Goal: Task Accomplishment & Management: Complete application form

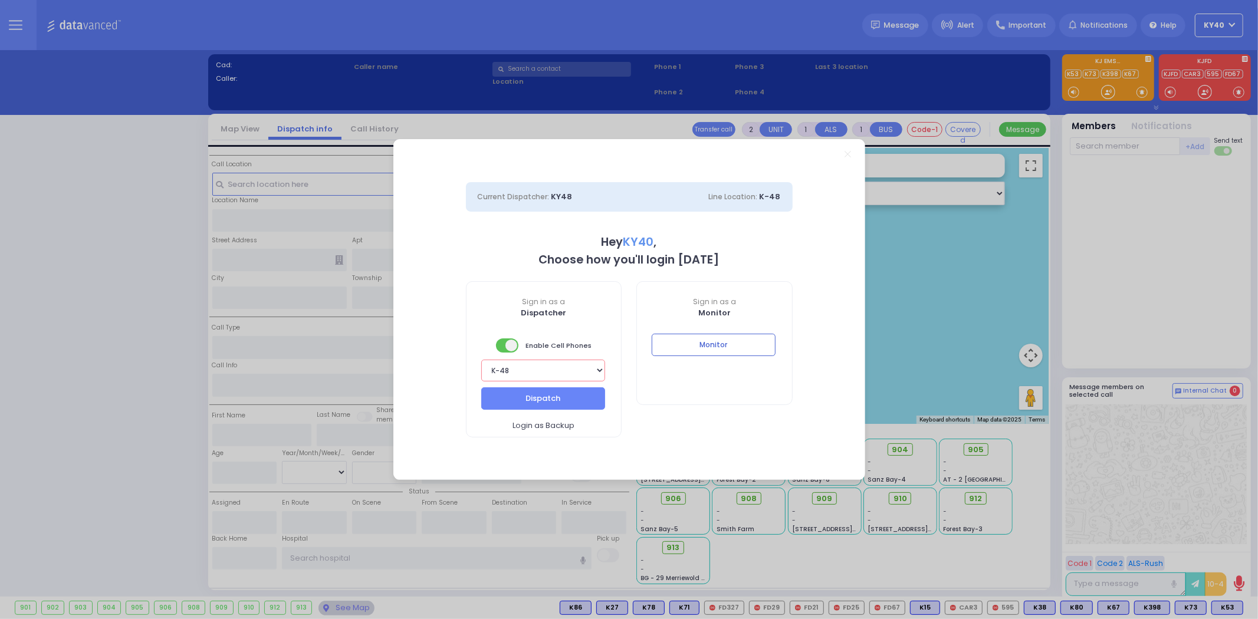
click at [552, 376] on select "Bay K-14 K-16 K-18 K-40 K-6 K-61 K-63 K-67 K-72 Medic 7 K-68 K-48 D-801 D-802 D…" at bounding box center [543, 371] width 124 height 22
select select "5"
click at [481, 360] on select "Bay K-14 K-16 K-18 K-40 K-6 K-61 K-63 K-67 K-72 Medic 7 K-68 K-48 D-801 D-802 D…" at bounding box center [543, 371] width 124 height 22
click at [524, 395] on button "Dispatch" at bounding box center [543, 399] width 124 height 22
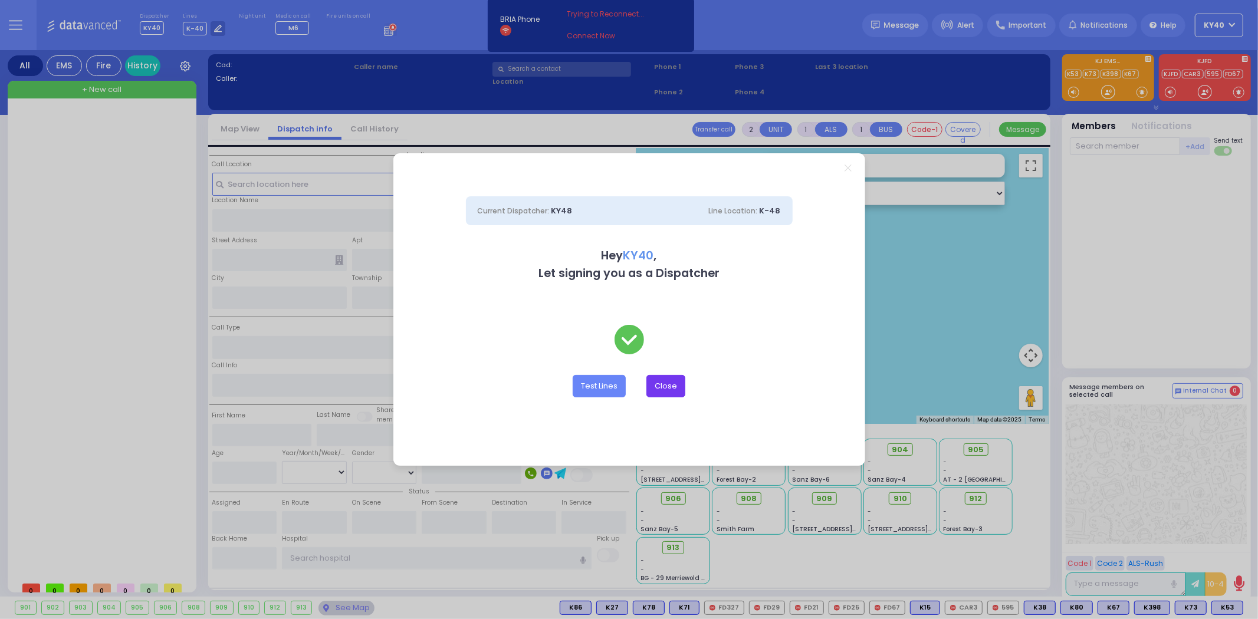
click at [677, 382] on button "Close" at bounding box center [666, 386] width 39 height 22
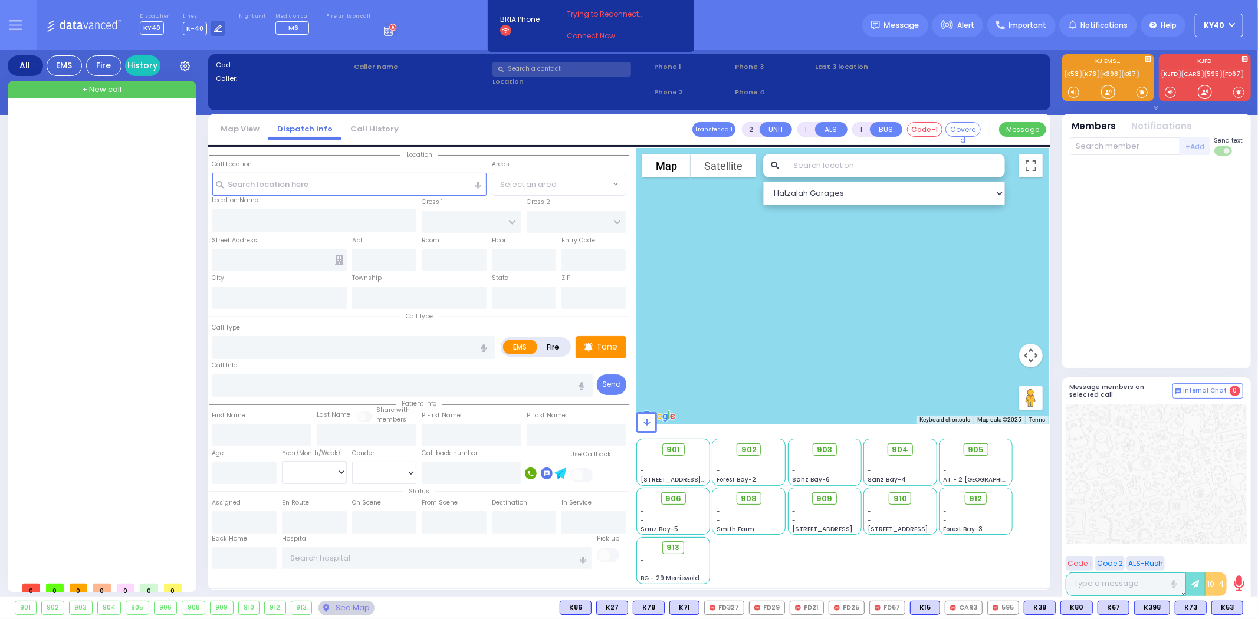
click at [84, 133] on div at bounding box center [103, 343] width 176 height 466
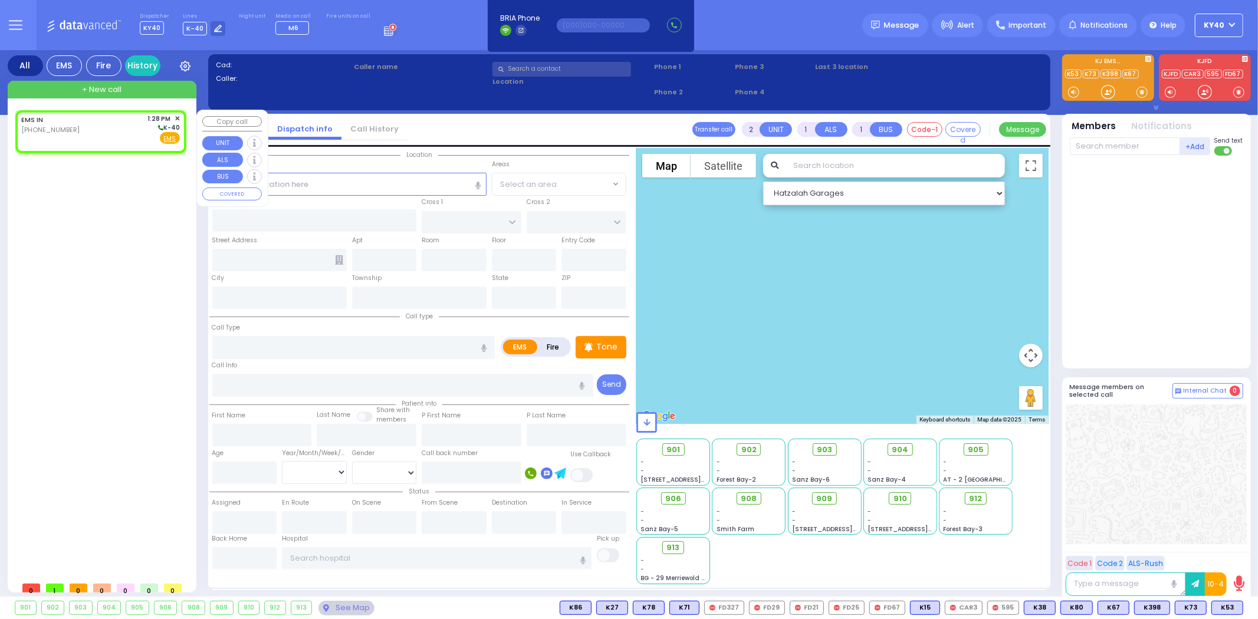
select select
radio input "true"
select select
type input "13:28"
select select "Hatzalah Garages"
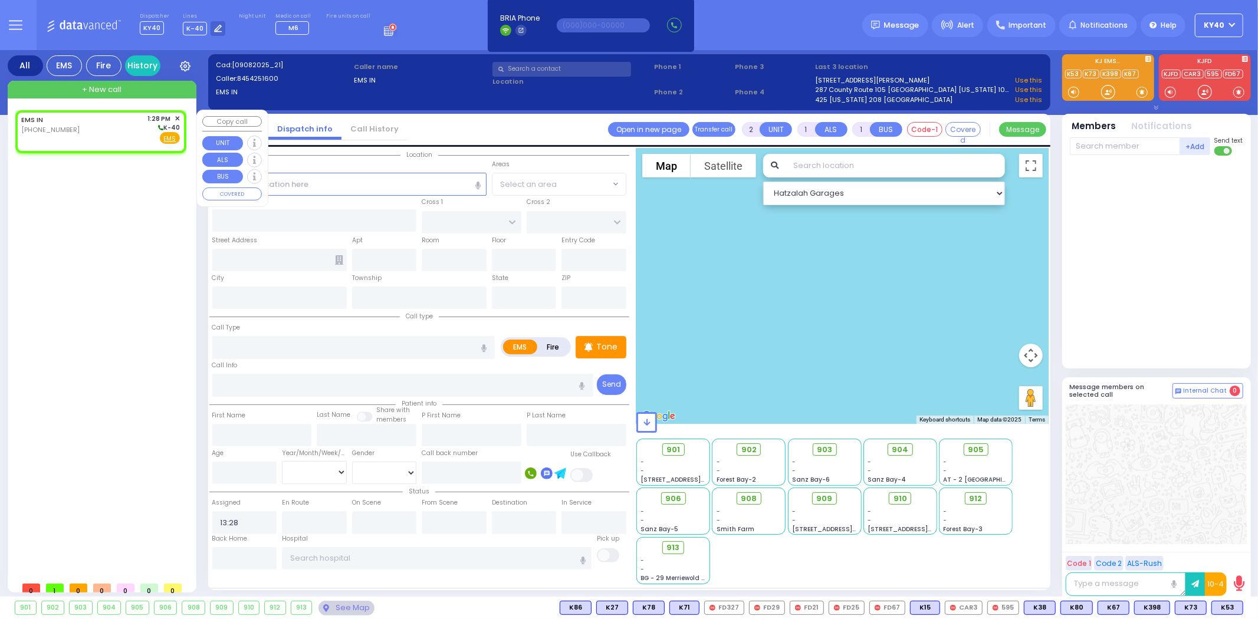
click at [83, 127] on div "EMS IN [PHONE_NUMBER] 1:28 PM ✕ K-40 EMS" at bounding box center [100, 129] width 159 height 31
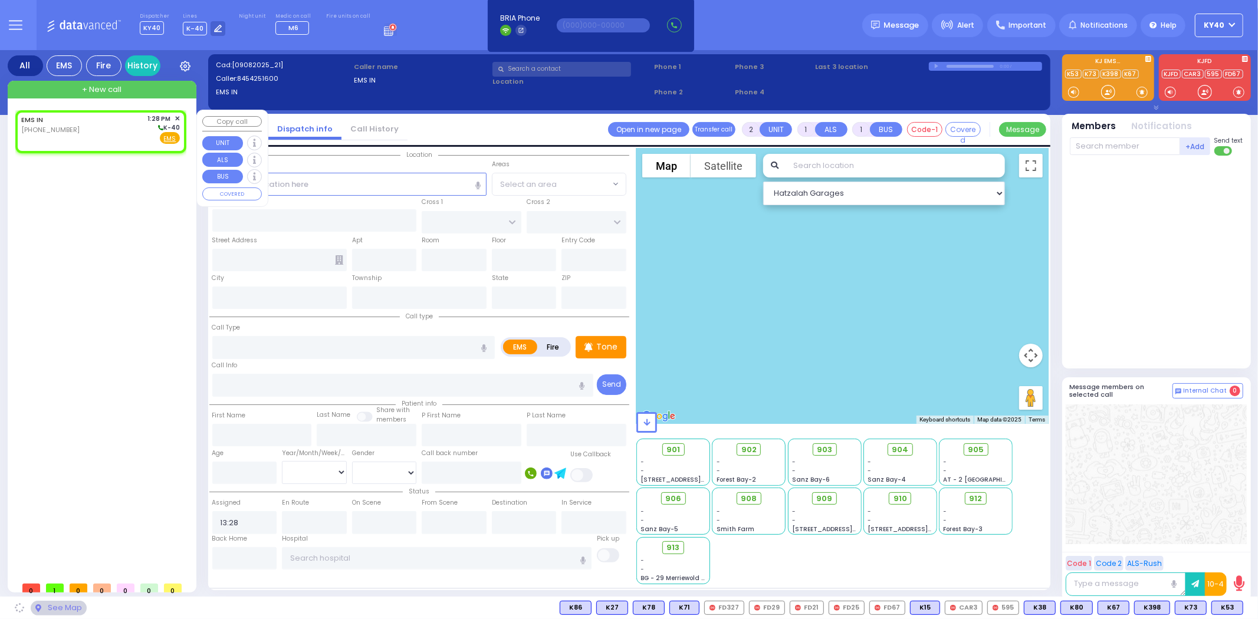
select select
radio input "true"
select select
select select "Hatzalah Garages"
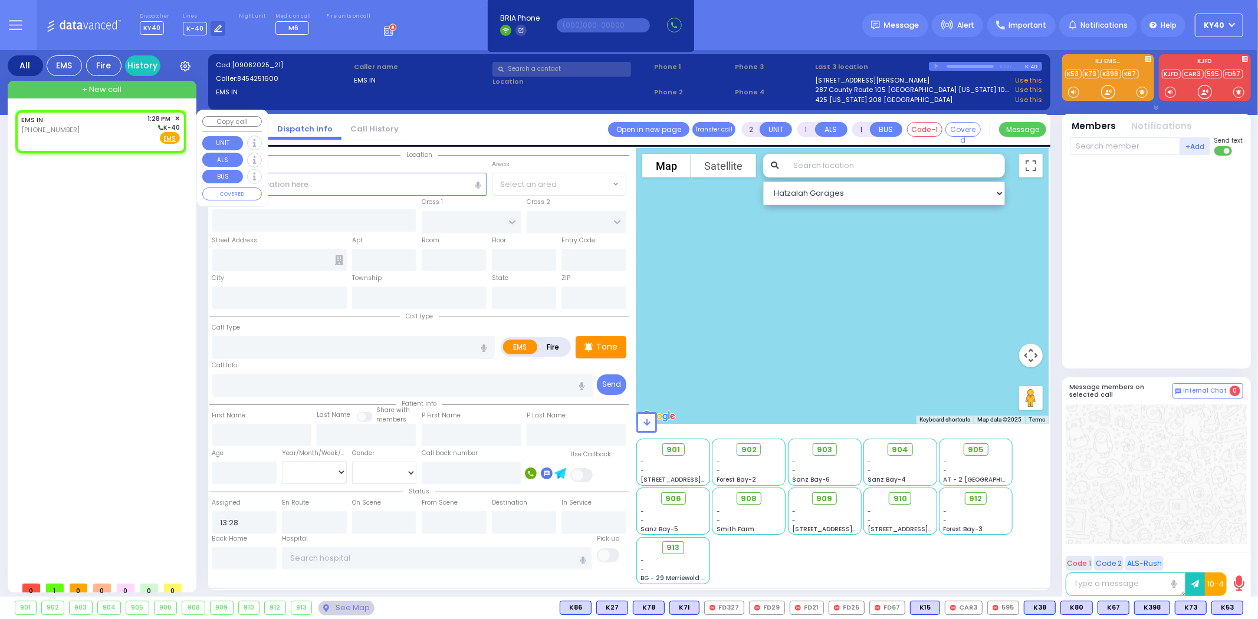
click at [131, 132] on div "EMS IN [PHONE_NUMBER] 1:28 PM ✕ K-40 EMS" at bounding box center [100, 129] width 159 height 31
select select
radio input "true"
select select
select select "Hatzalah Garages"
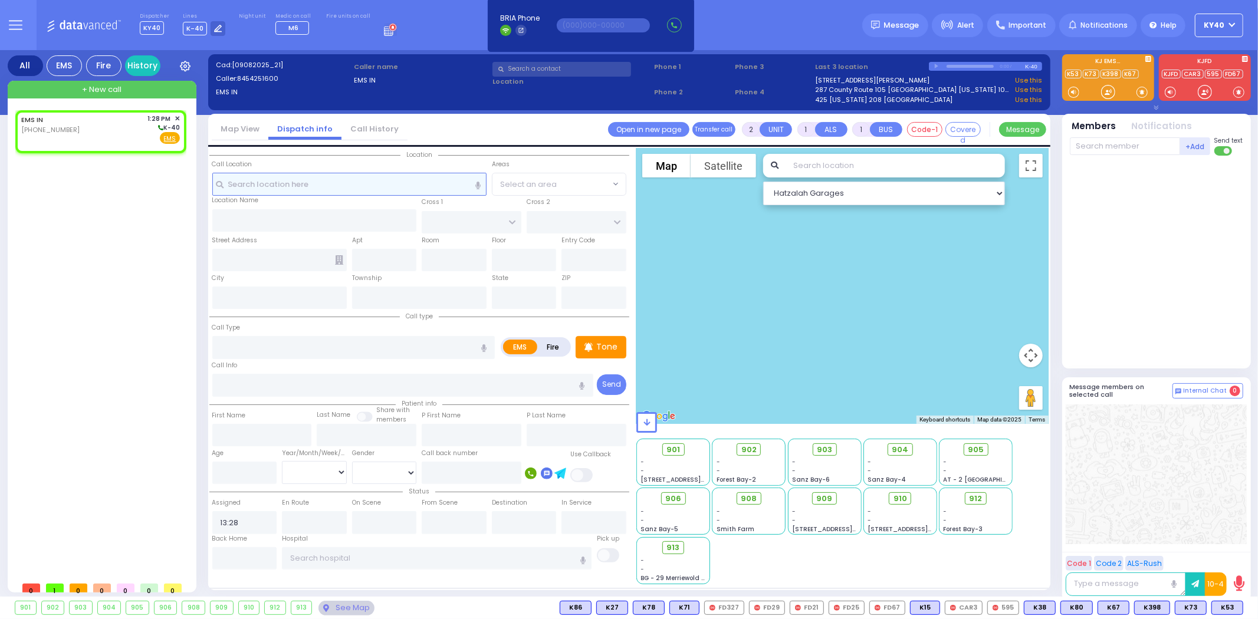
click at [420, 183] on input "text" at bounding box center [349, 184] width 274 height 22
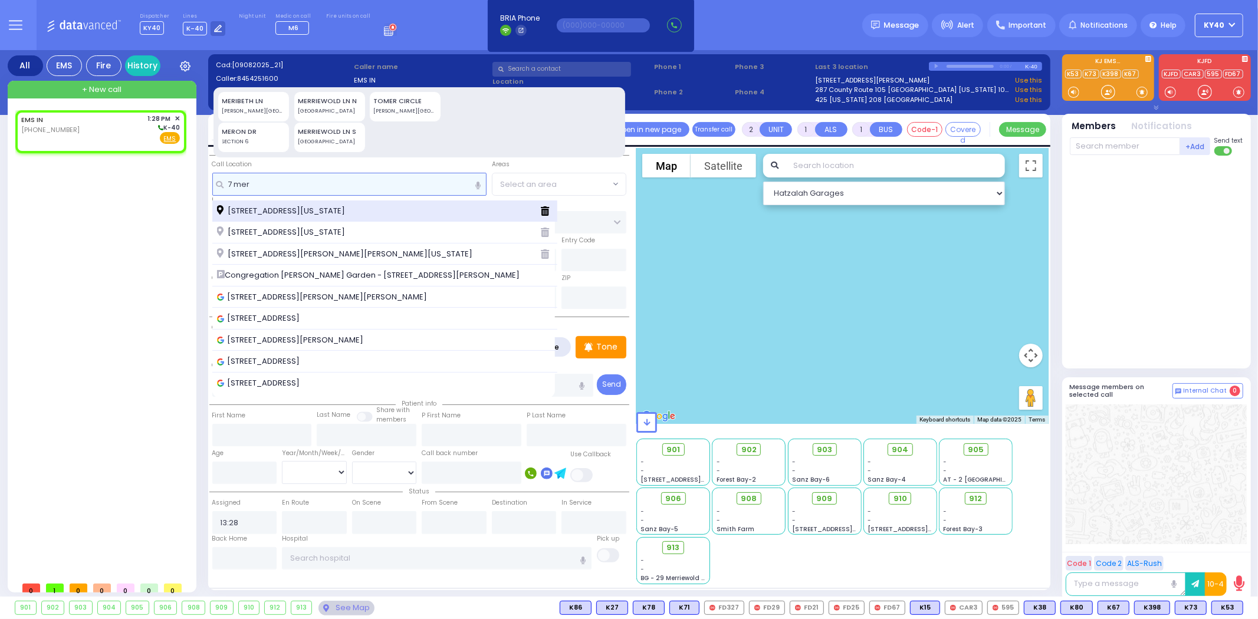
type input "7 mer"
click at [290, 208] on span "[STREET_ADDRESS][US_STATE]" at bounding box center [283, 211] width 132 height 12
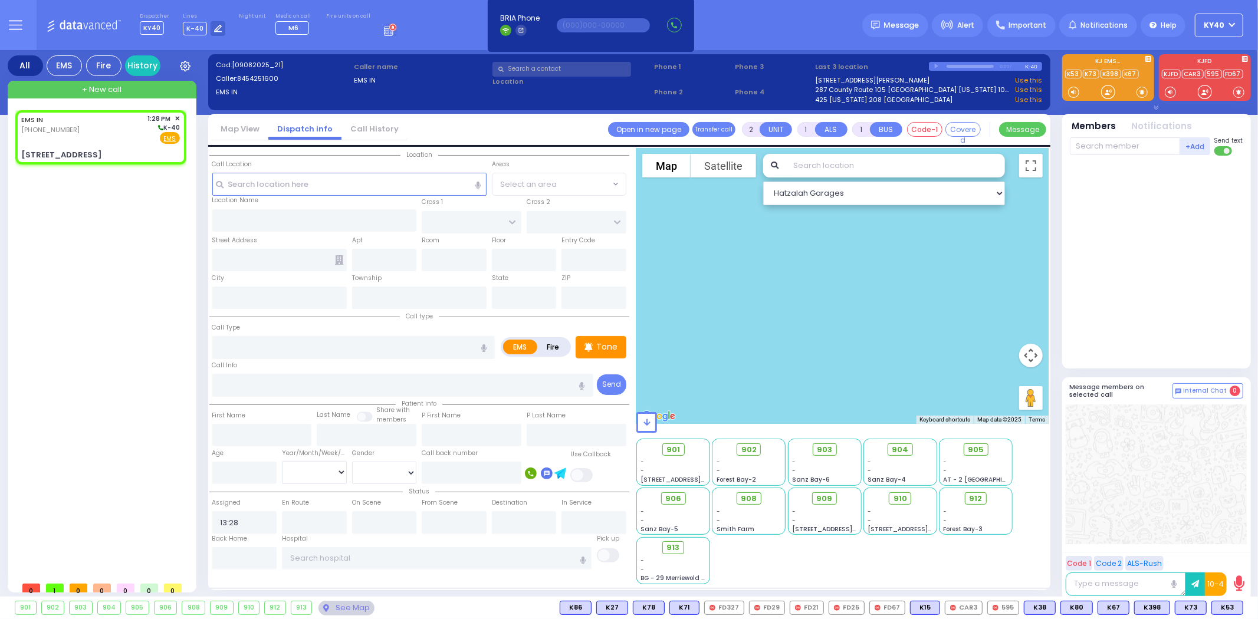
select select
radio input "true"
select select
type input "STATE ROUTE 208"
type input "MANGIN RD"
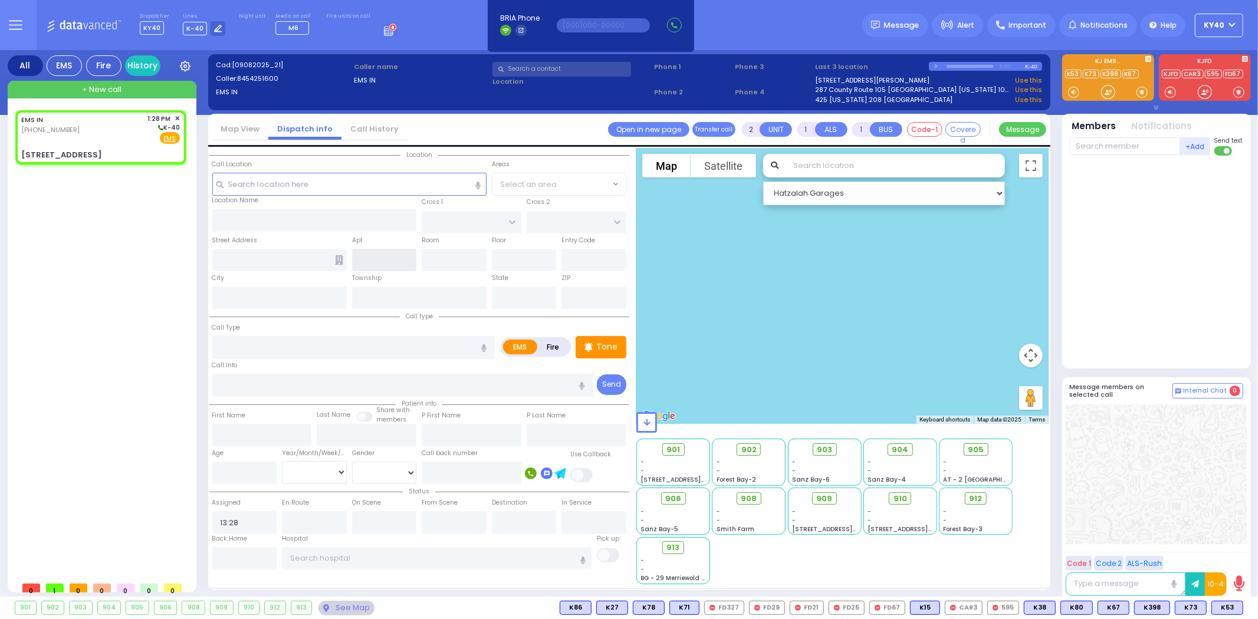
type input "[STREET_ADDRESS]"
type input "Monroe"
type input "[US_STATE]"
type input "10950"
select select "Hatzalah Garages"
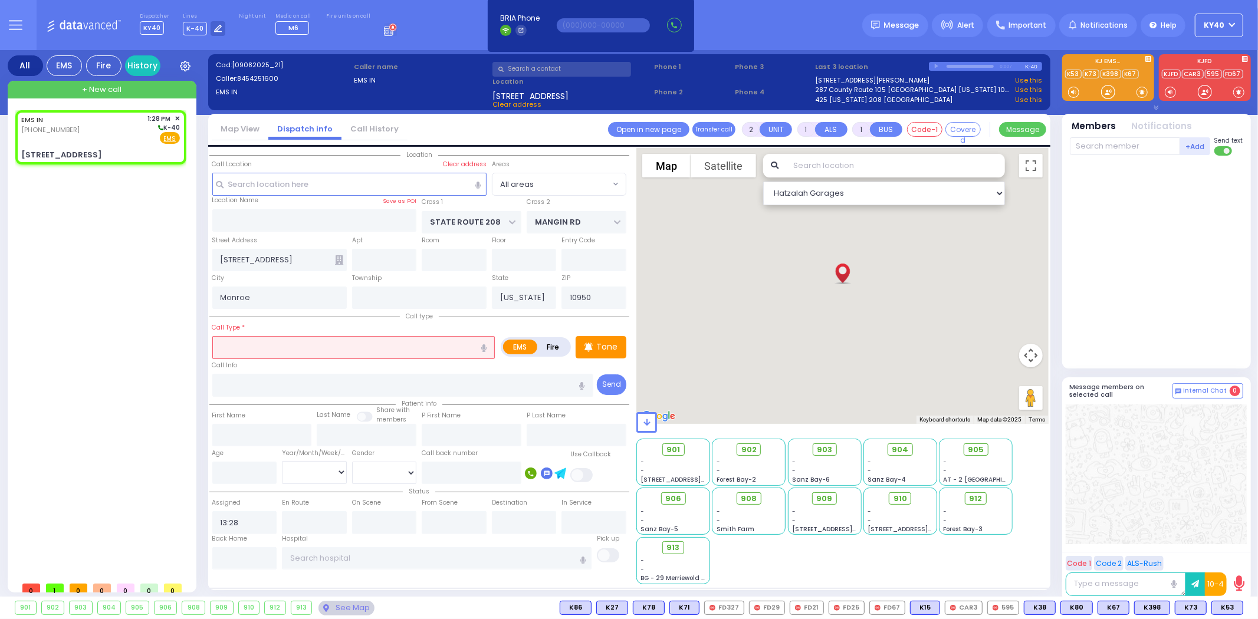
click at [280, 349] on input "text" at bounding box center [353, 347] width 283 height 22
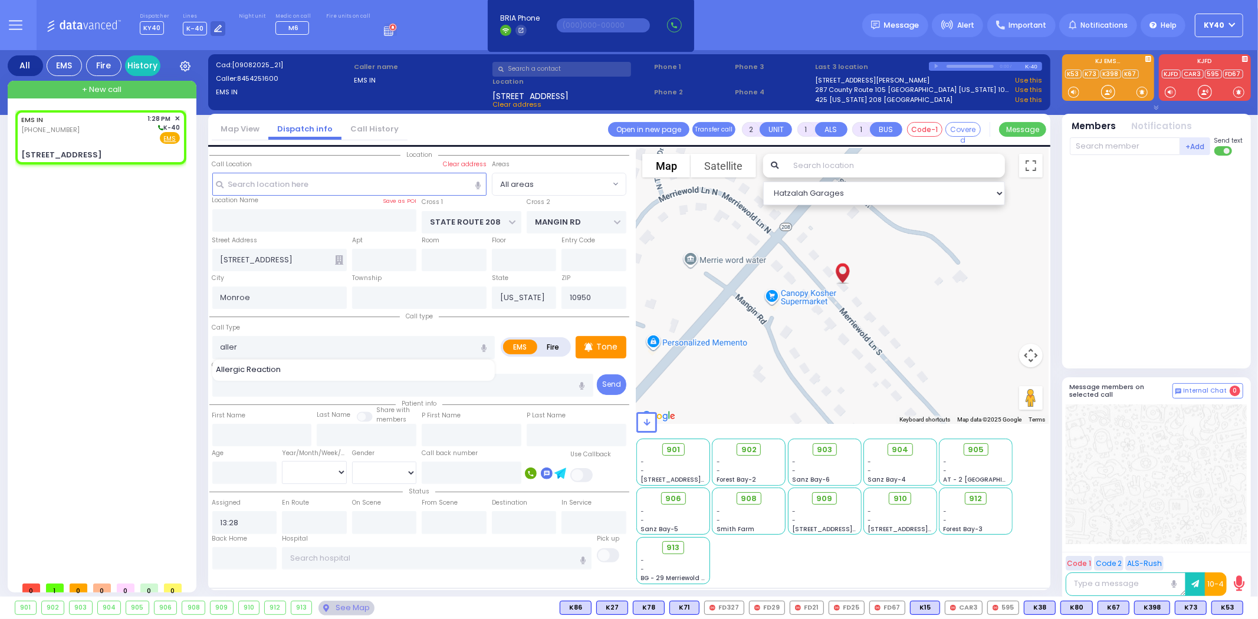
click at [263, 366] on span "Allergic Reaction" at bounding box center [250, 370] width 69 height 12
type input "Allergic Reaction"
select select
radio input "true"
select select
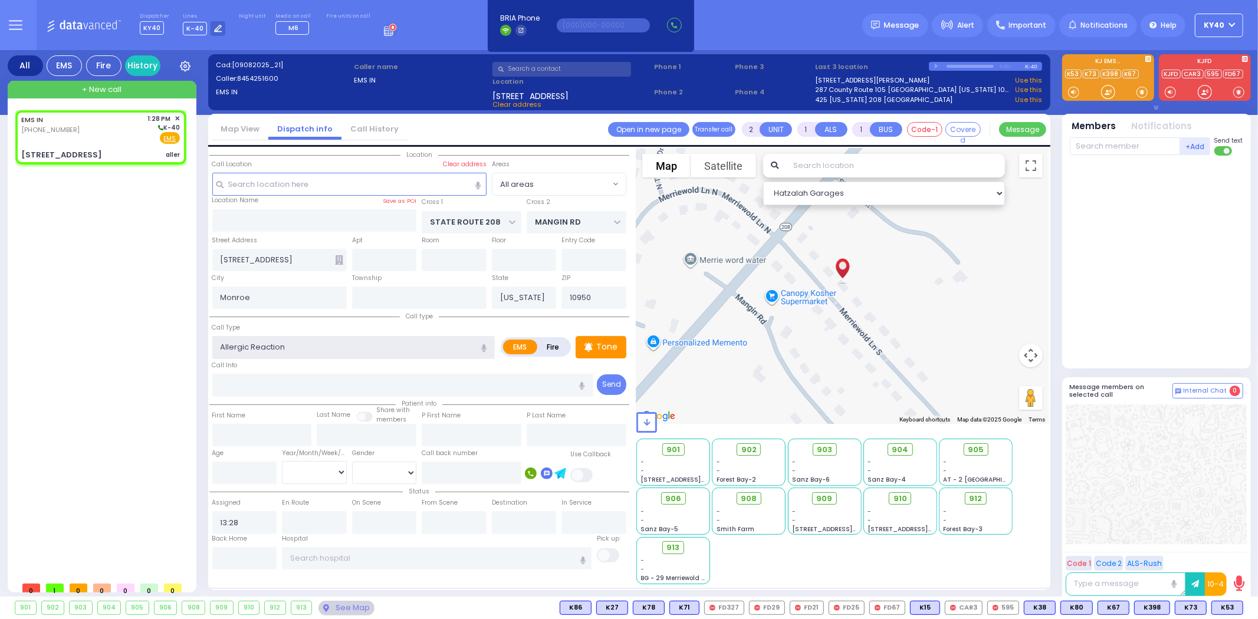
select select "Hatzalah Garages"
select select
radio input "true"
select select
select select "Hatzalah Garages"
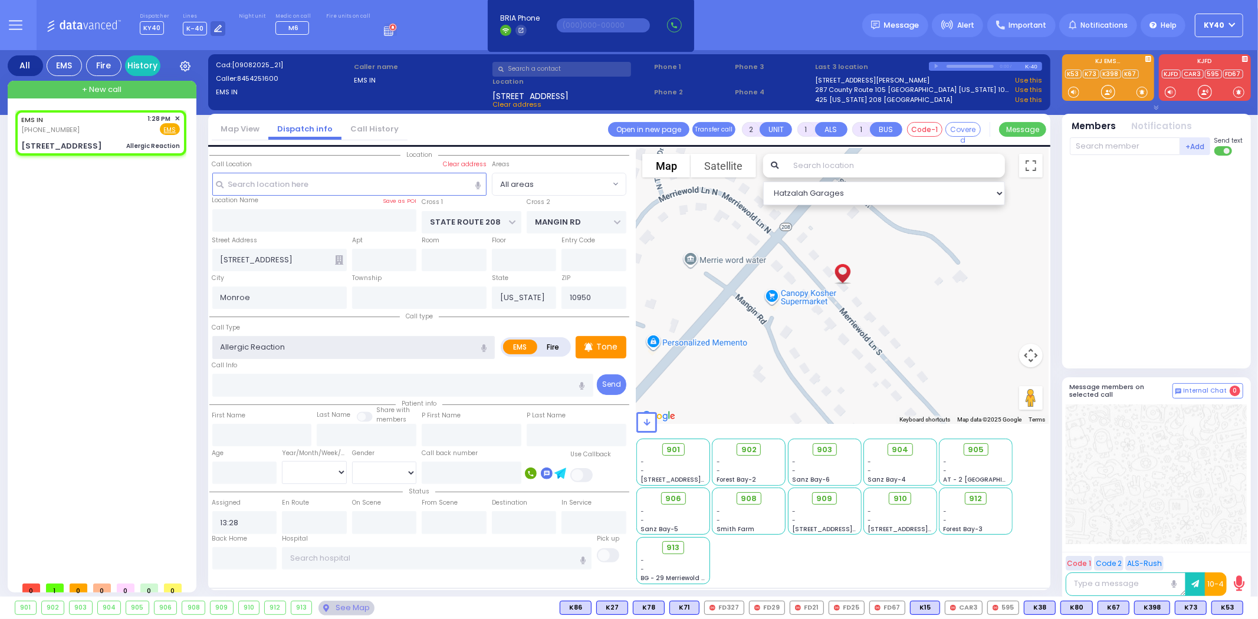
select select
radio input "true"
select select
select select "Hatzalah Garages"
click at [445, 442] on input "text" at bounding box center [472, 435] width 100 height 22
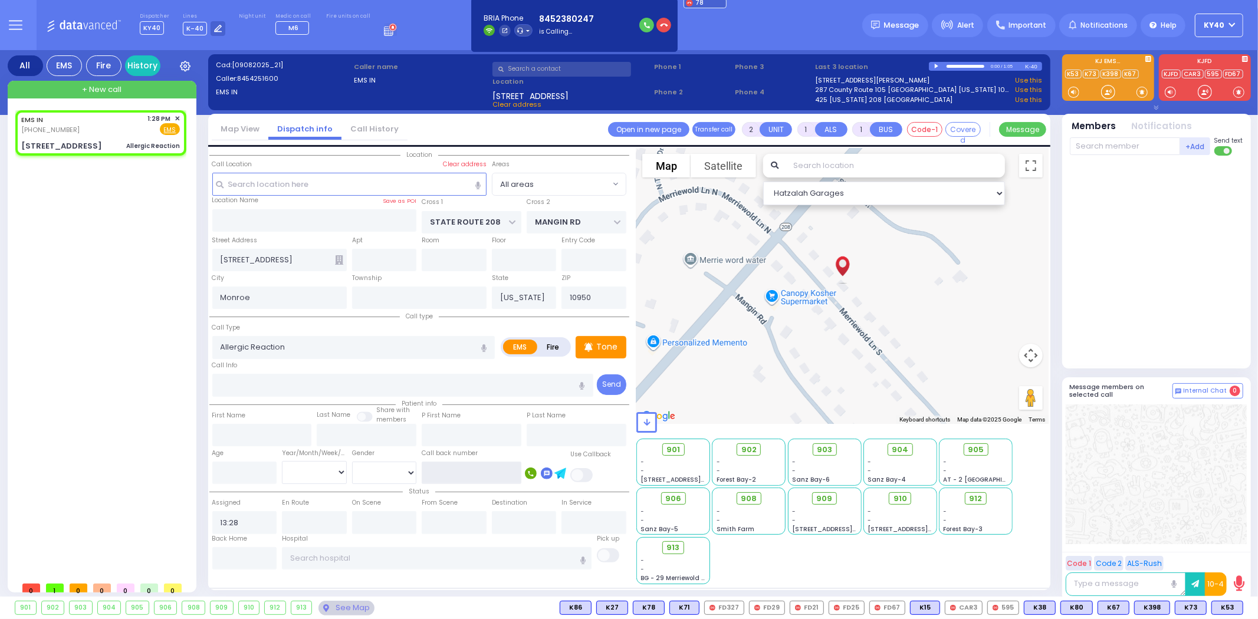
select select
radio input "true"
select select
click at [454, 462] on input "text" at bounding box center [472, 473] width 100 height 22
select select "Hatzalah Garages"
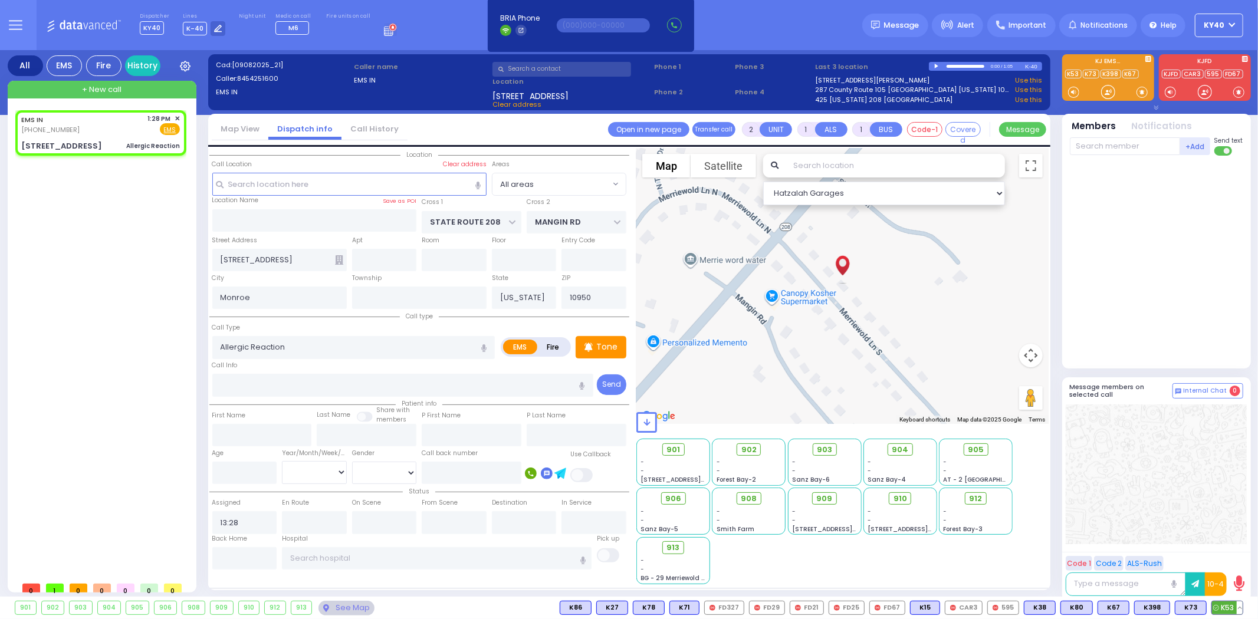
click at [1223, 604] on span "K53" at bounding box center [1227, 608] width 31 height 13
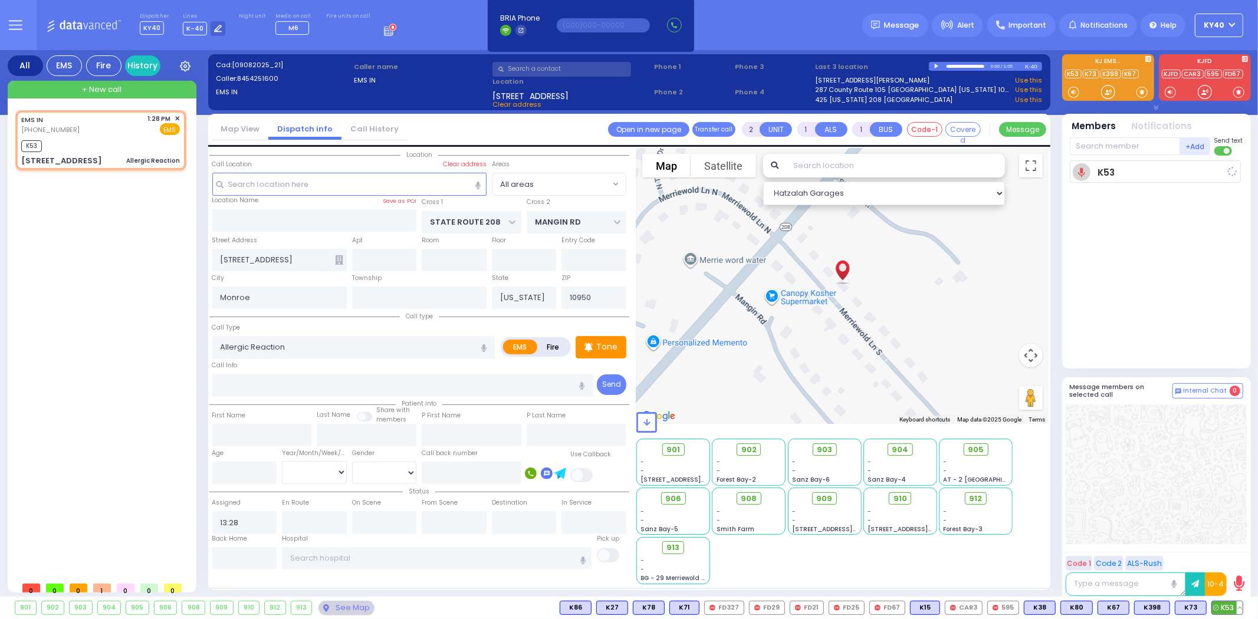
select select
radio input "true"
select select
type input "13:30"
select select "Hatzalah Garages"
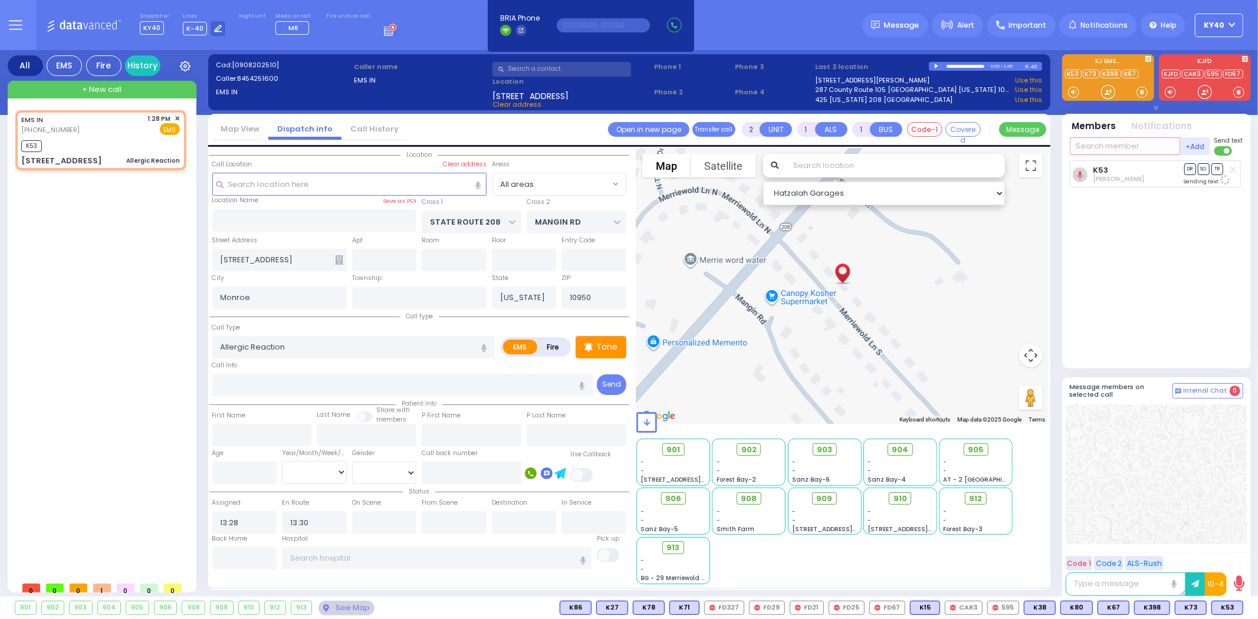
click at [1111, 150] on input "text" at bounding box center [1125, 146] width 110 height 18
drag, startPoint x: 468, startPoint y: 469, endPoint x: 463, endPoint y: 474, distance: 6.7
click at [463, 474] on input "text" at bounding box center [472, 473] width 100 height 22
type input "8456420572"
click at [445, 521] on input "text" at bounding box center [454, 522] width 65 height 22
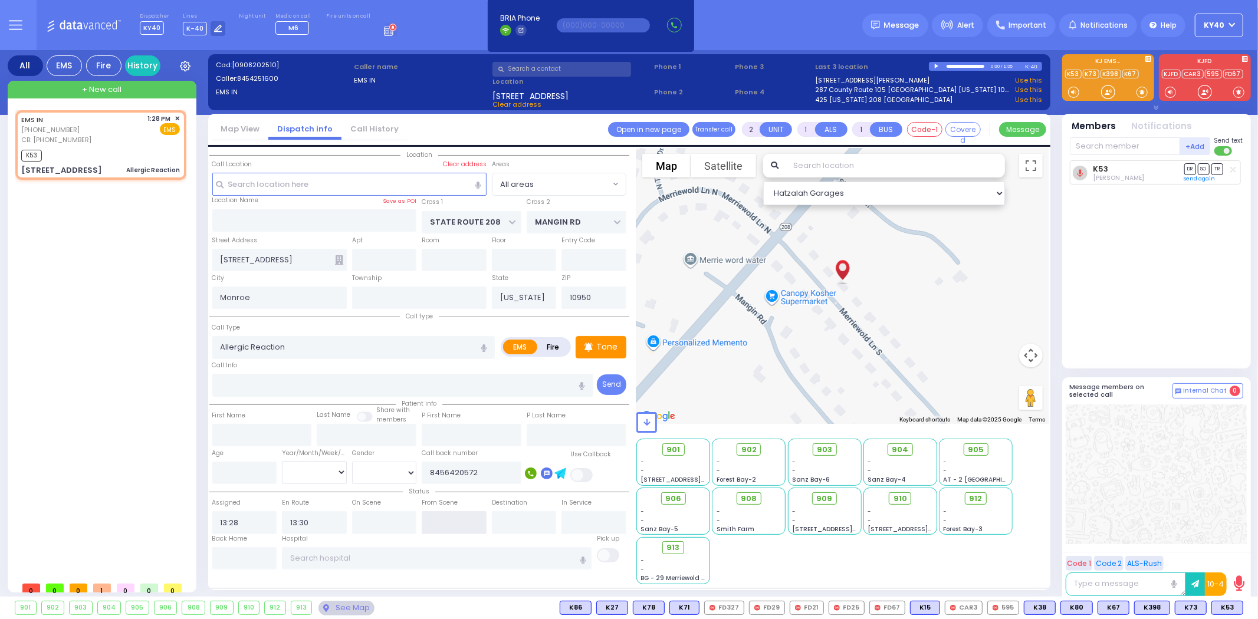
select select
radio input "true"
select select
select select "Hatzalah Garages"
click at [1149, 150] on input "text" at bounding box center [1125, 146] width 110 height 18
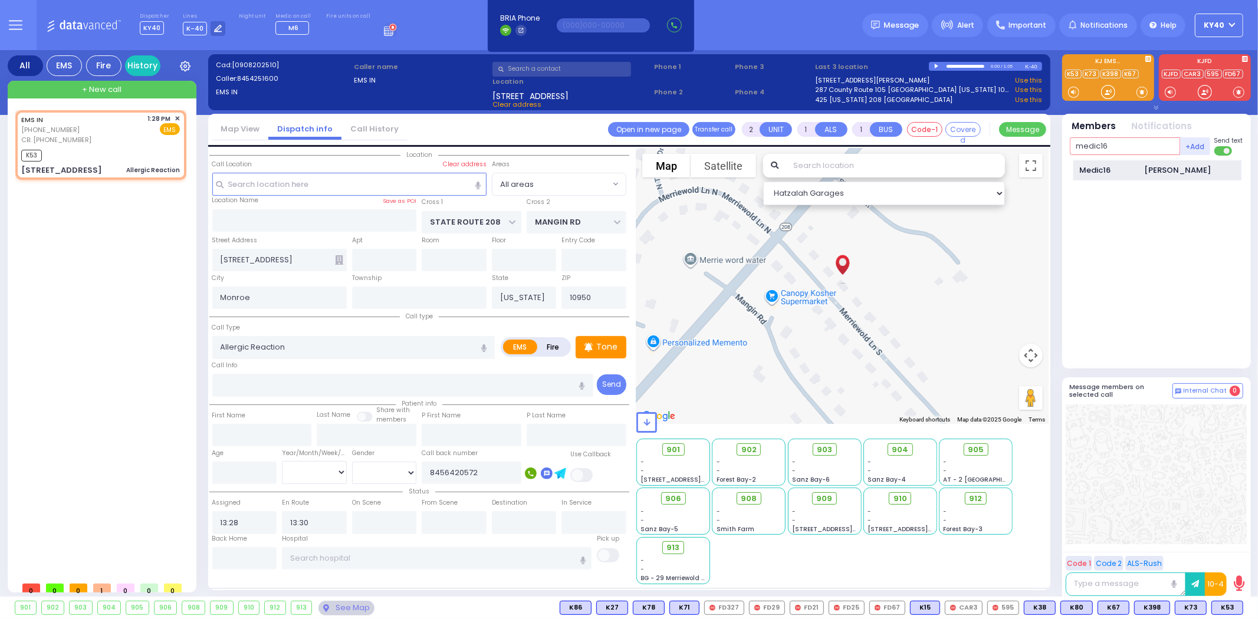
type input "medic16"
click at [1115, 173] on div "Medic16" at bounding box center [1109, 171] width 59 height 12
select select
radio input "true"
select select
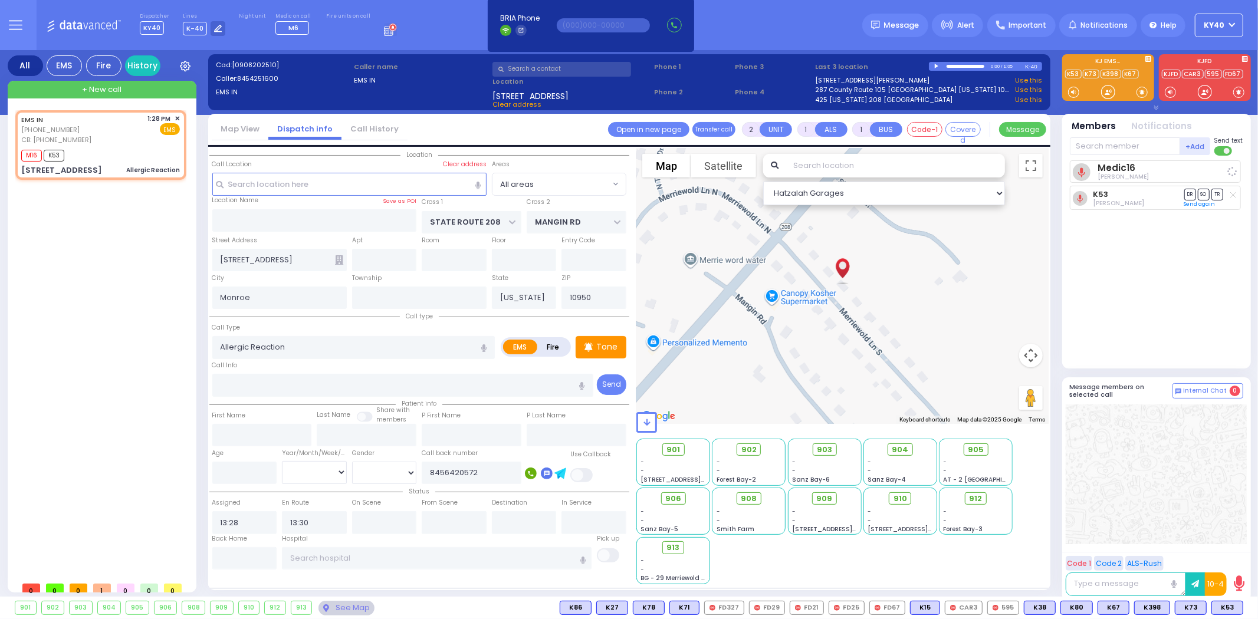
select select "Hatzalah Garages"
click at [1227, 608] on span "K48" at bounding box center [1227, 608] width 31 height 13
select select
radio input "true"
select select
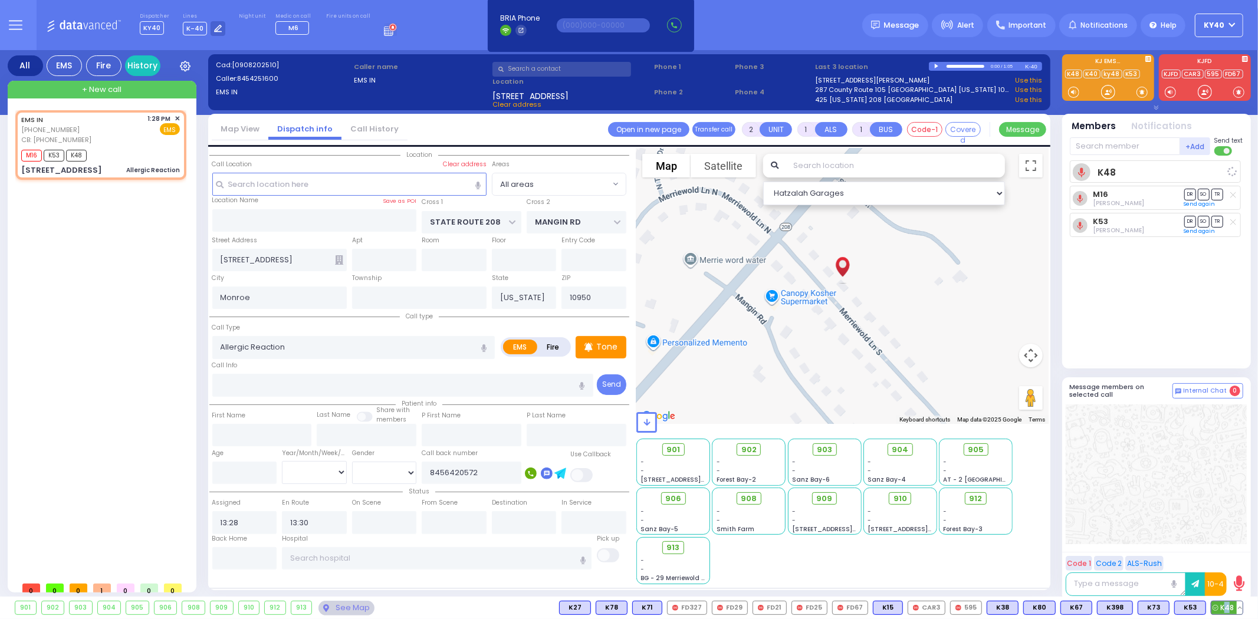
select select "Hatzalah Garages"
click at [1240, 608] on button at bounding box center [1240, 608] width 6 height 13
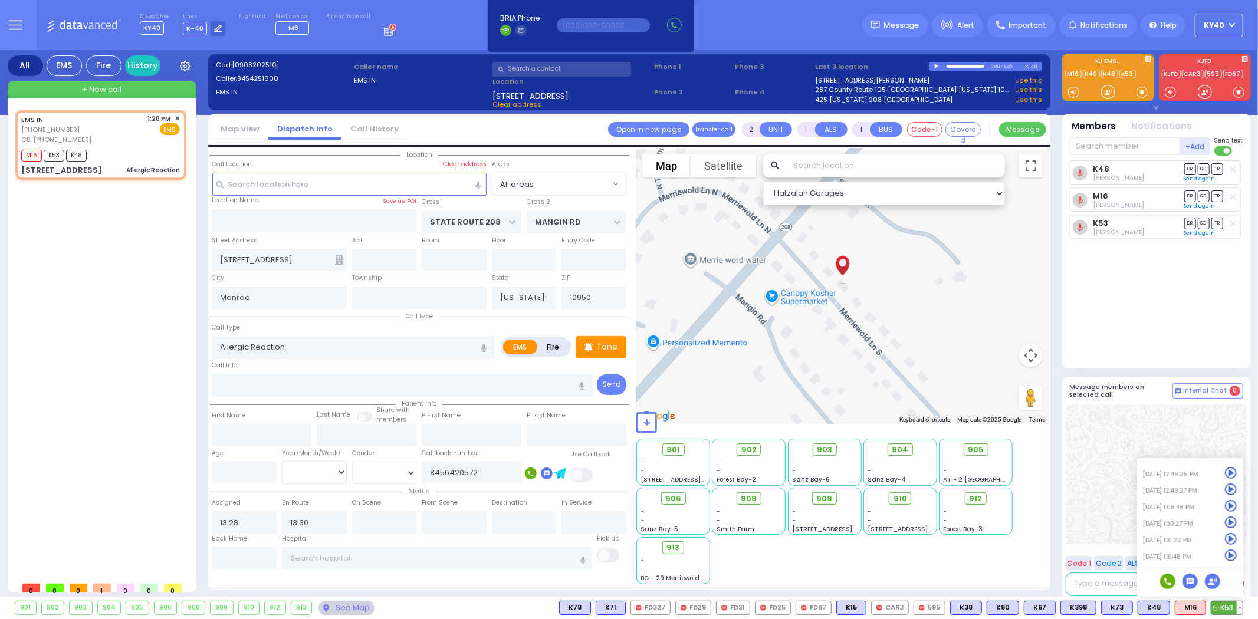
click at [1233, 537] on icon at bounding box center [1231, 539] width 12 height 12
click at [1231, 552] on icon at bounding box center [1231, 556] width 12 height 12
click at [1118, 316] on div "K48 [PERSON_NAME] DR SO TR" at bounding box center [1158, 259] width 176 height 198
click at [1243, 608] on div "K53 K53" at bounding box center [1228, 608] width 32 height 14
click at [1239, 610] on button at bounding box center [1240, 608] width 6 height 13
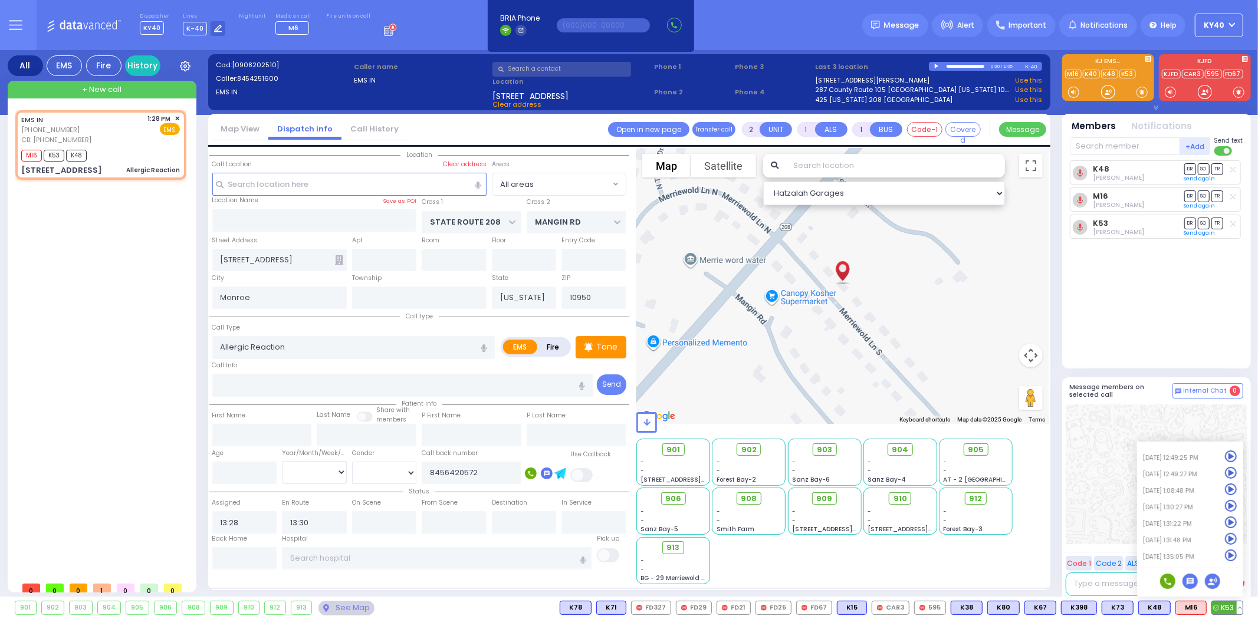
click at [1235, 551] on icon at bounding box center [1231, 556] width 12 height 12
click at [1153, 332] on div "K48 [PERSON_NAME] DR SO TR" at bounding box center [1158, 259] width 176 height 198
click at [667, 549] on icon at bounding box center [665, 547] width 7 height 7
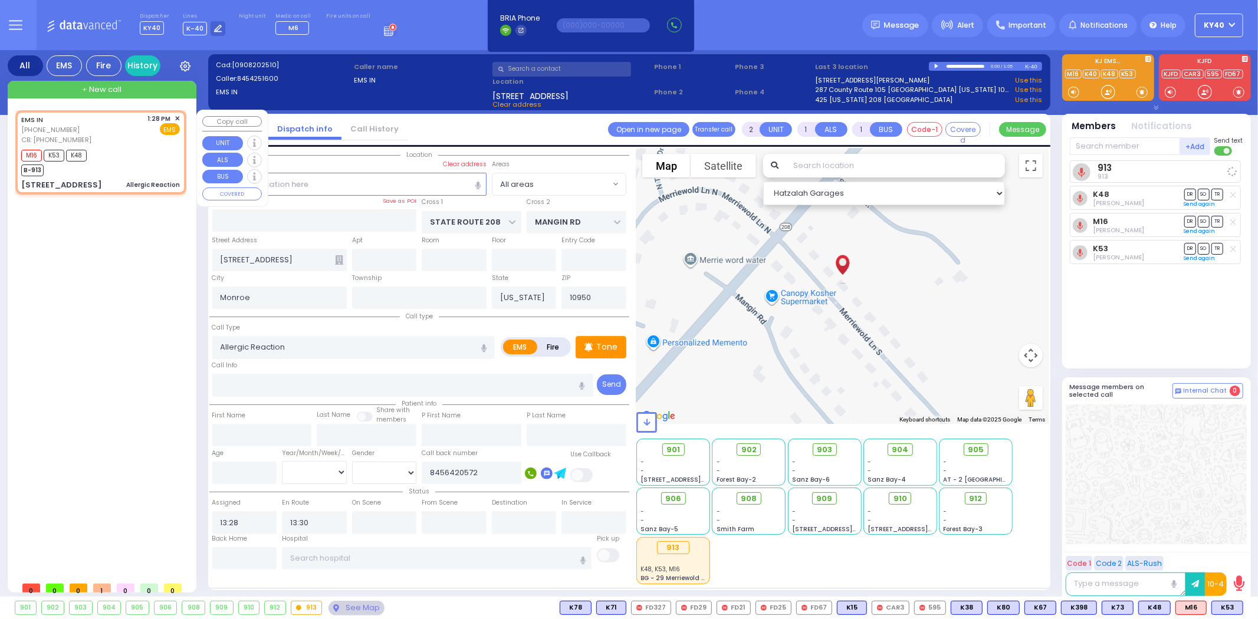
drag, startPoint x: 125, startPoint y: 156, endPoint x: 105, endPoint y: 162, distance: 21.1
click at [125, 156] on div "M16 K53 K48 B-913" at bounding box center [100, 161] width 159 height 29
select select
radio input "true"
select select
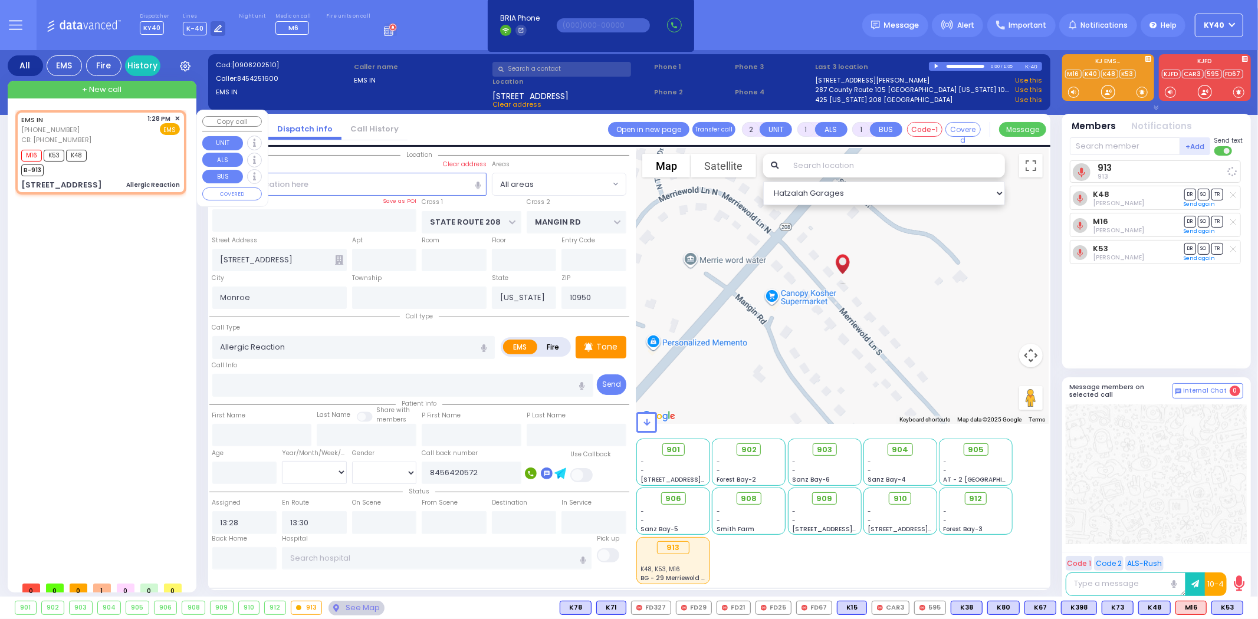
select select "Hatzalah Garages"
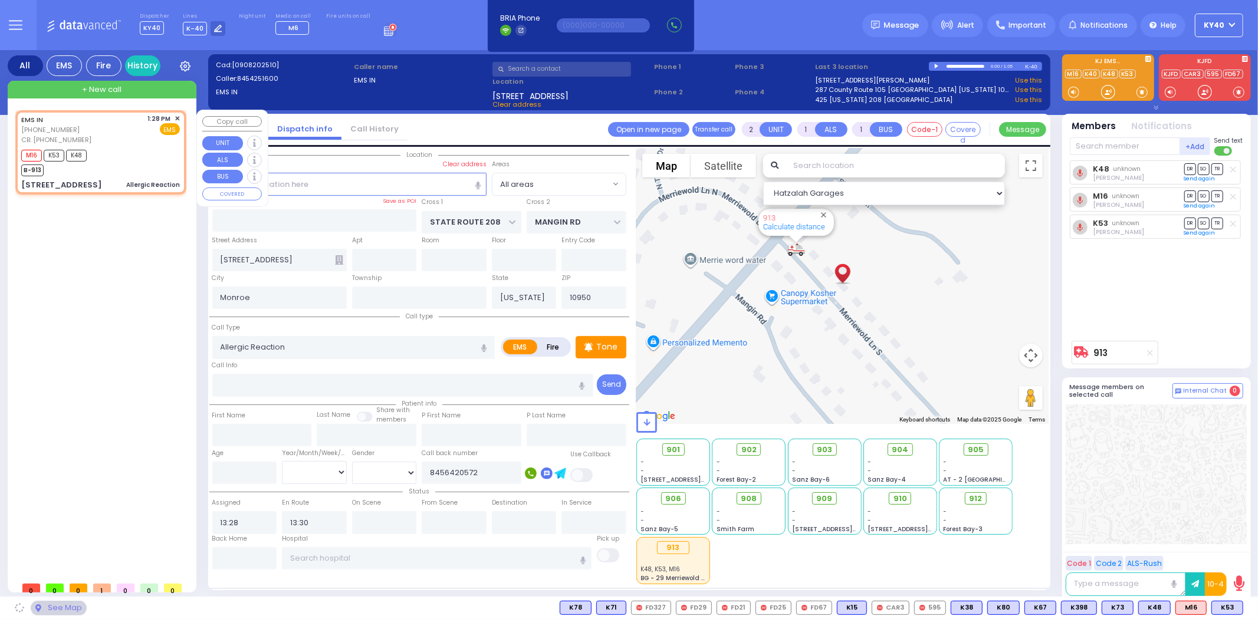
select select
radio input "true"
select select
select select "Hatzalah Garages"
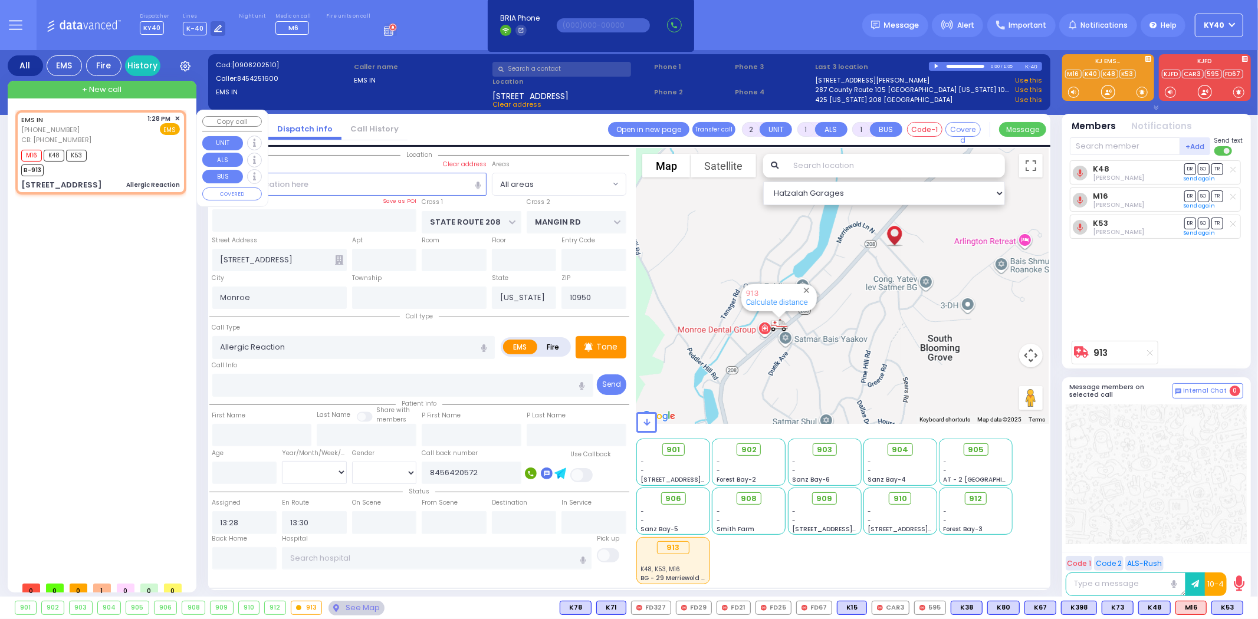
type input "6"
select select
radio input "true"
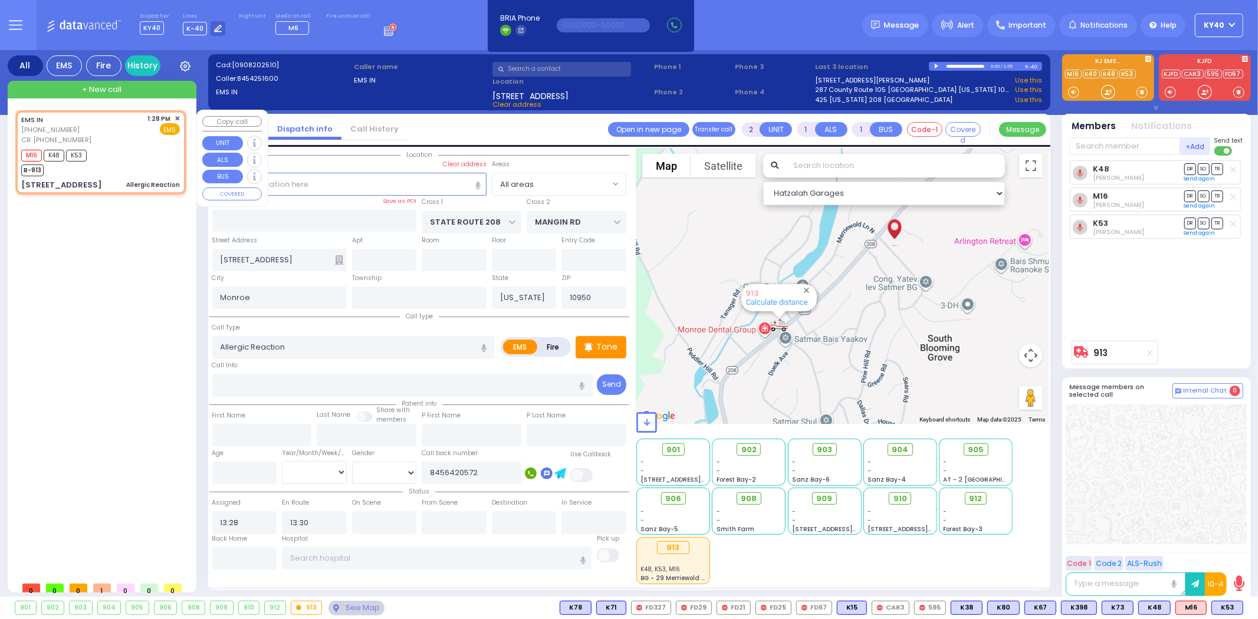
type input "Unknown"
select select "Year"
select select "Hatzalah Garages"
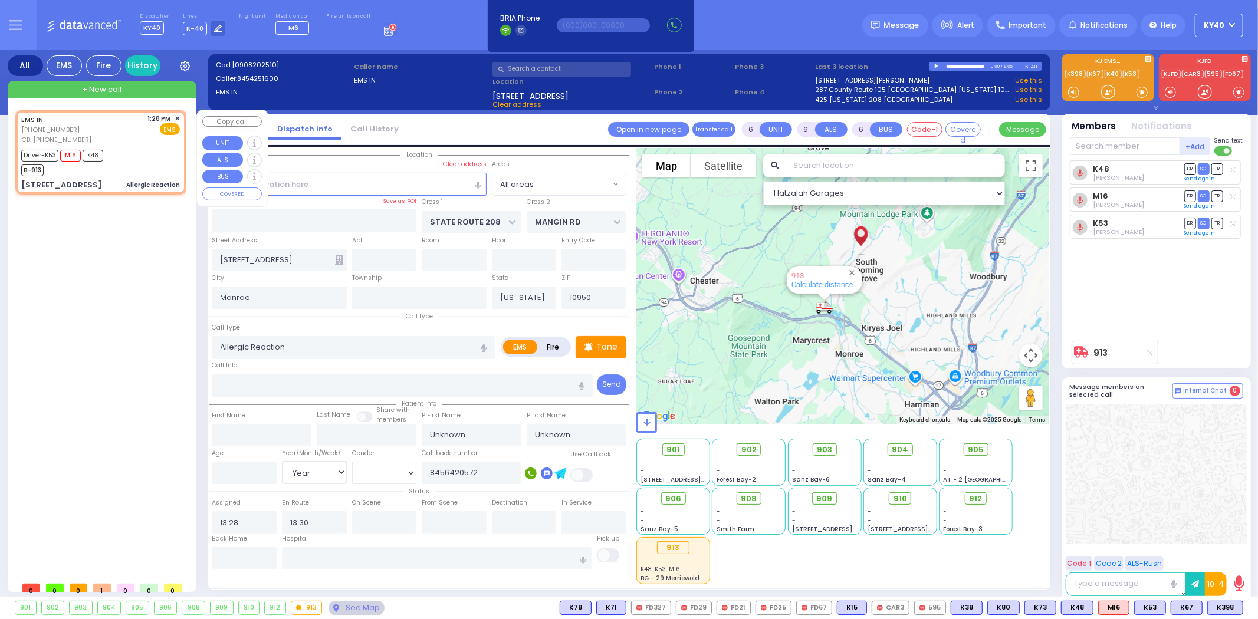
select select
radio input "true"
select select "Year"
type input "13:32"
type input "13:40"
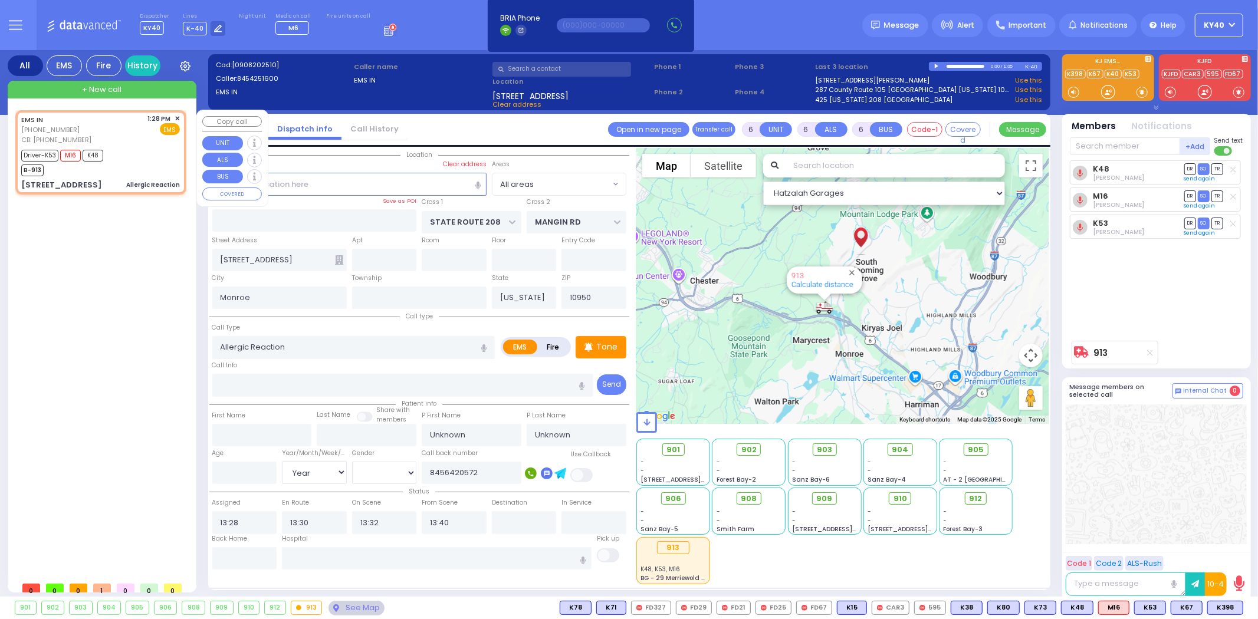
select select "Hatzalah Garages"
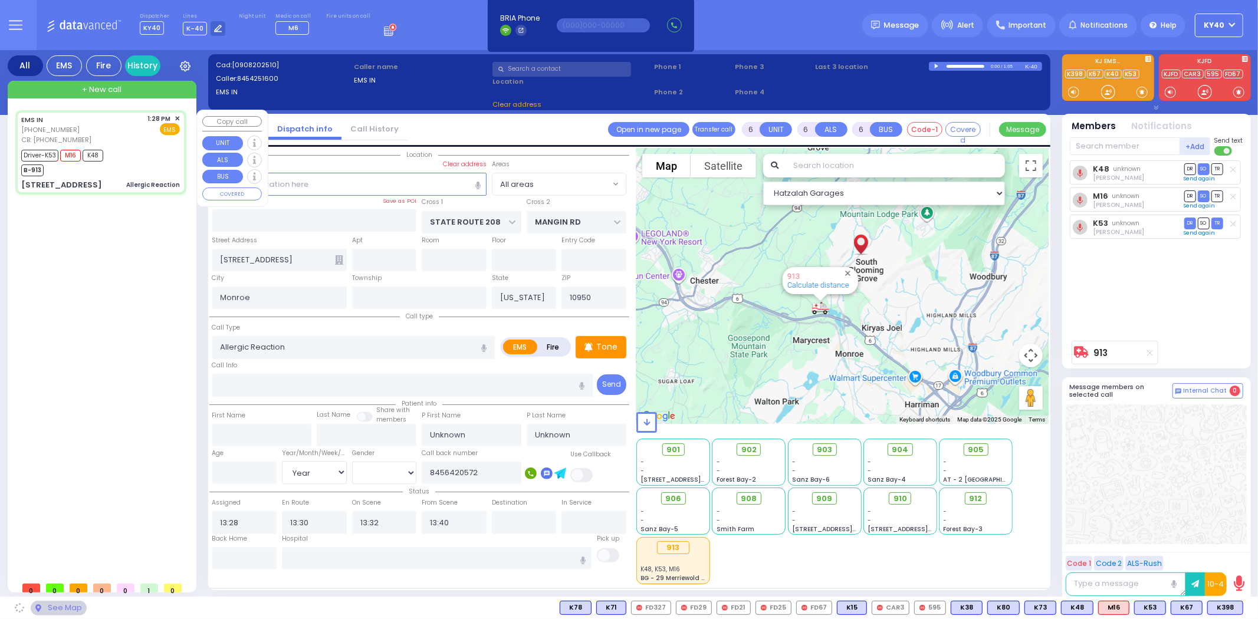
select select
radio input "true"
select select "Year"
select select "Hatzalah Garages"
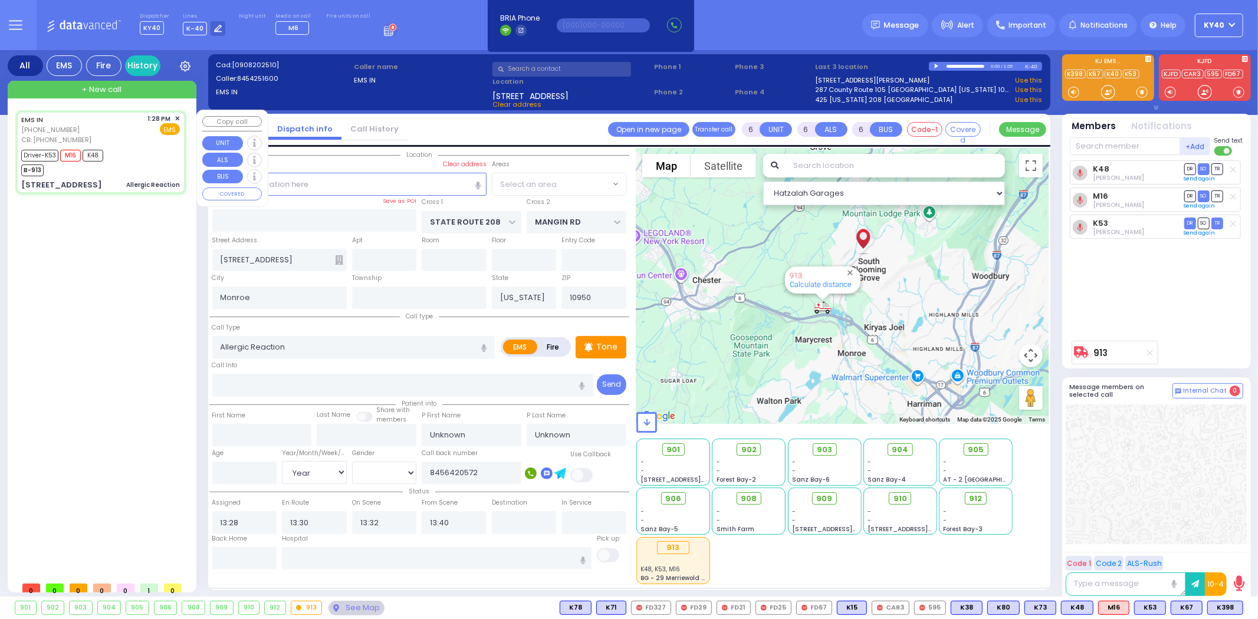
select select
radio input "true"
select select "Year"
select select "Hatzalah Garages"
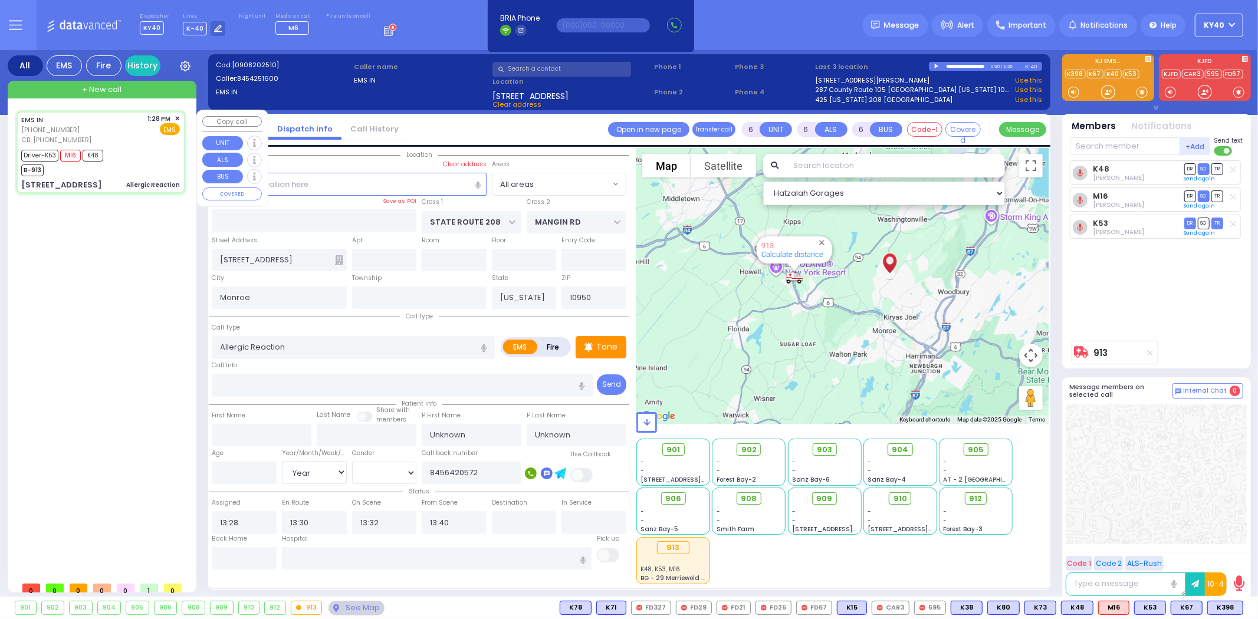
select select
radio input "true"
type input "Moshe"
type input "Romand"
type input "38"
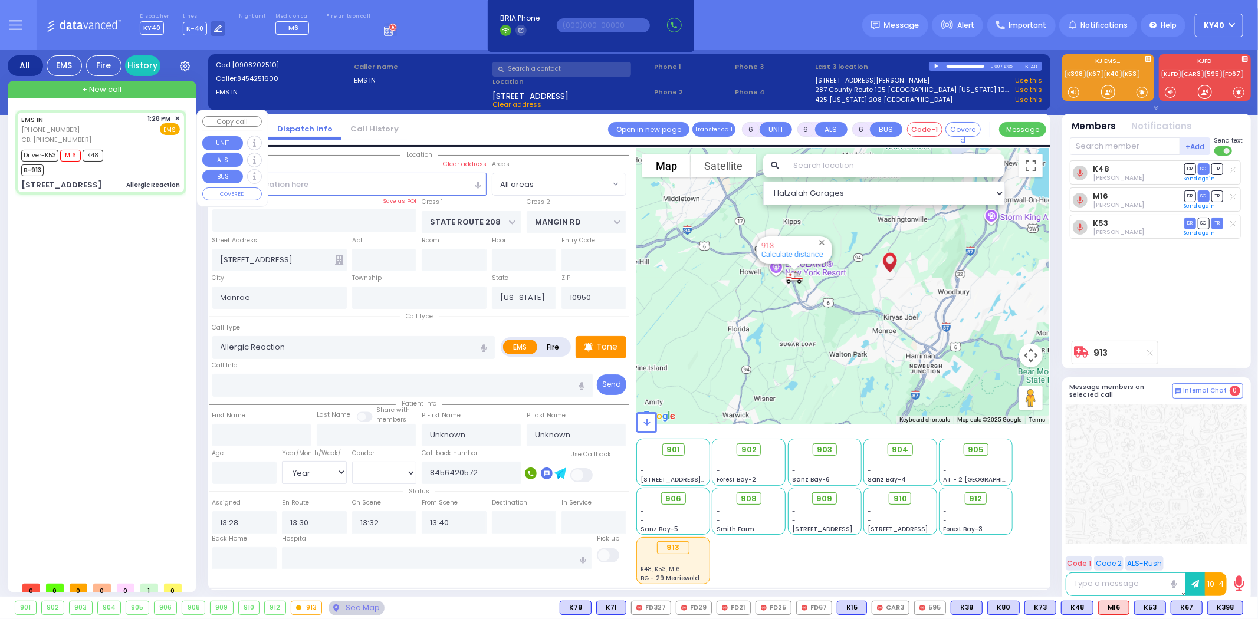
select select "Year"
select select "[DEMOGRAPHIC_DATA]"
select select "Hatzalah Garages"
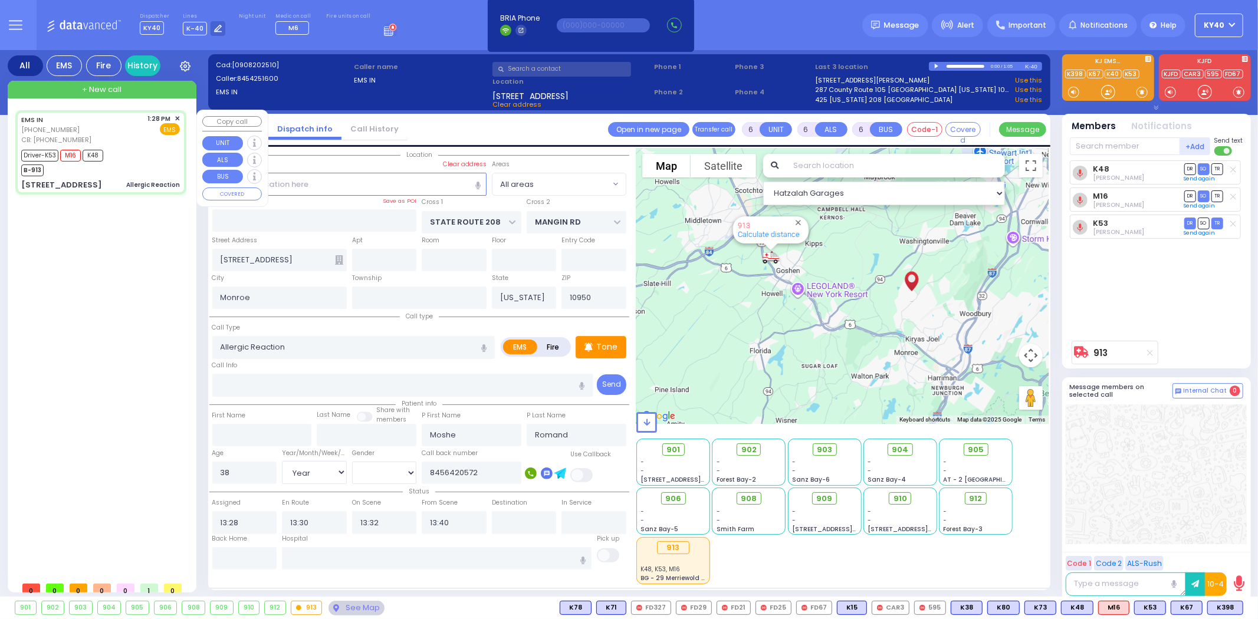
select select
radio input "true"
select select "Year"
select select "[DEMOGRAPHIC_DATA]"
select select "Hatzalah Garages"
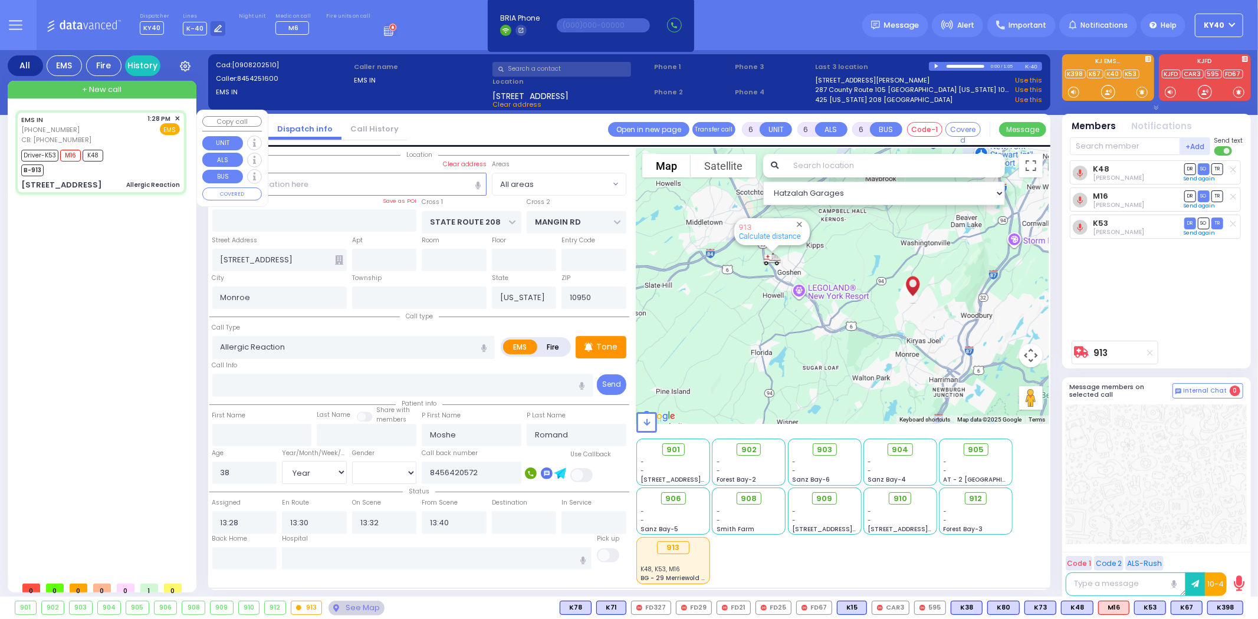
select select
radio input "true"
select select "Year"
select select "[DEMOGRAPHIC_DATA]"
select select "Hatzalah Garages"
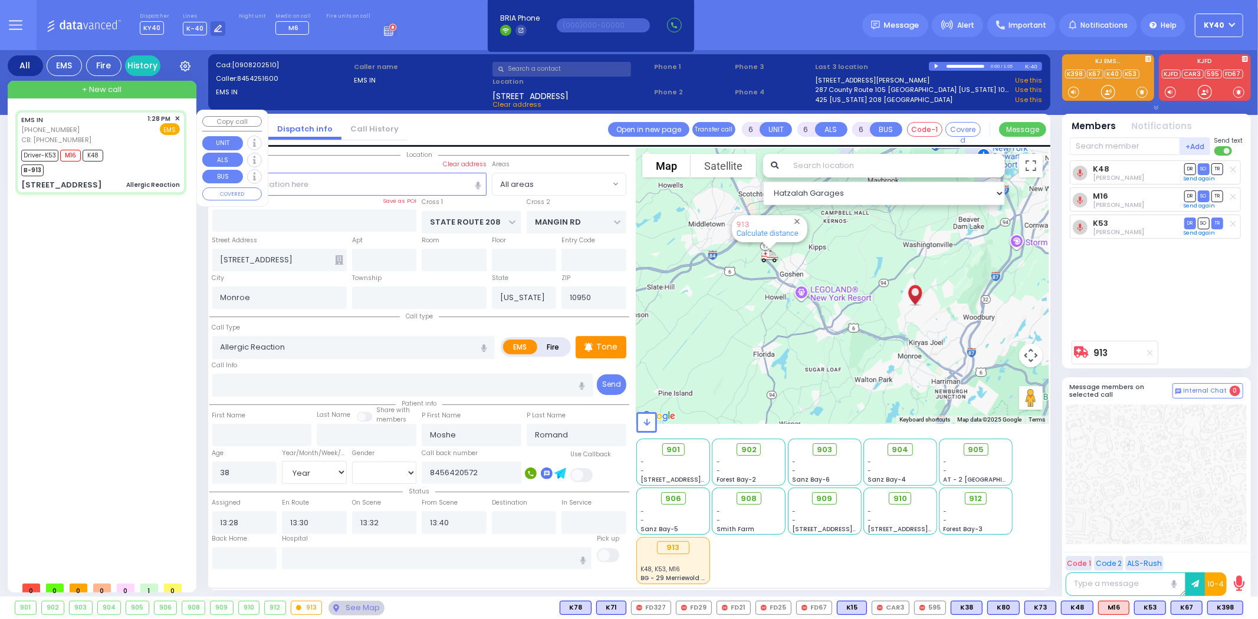
select select
radio input "true"
select select "Year"
select select "[DEMOGRAPHIC_DATA]"
select select "Hatzalah Garages"
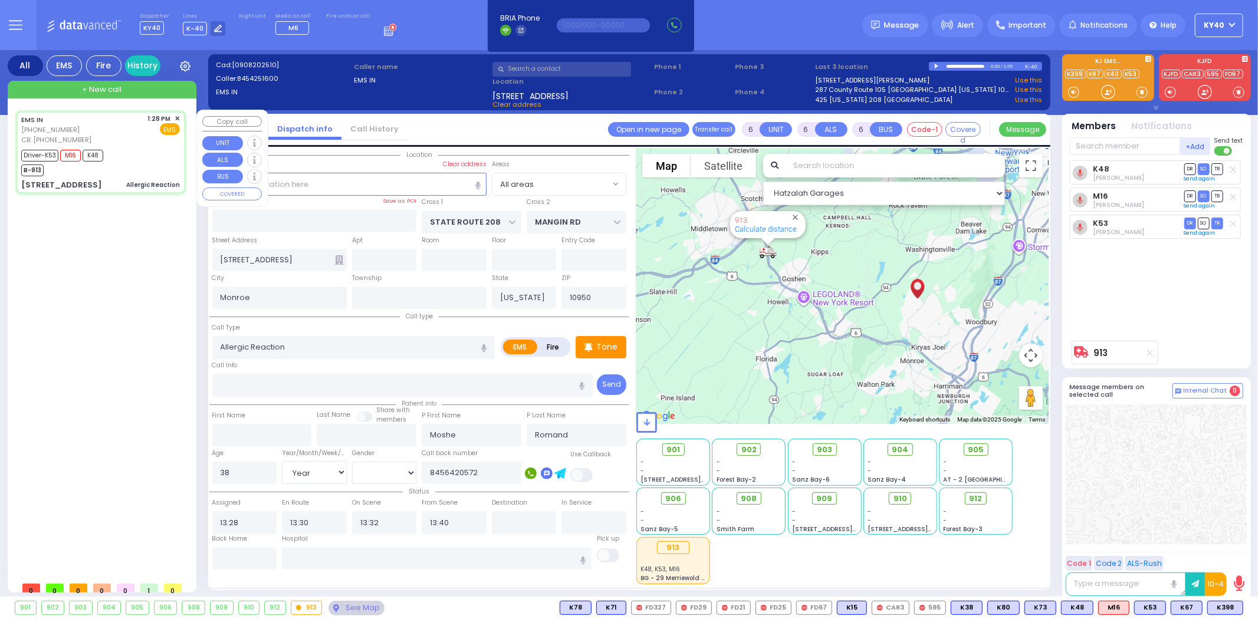
select select
radio input "true"
select select "Year"
select select "[DEMOGRAPHIC_DATA]"
select select "Hatzalah Garages"
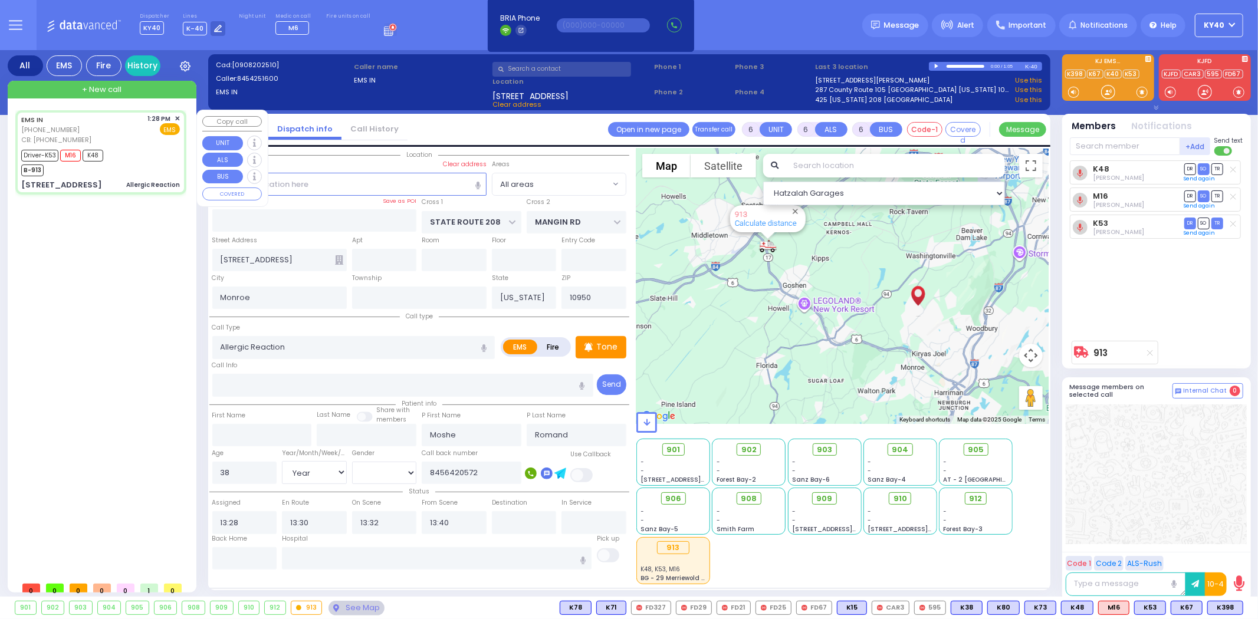
select select
radio input "true"
select select "Year"
select select "[DEMOGRAPHIC_DATA]"
select select "Hatzalah Garages"
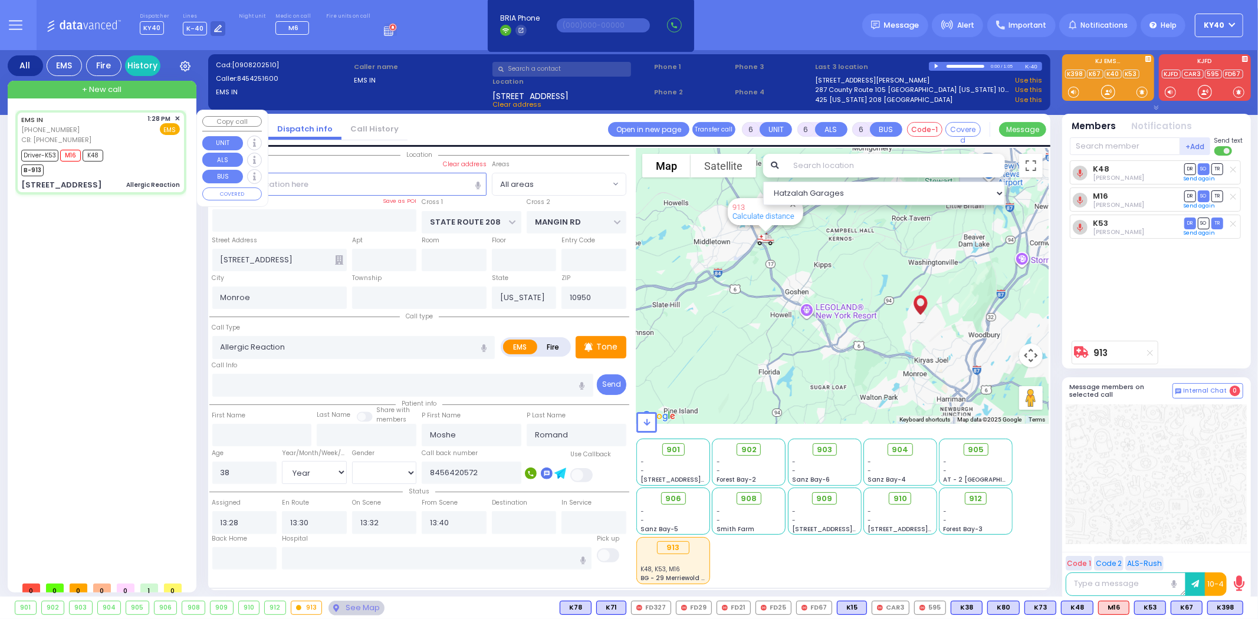
select select
radio input "true"
select select "Year"
select select "[DEMOGRAPHIC_DATA]"
select select "Hatzalah Garages"
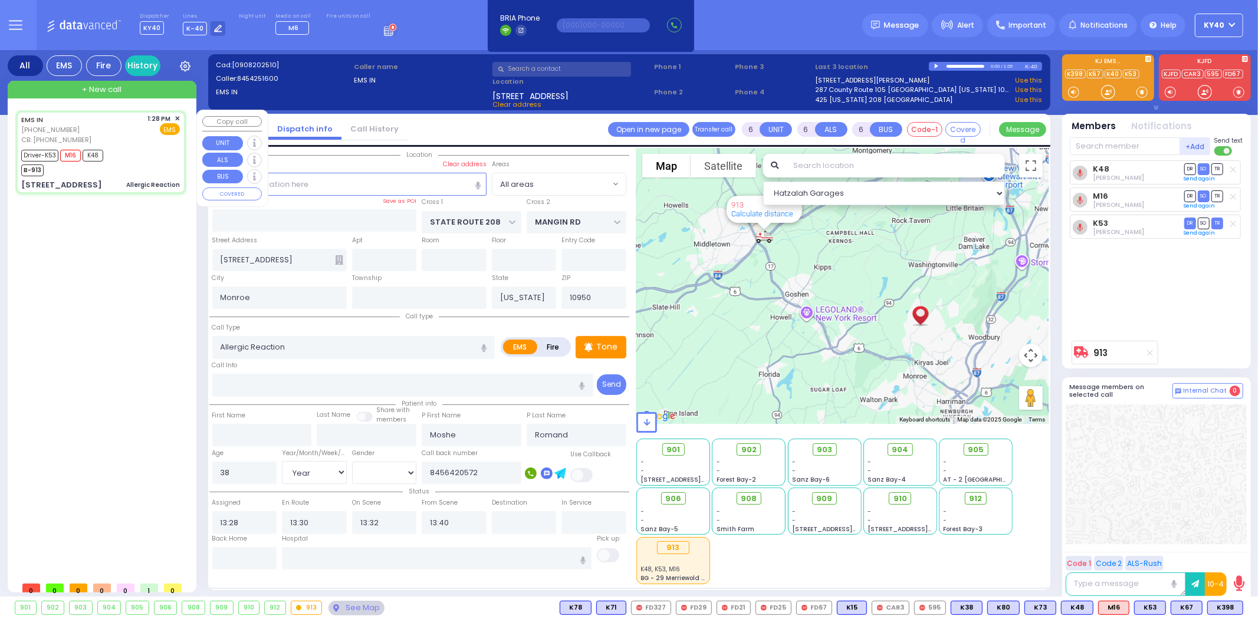
select select
radio input "true"
select select "Year"
select select "[DEMOGRAPHIC_DATA]"
select select "Hatzalah Garages"
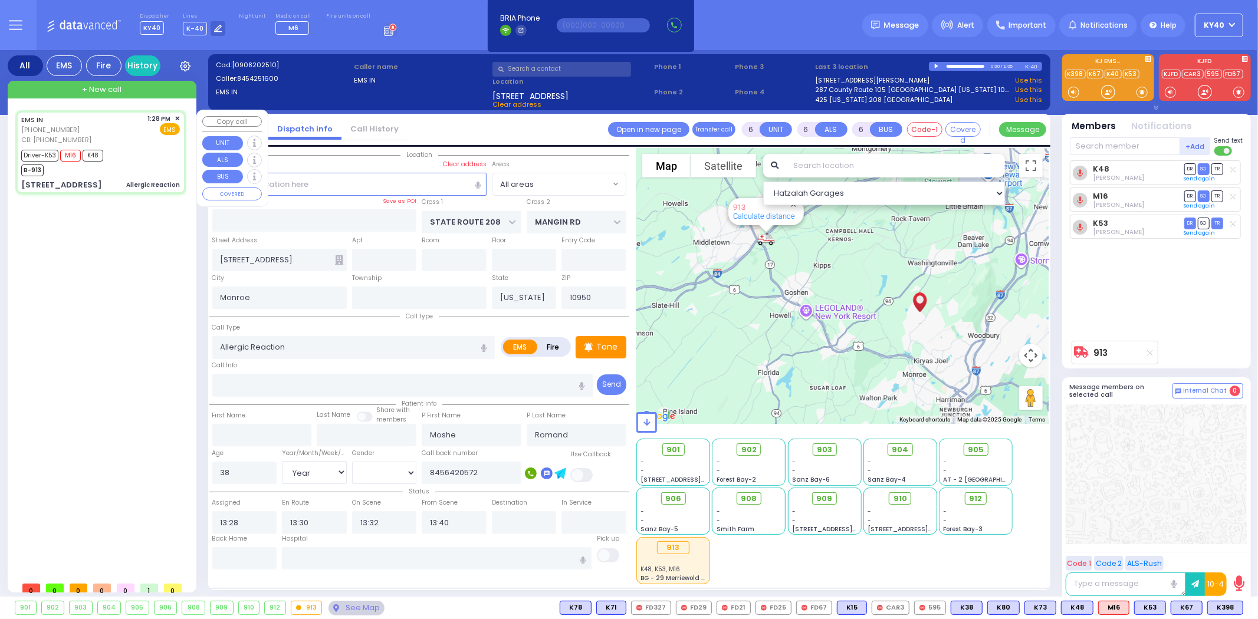
select select
radio input "true"
select select "Year"
select select "[DEMOGRAPHIC_DATA]"
type input "[GEOGRAPHIC_DATA] [STREET_ADDRESS]"
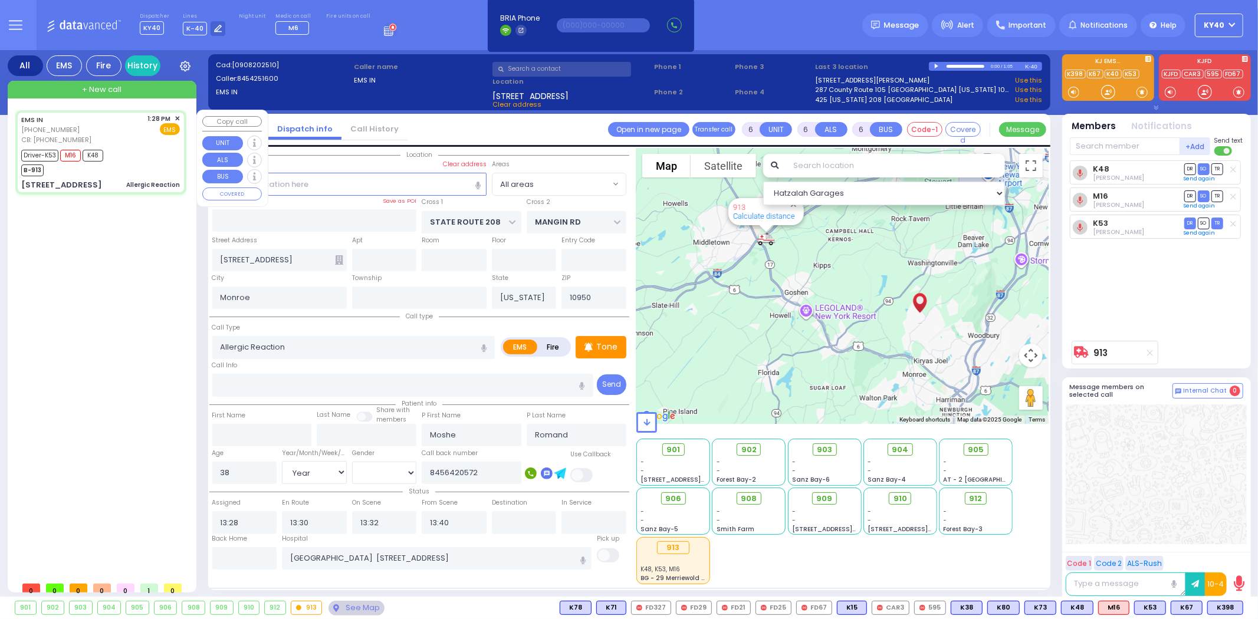
select select "Hatzalah Garages"
select select
radio input "true"
select select "Year"
select select "[DEMOGRAPHIC_DATA]"
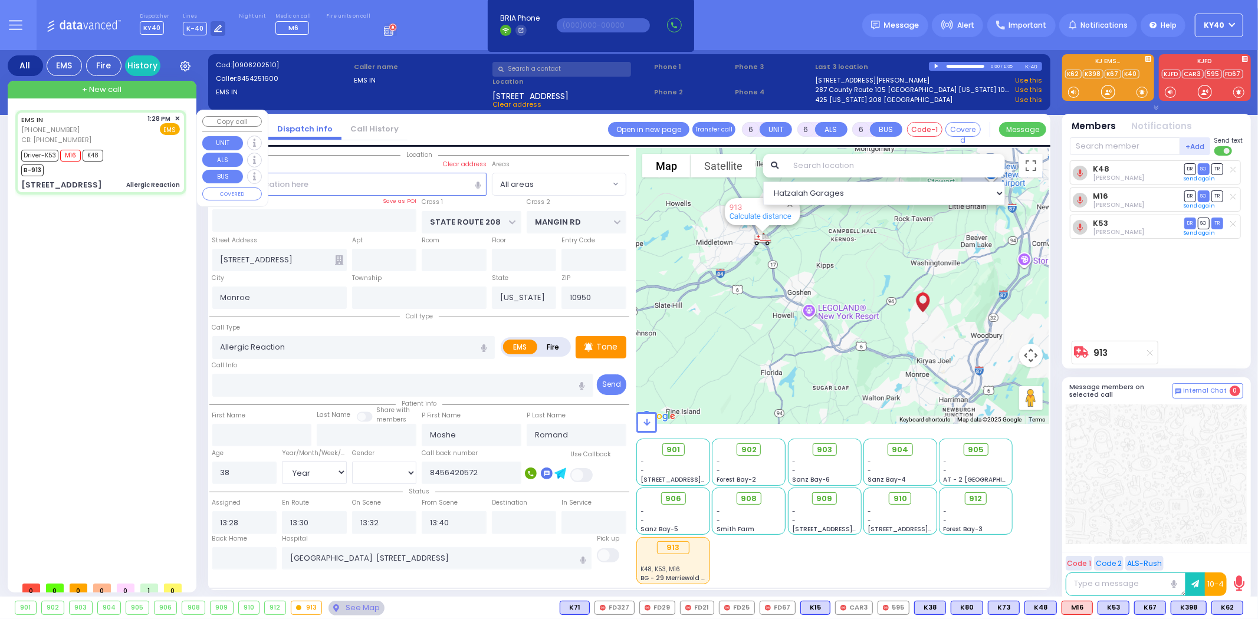
select select "Hatzalah Garages"
select select
radio input "true"
select select "Year"
select select "[DEMOGRAPHIC_DATA]"
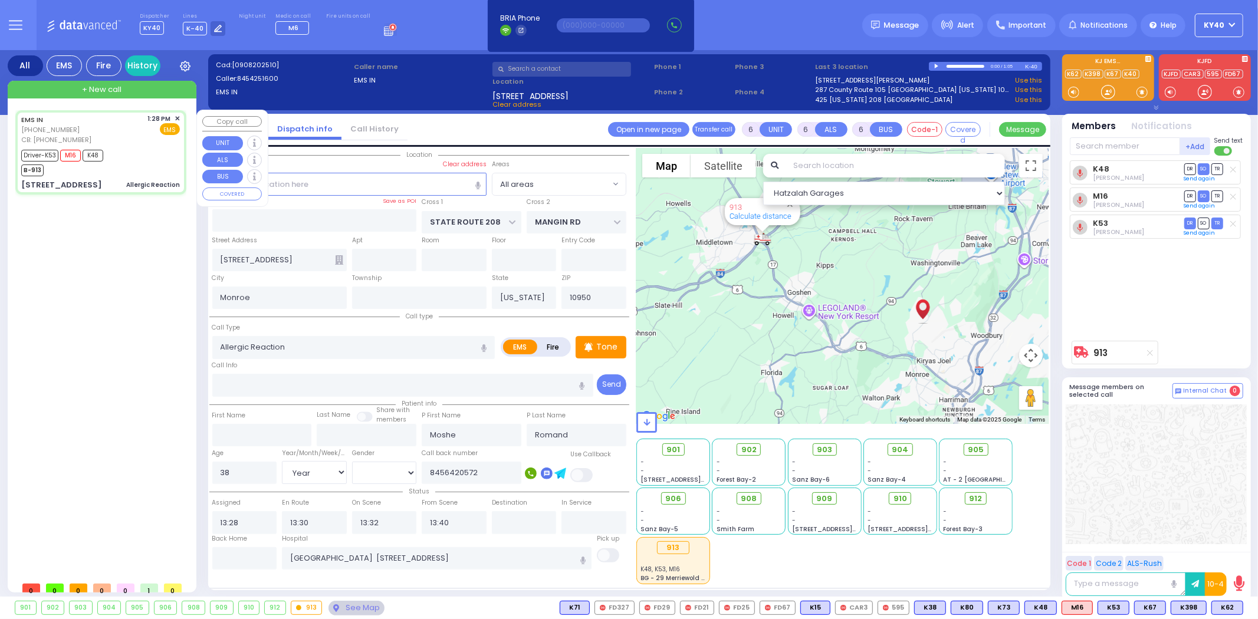
select select "Hatzalah Garages"
select select
radio input "true"
select select "Year"
select select "[DEMOGRAPHIC_DATA]"
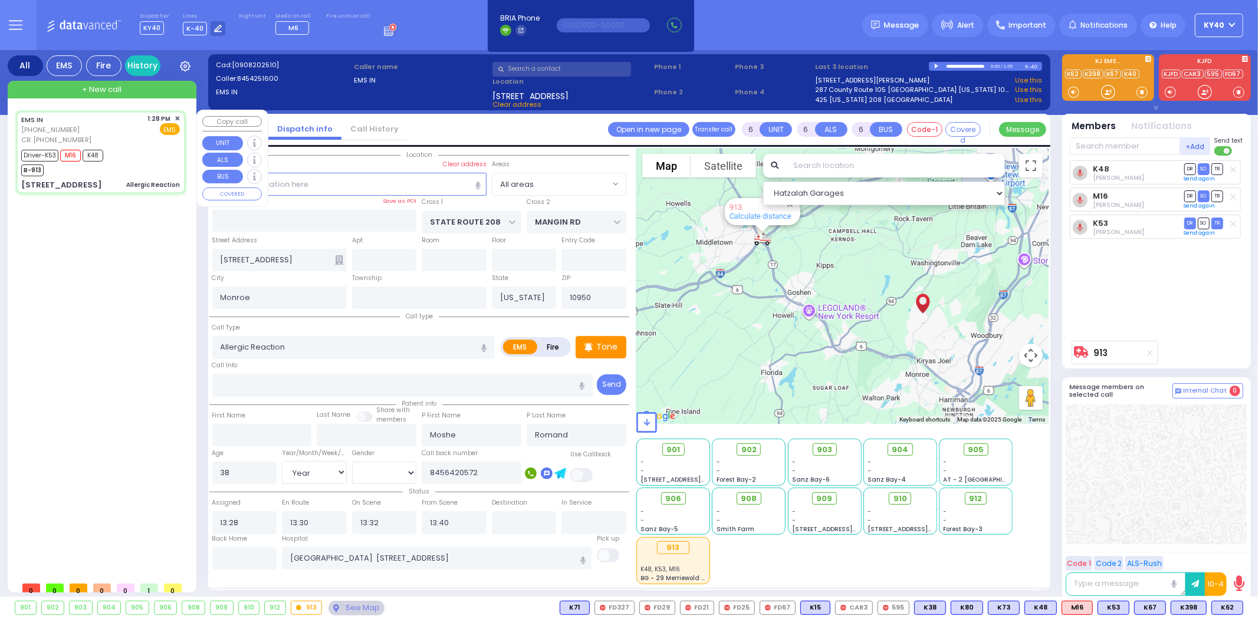
select select "Hatzalah Garages"
select select
radio input "true"
select select "Year"
select select "[DEMOGRAPHIC_DATA]"
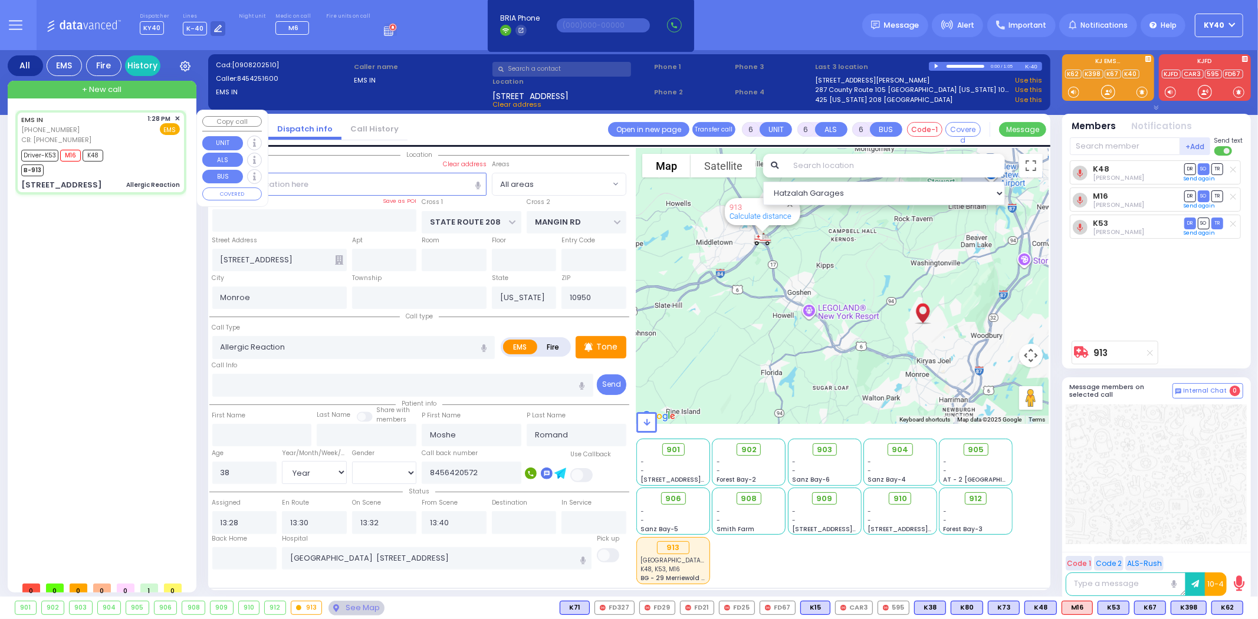
select select "Hatzalah Garages"
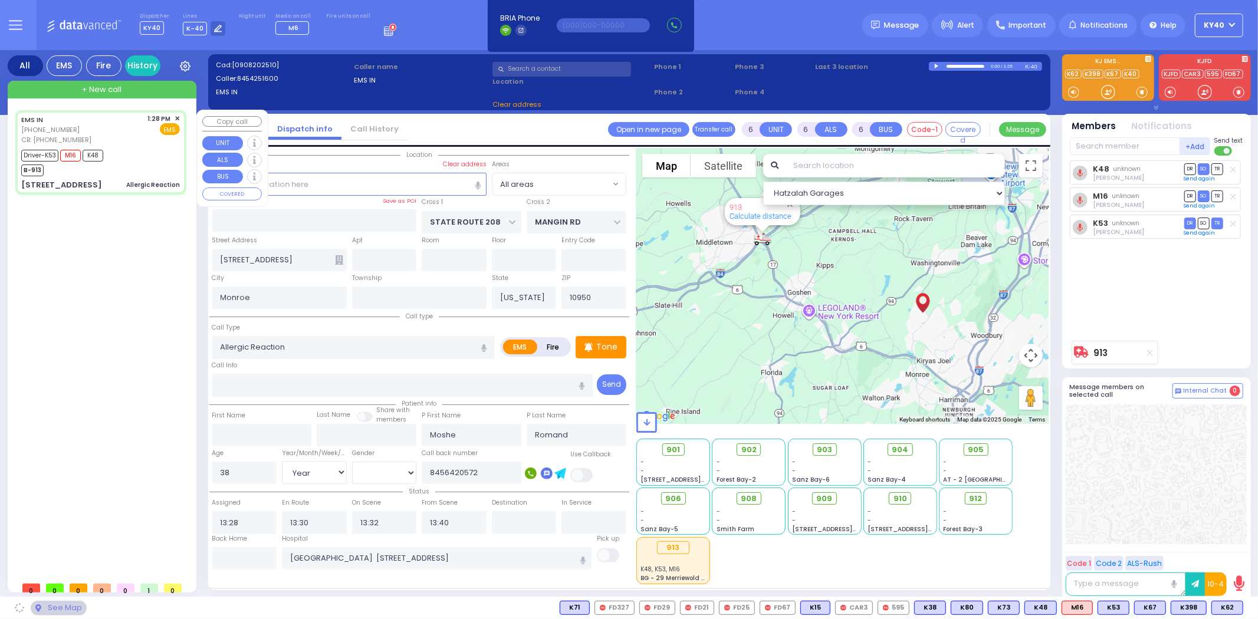
select select
radio input "true"
select select "Year"
select select "[DEMOGRAPHIC_DATA]"
select select "Hatzalah Garages"
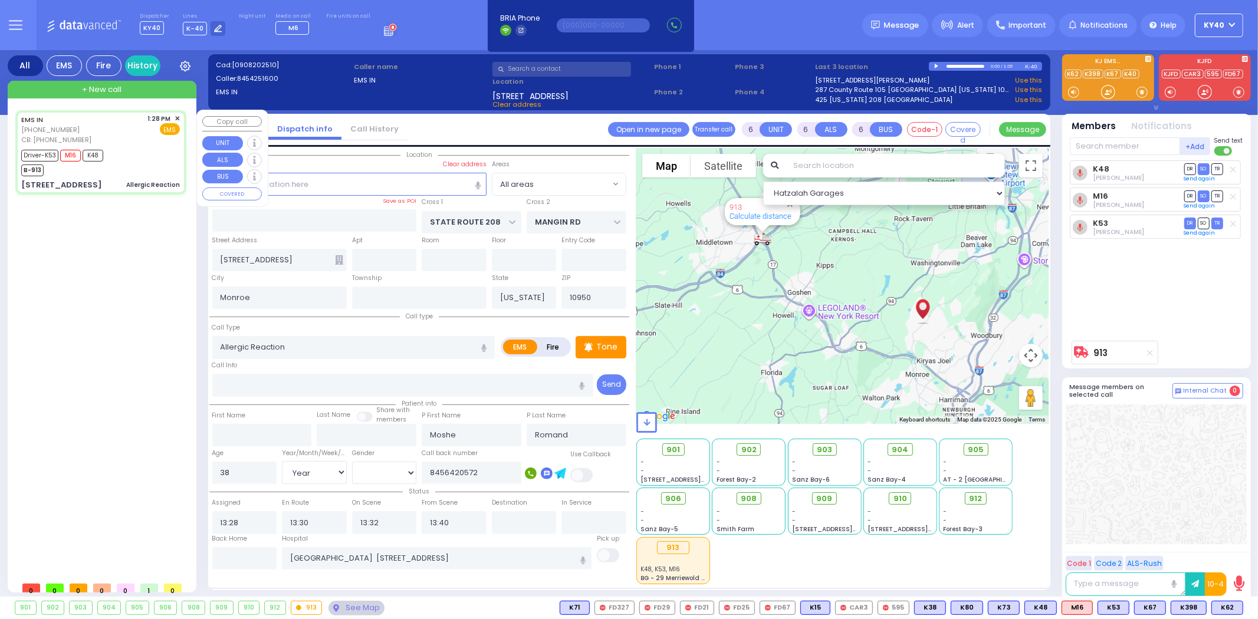
select select
radio input "true"
select select "Year"
select select "[DEMOGRAPHIC_DATA]"
select select "Hatzalah Garages"
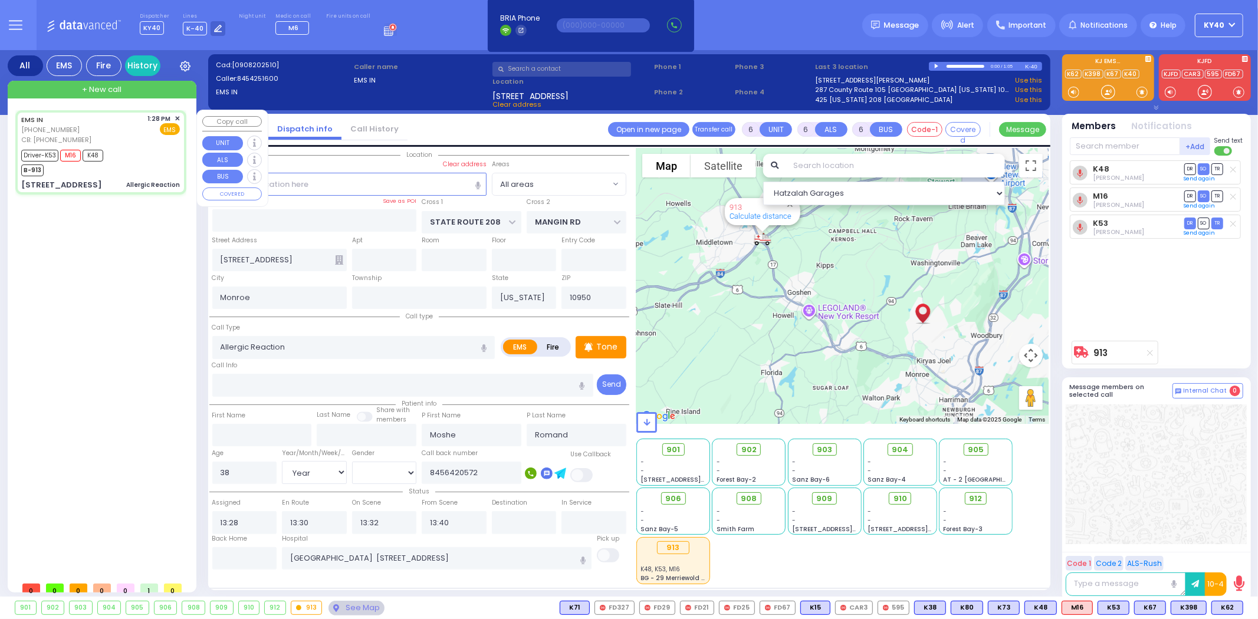
select select
radio input "true"
select select "Year"
select select "[DEMOGRAPHIC_DATA]"
select select "Hatzalah Garages"
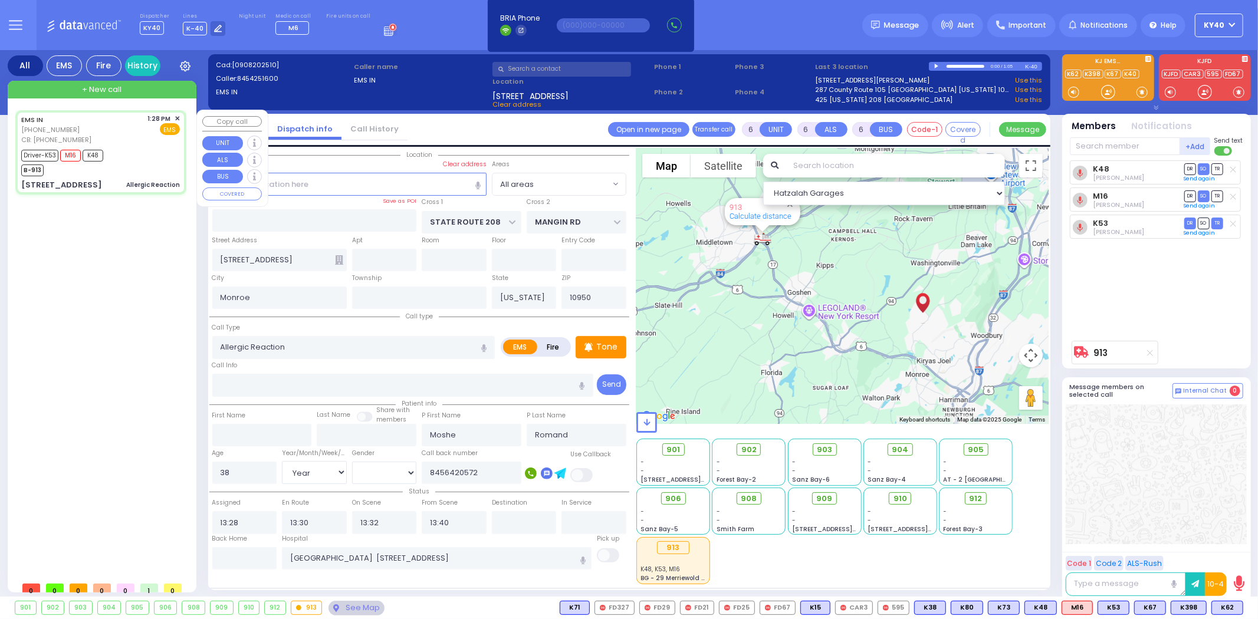
select select
radio input "true"
select select "Year"
select select "[DEMOGRAPHIC_DATA]"
select select "Hatzalah Garages"
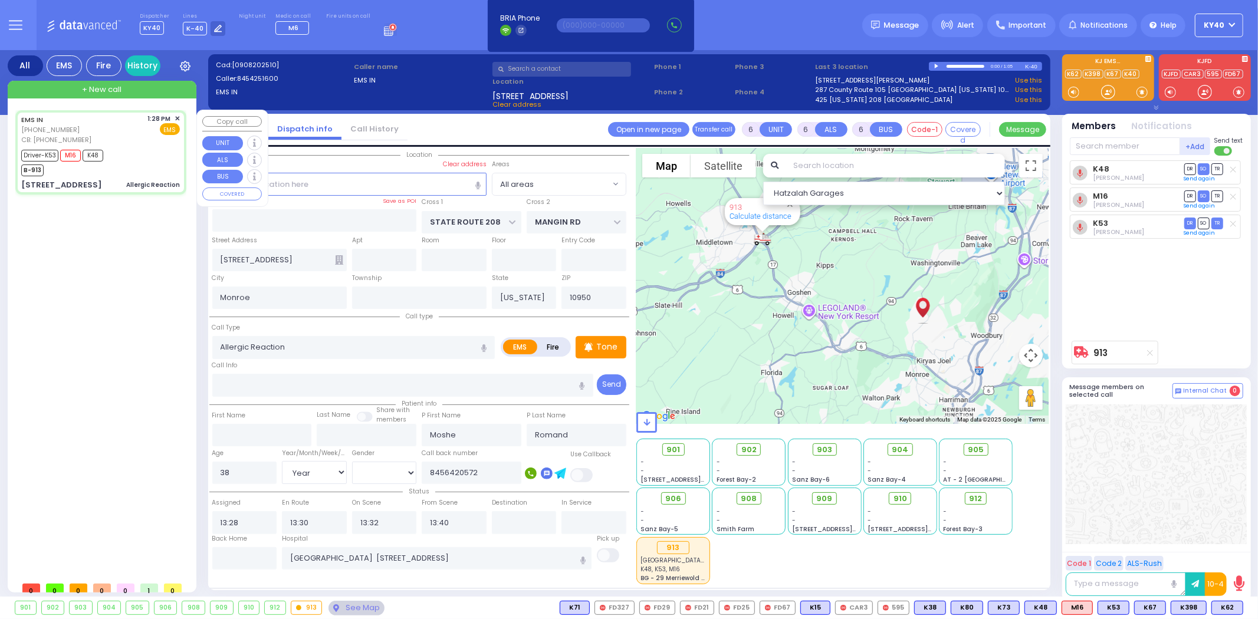
select select
radio input "true"
select select "Year"
select select "[DEMOGRAPHIC_DATA]"
select select "Hatzalah Garages"
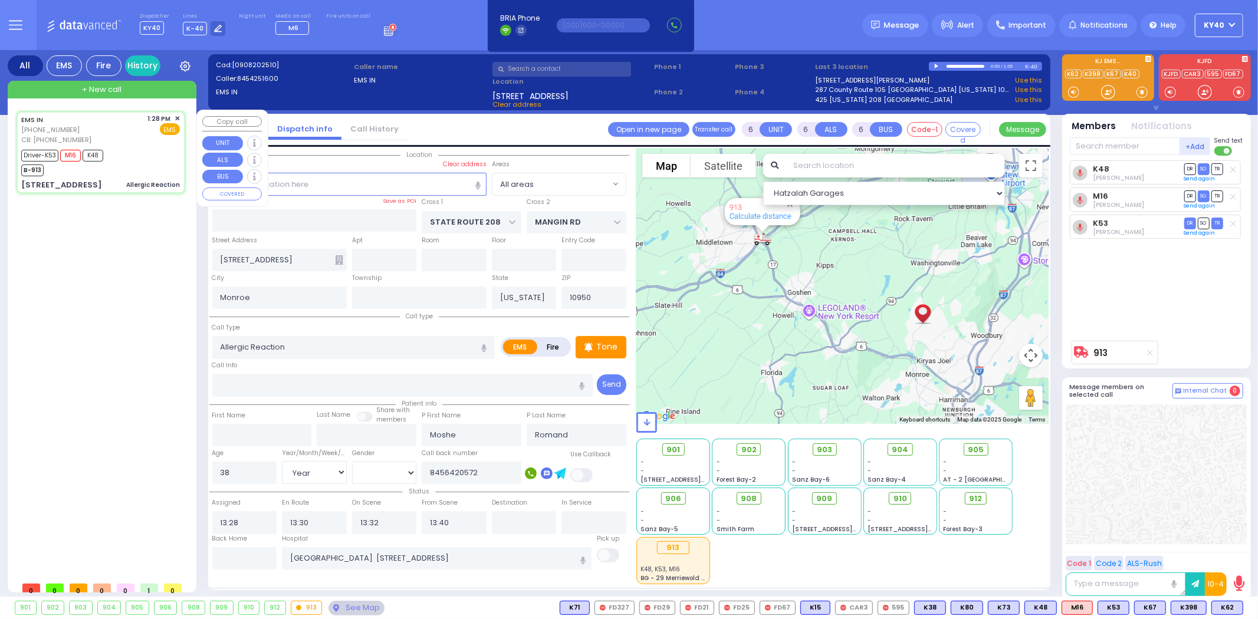
select select
radio input "true"
select select "Year"
select select "[DEMOGRAPHIC_DATA]"
select select "Hatzalah Garages"
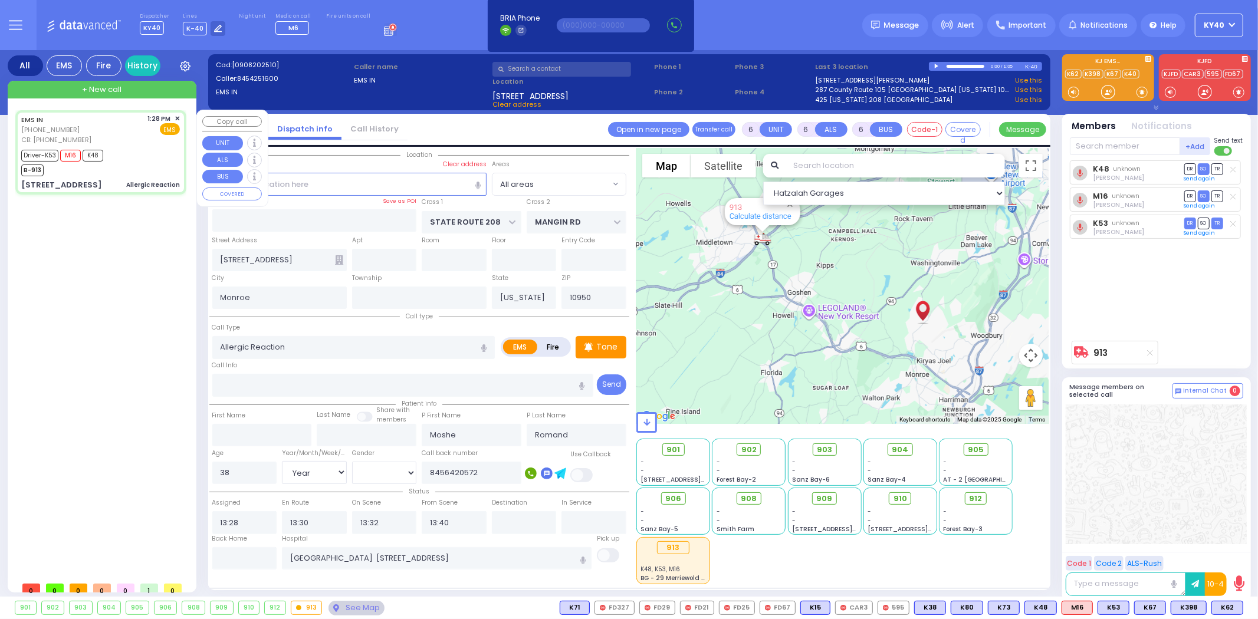
select select
radio input "true"
select select "Year"
select select "[DEMOGRAPHIC_DATA]"
select select "Hatzalah Garages"
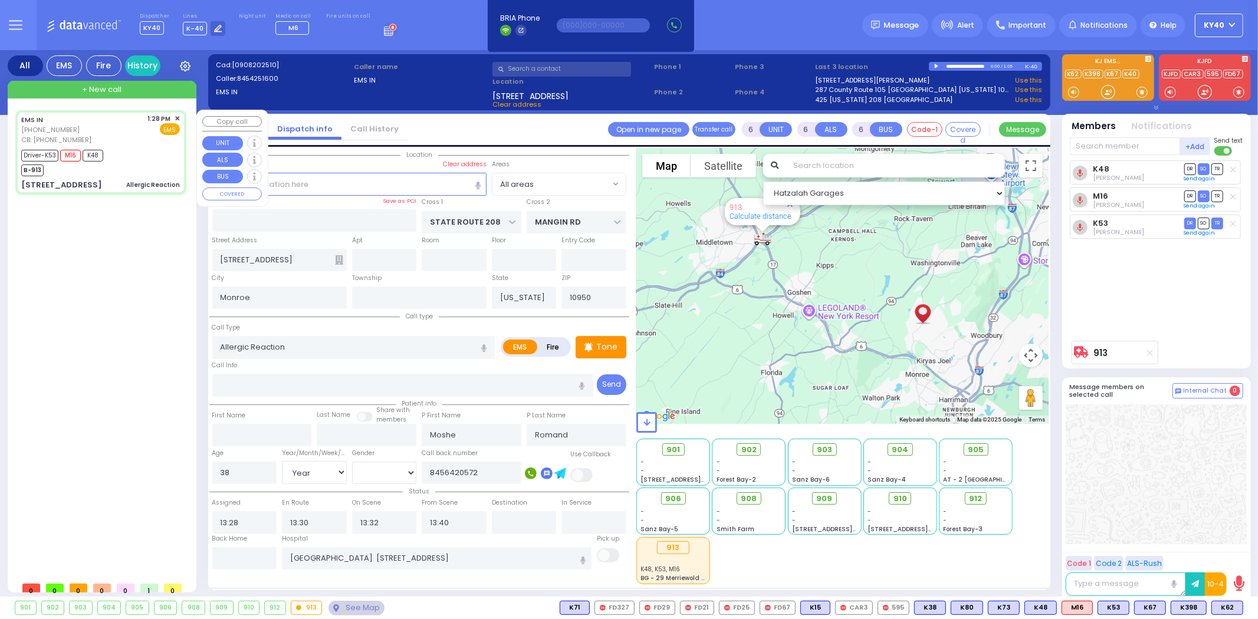
select select
select select "Year"
select select "[DEMOGRAPHIC_DATA]"
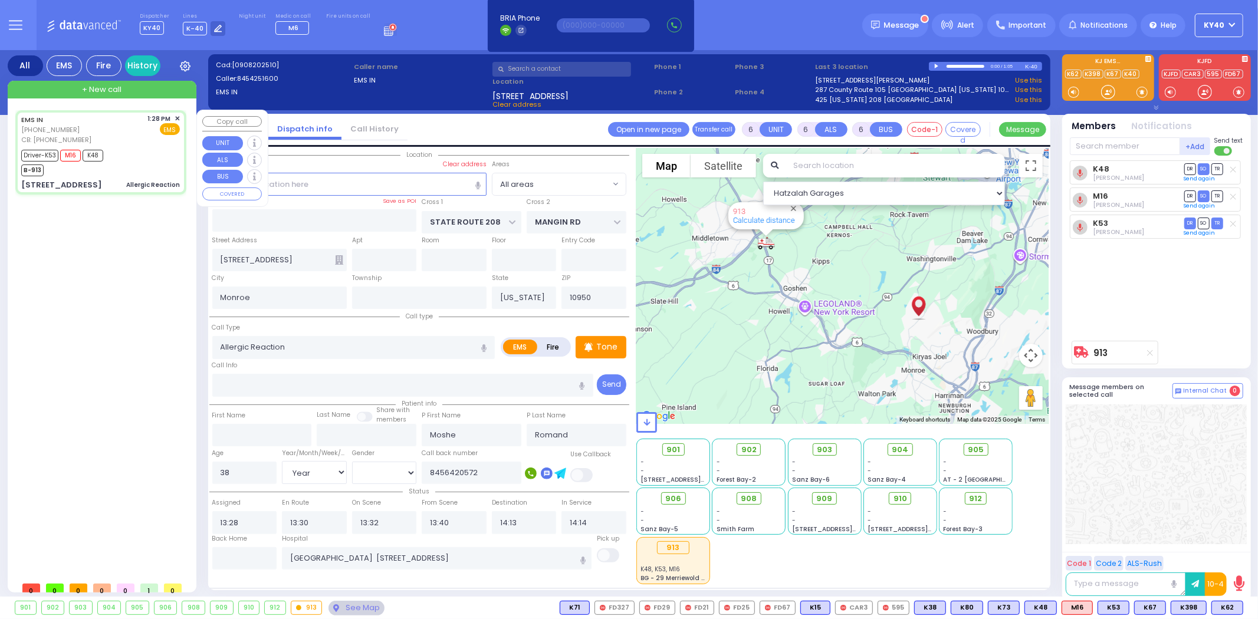
select select
radio input "true"
select select "Year"
select select "[DEMOGRAPHIC_DATA]"
select select "Hatzalah Garages"
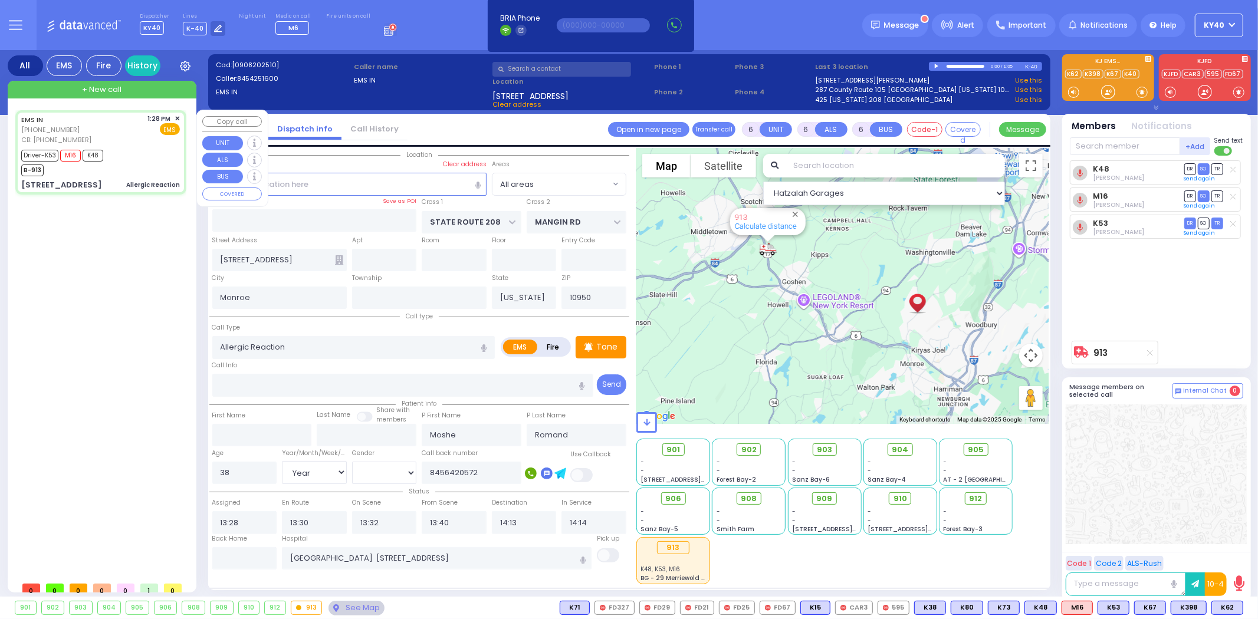
select select
radio input "true"
select select "Year"
select select "[DEMOGRAPHIC_DATA]"
select select "Hatzalah Garages"
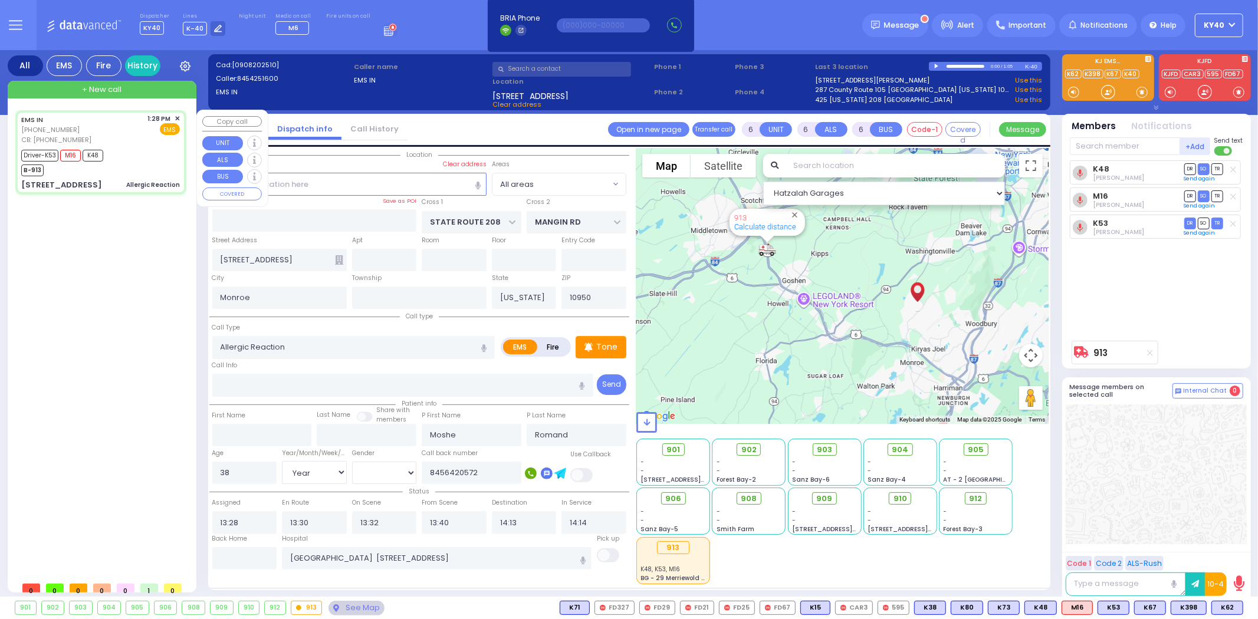
select select
radio input "true"
select select "Year"
select select "[DEMOGRAPHIC_DATA]"
select select "Hatzalah Garages"
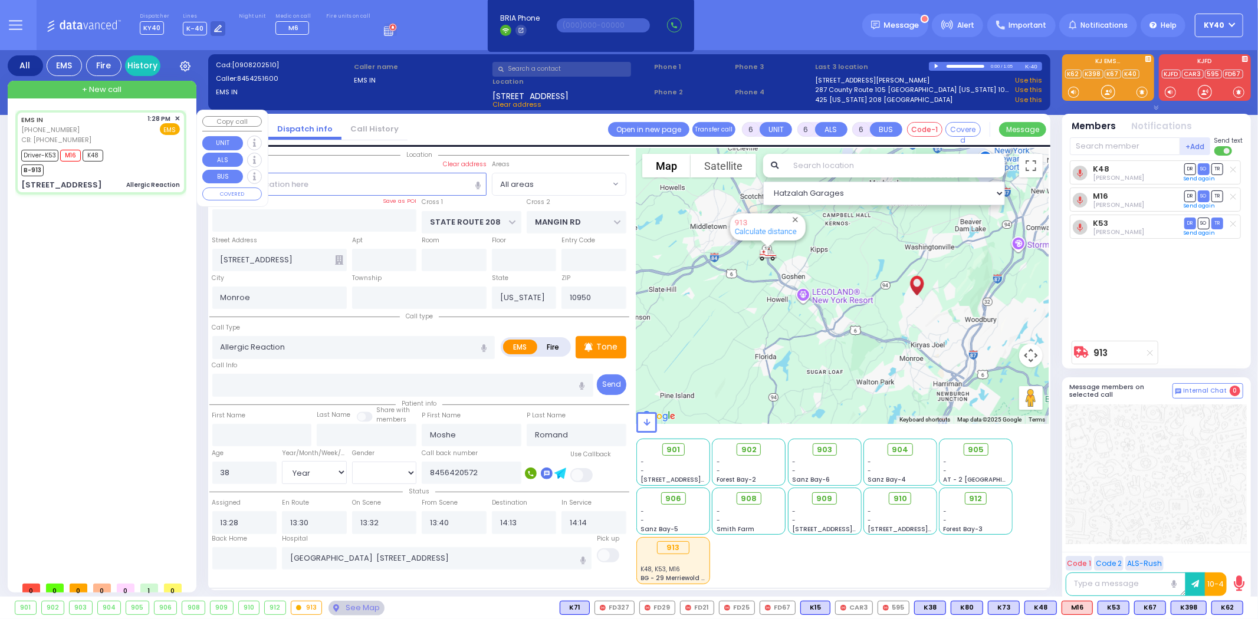
select select
radio input "true"
select select "Year"
select select "[DEMOGRAPHIC_DATA]"
select select "Hatzalah Garages"
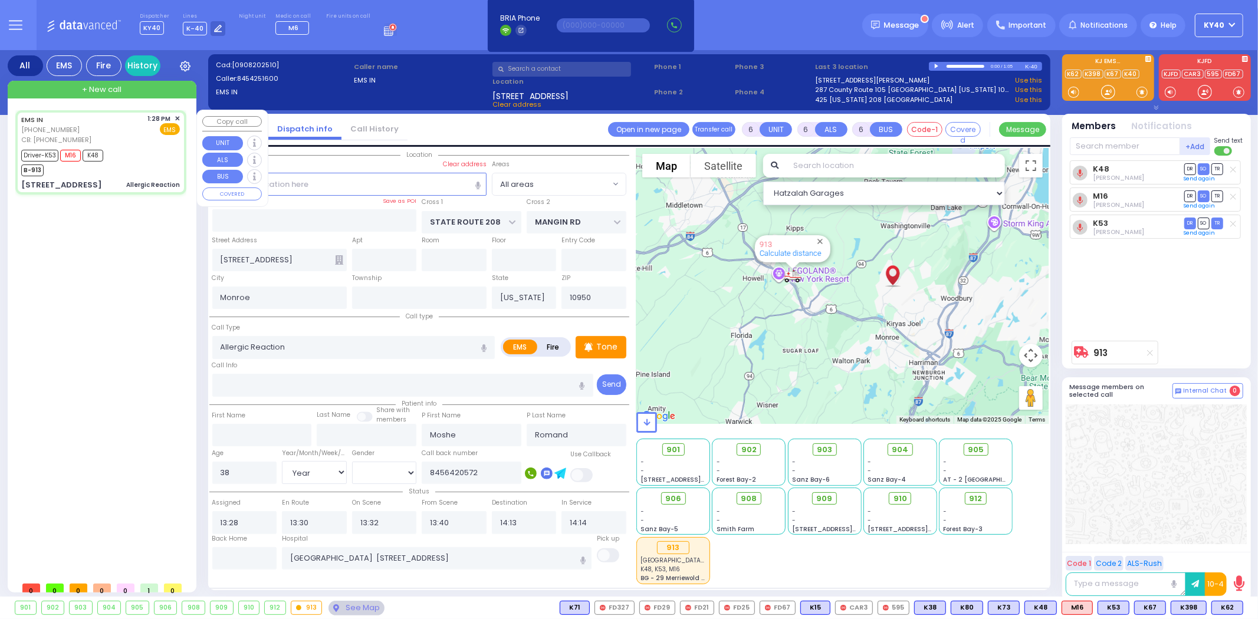
select select
radio input "true"
select select "Year"
select select "[DEMOGRAPHIC_DATA]"
select select "Hatzalah Garages"
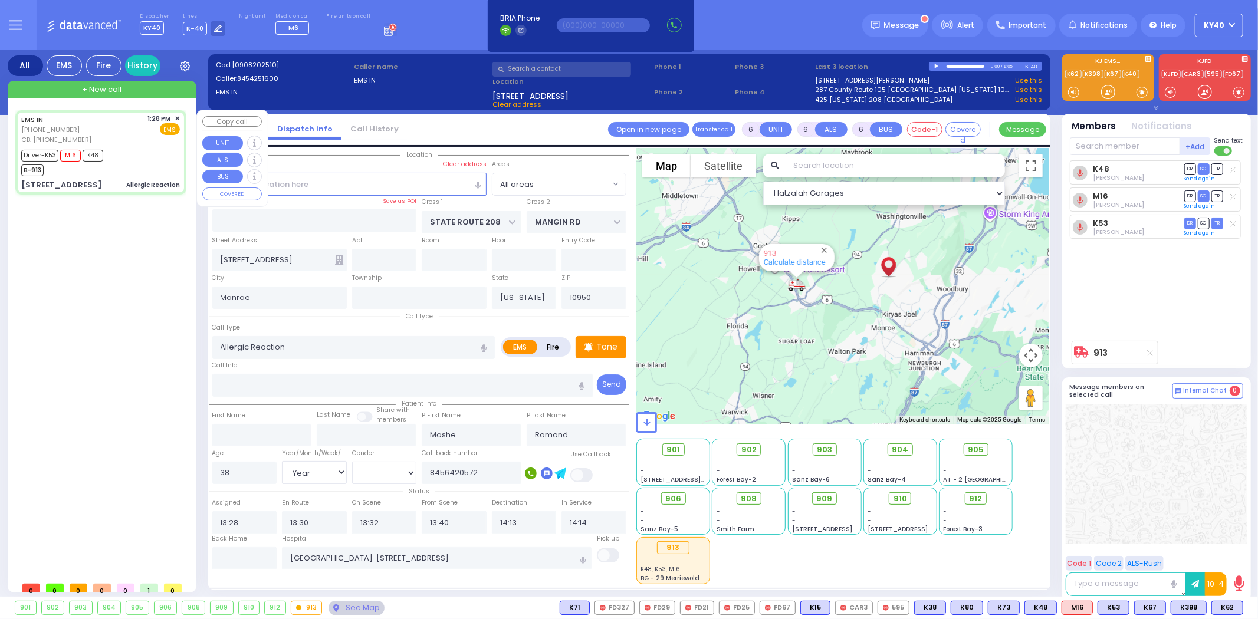
select select
radio input "true"
select select "Year"
select select "[DEMOGRAPHIC_DATA]"
select select "Hatzalah Garages"
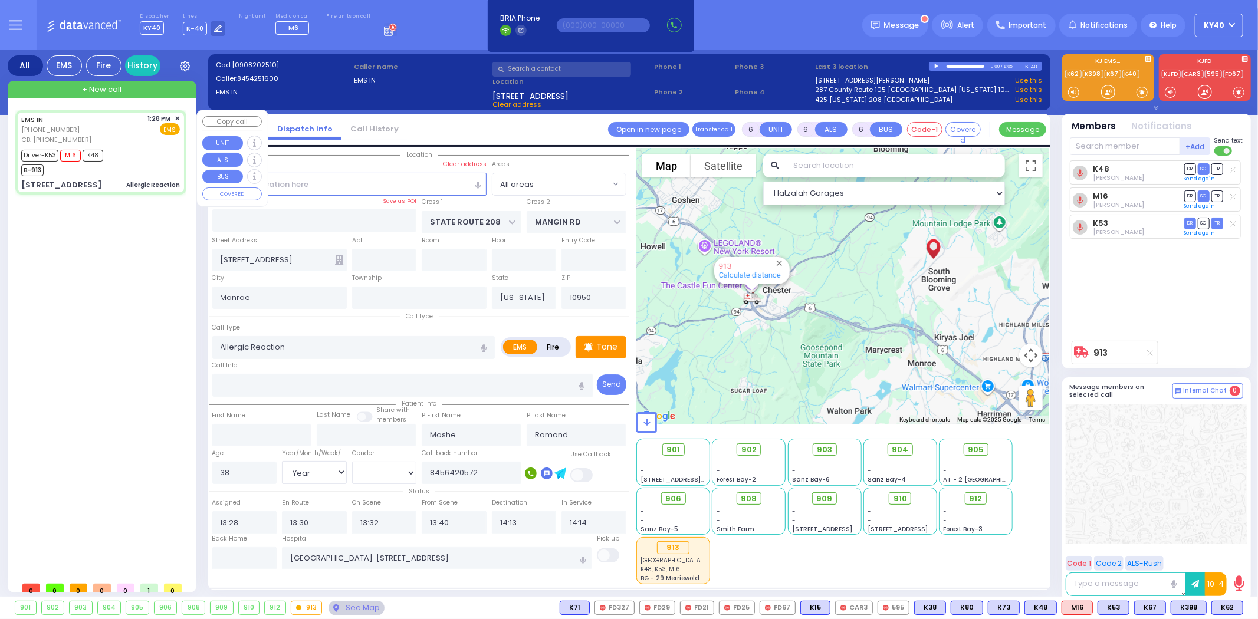
select select
radio input "true"
select select "Year"
select select "[DEMOGRAPHIC_DATA]"
select select "Hatzalah Garages"
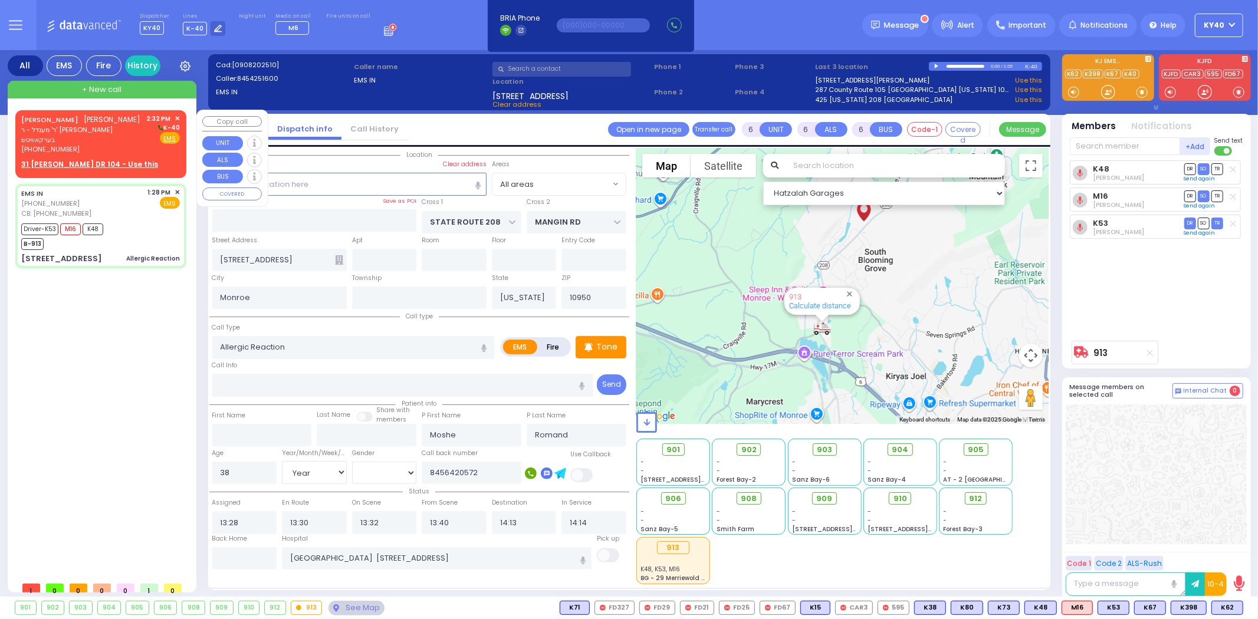
click at [110, 125] on div "YITZCHOK LOWY יצחק לעווי ר' מענדל - ר' אהרן הערש בערקאוויטש (845) 662-1796" at bounding box center [82, 134] width 122 height 41
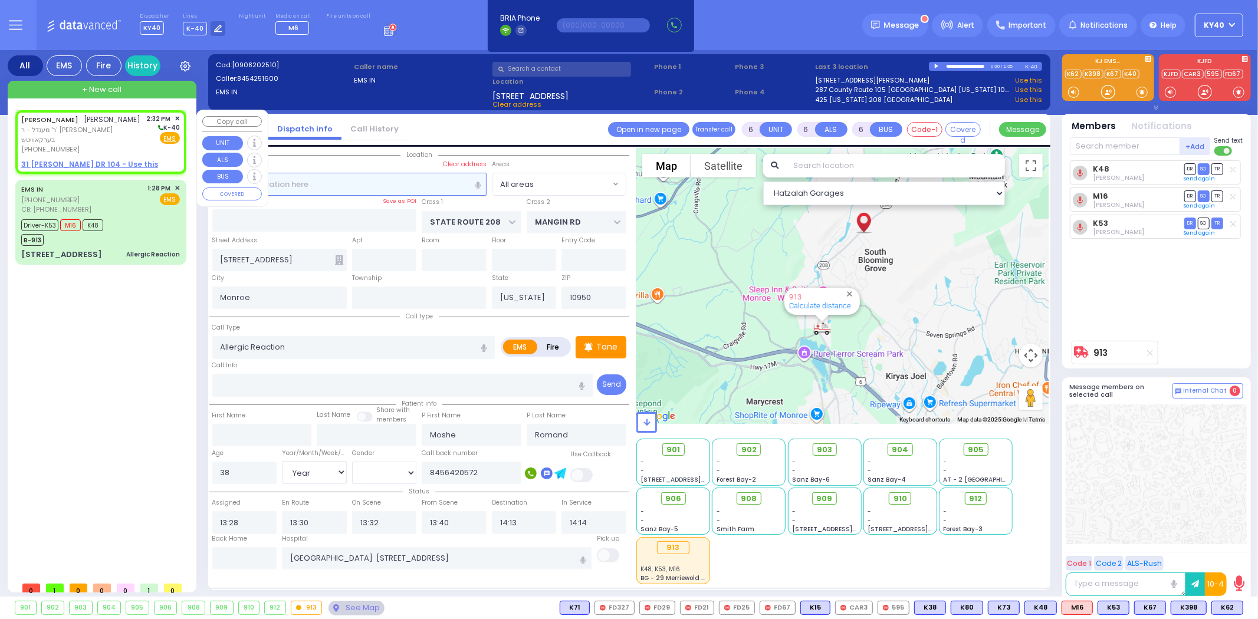
type input "2"
type input "1"
select select
radio input "true"
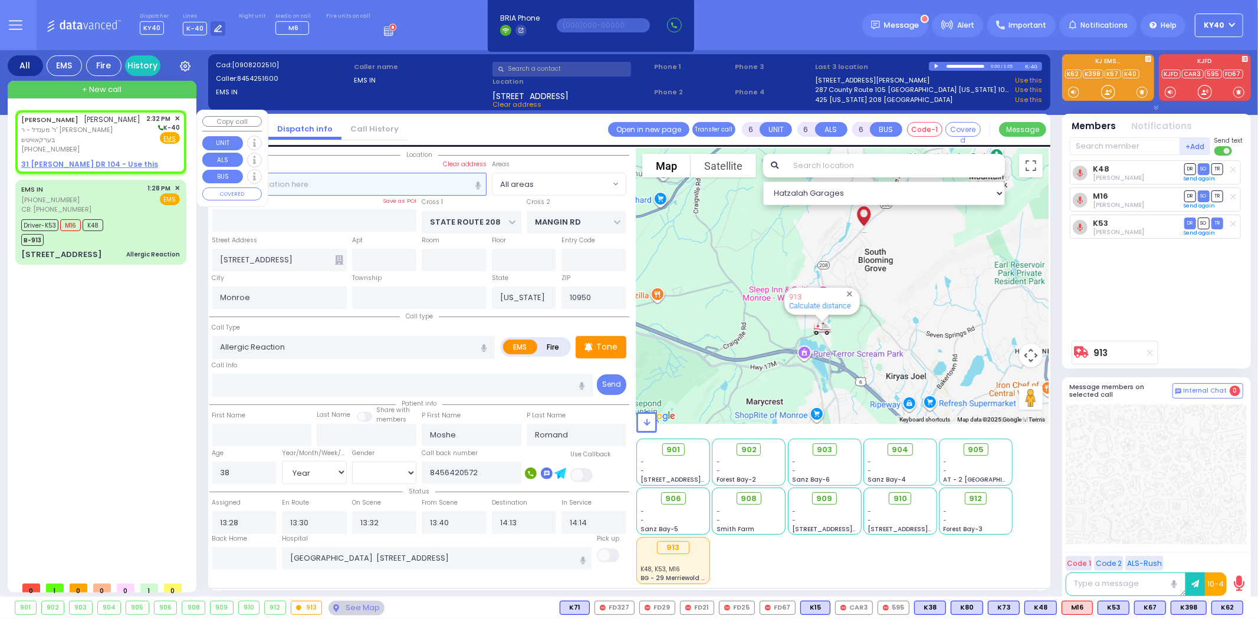
type input "YITZCHOK"
type input "LOWY"
select select
type input "14:32"
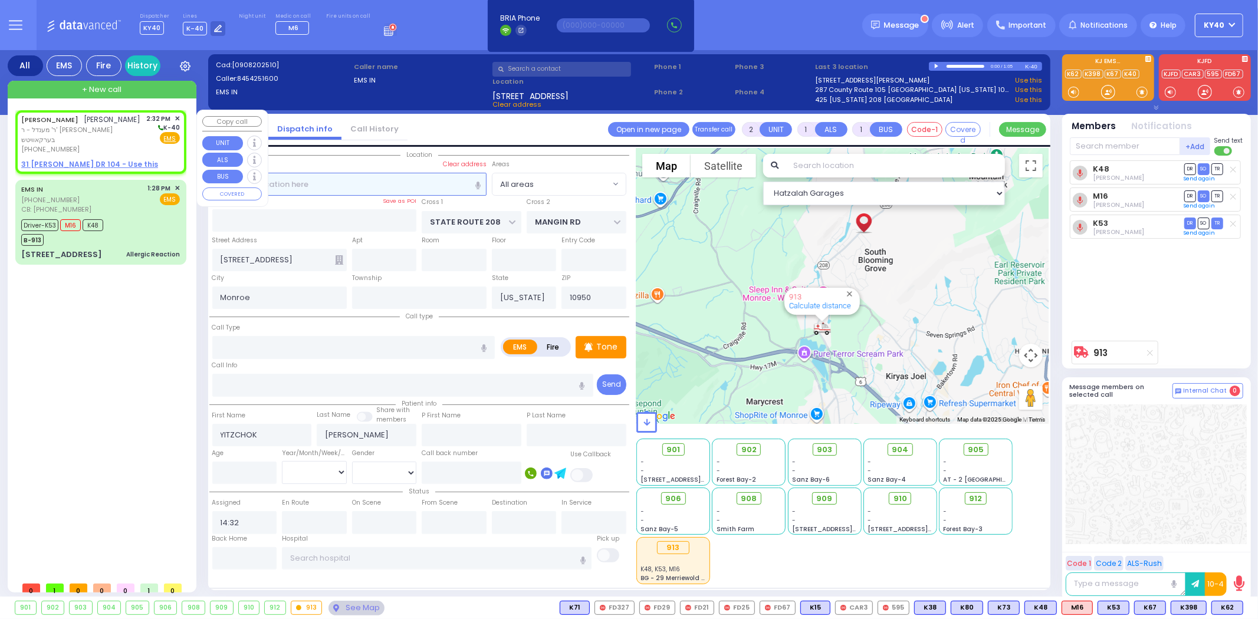
select select "Hatzalah Garages"
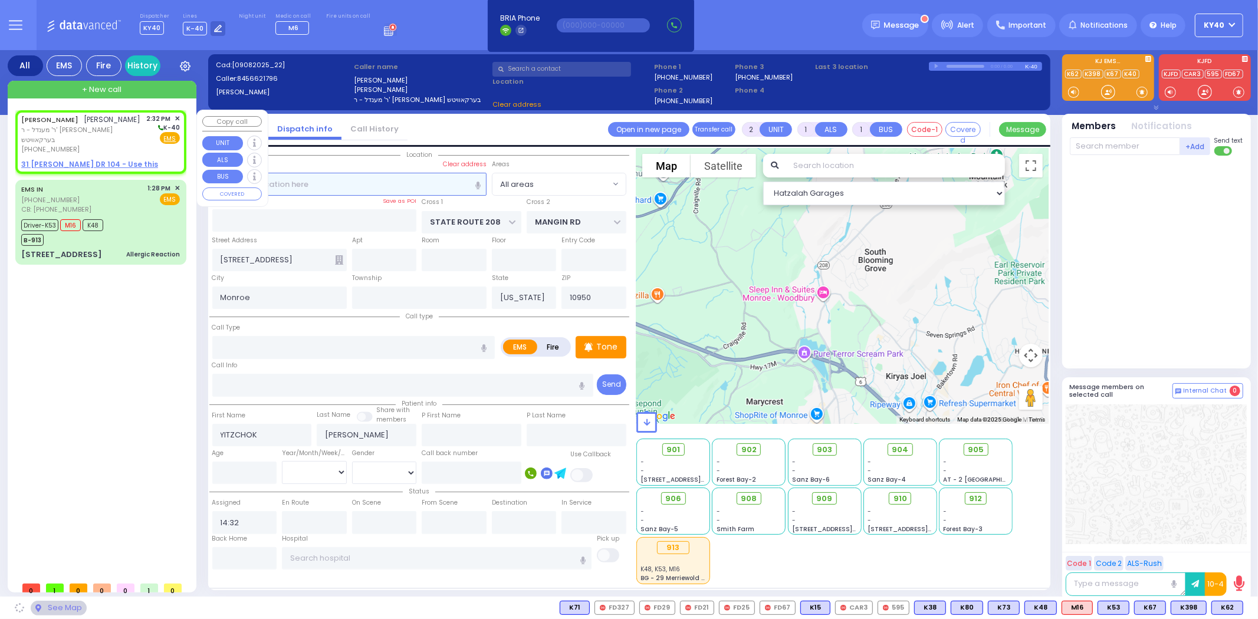
select select
radio input "true"
select select
select select "Hatzalah Garages"
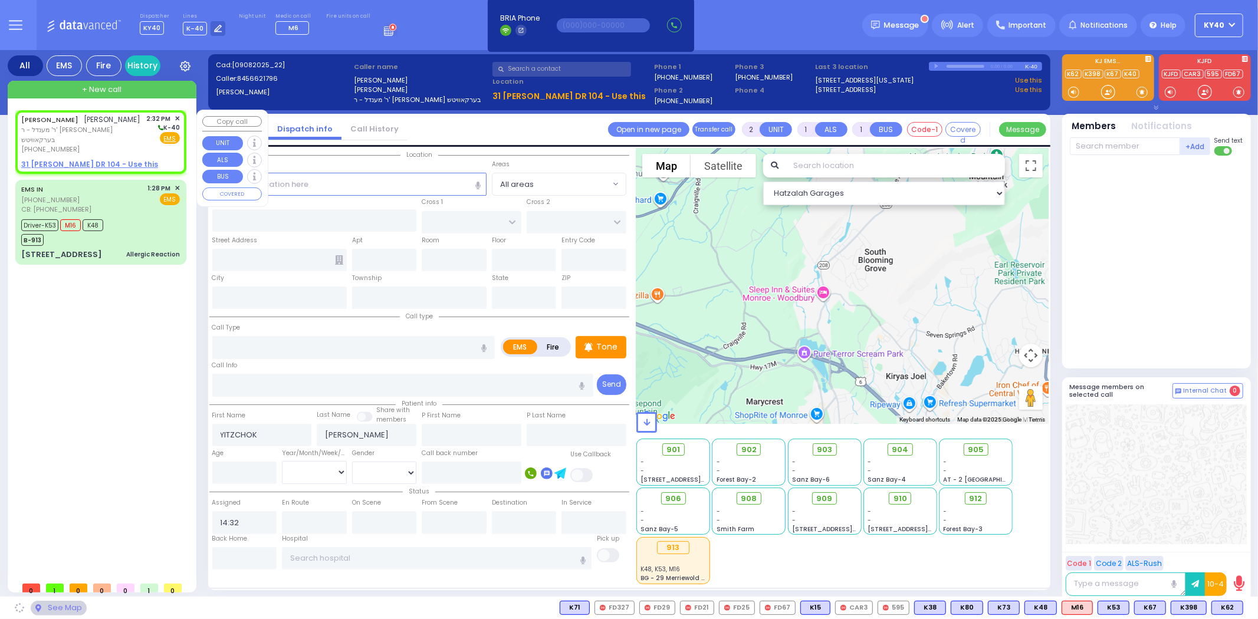
click at [107, 129] on span "ר' מענדל - ר' אהרן הערש בערקאוויטש" at bounding box center [82, 134] width 122 height 19
select select
radio input "true"
select select
select select "Hatzalah Garages"
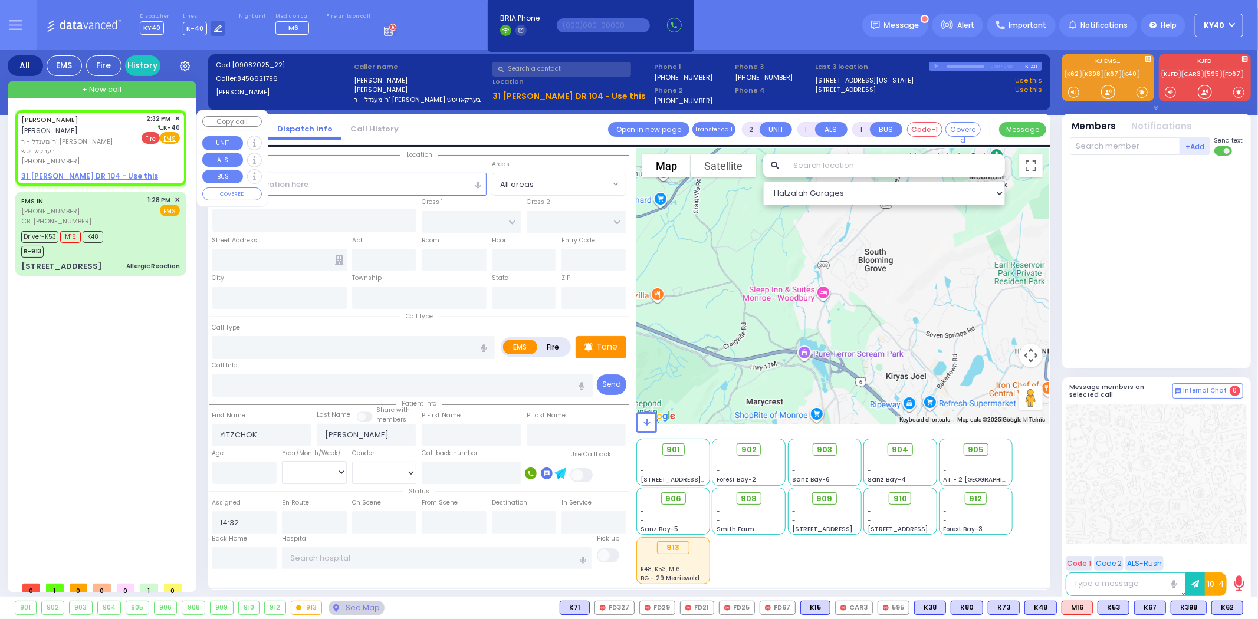
click at [150, 137] on span "Fire" at bounding box center [151, 138] width 18 height 12
select select
radio input "false"
radio input "true"
select select
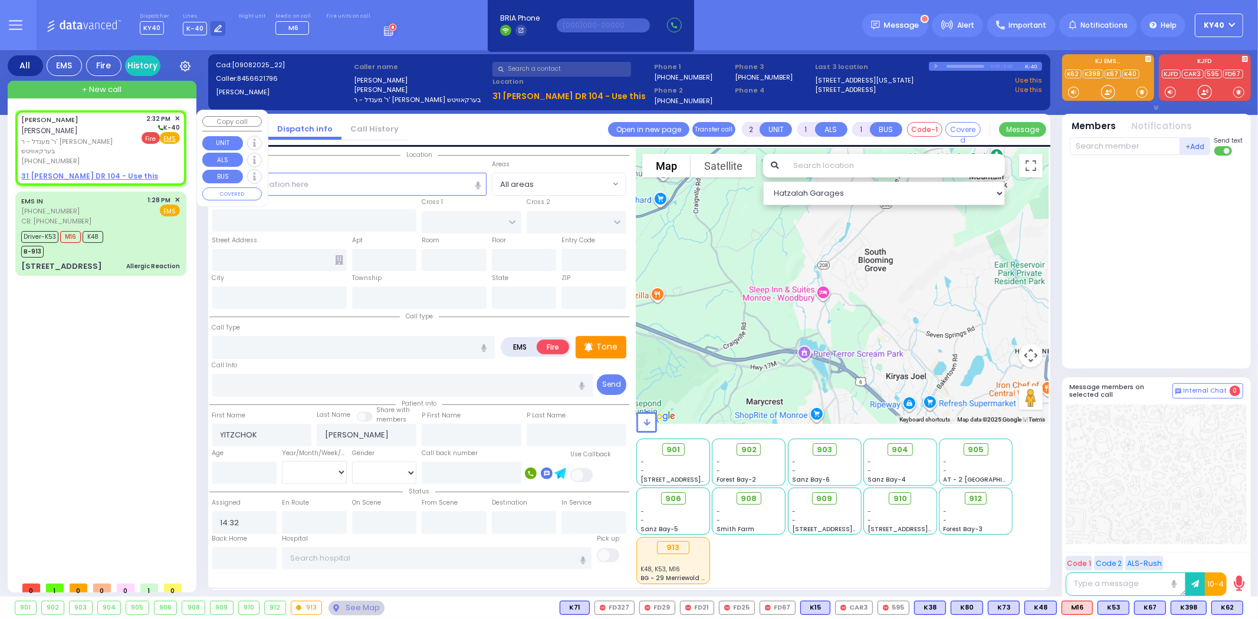
select select "Hatzalah Garages"
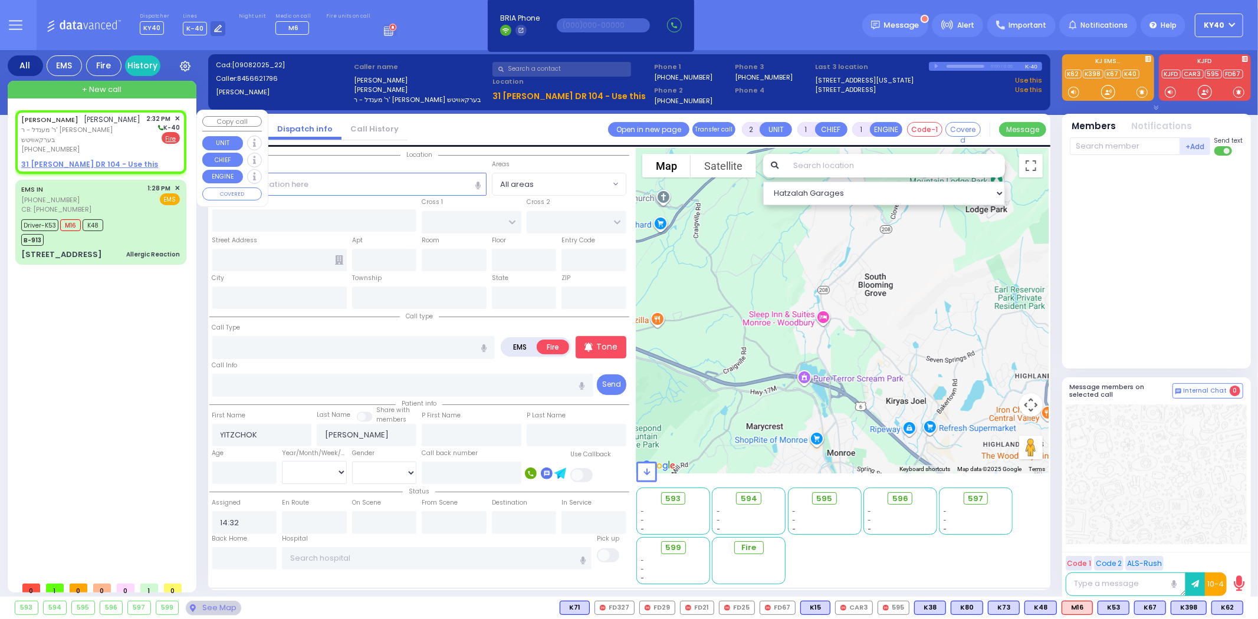
click at [85, 159] on u "31 ISRAEL ZUPNICK DR 104 - Use this" at bounding box center [89, 164] width 137 height 10
select select
radio input "true"
select select
select select "Hatzalah Garages"
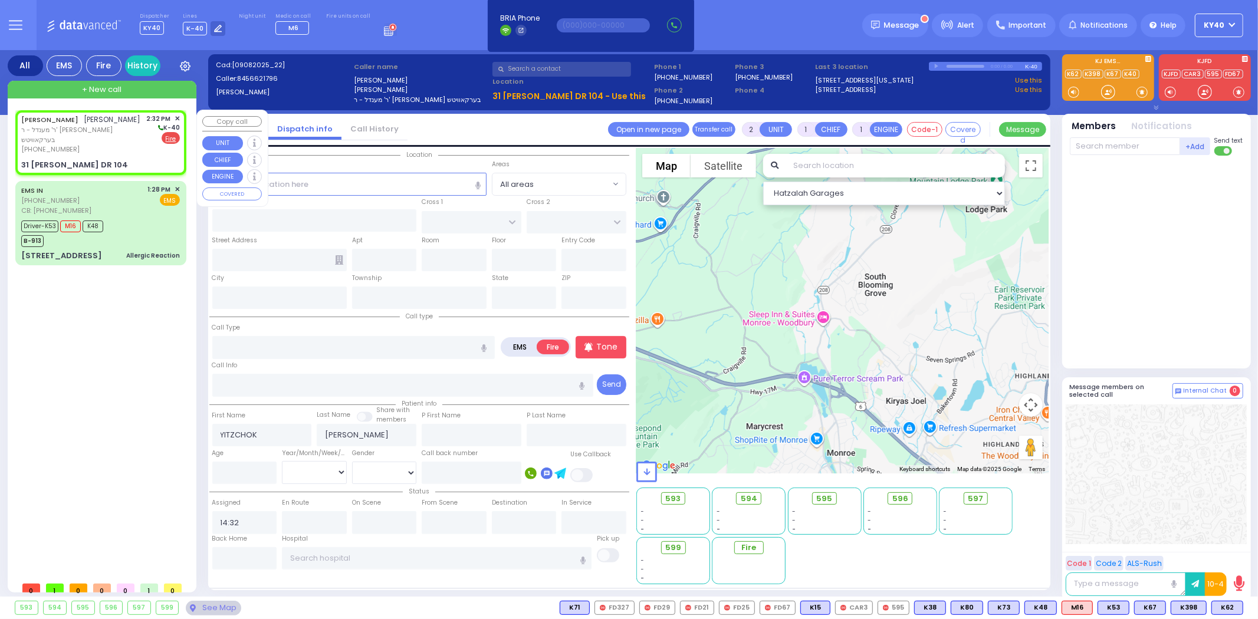
select select
radio input "true"
select select
type input "[PERSON_NAME] DR"
type input "SATMAR DR"
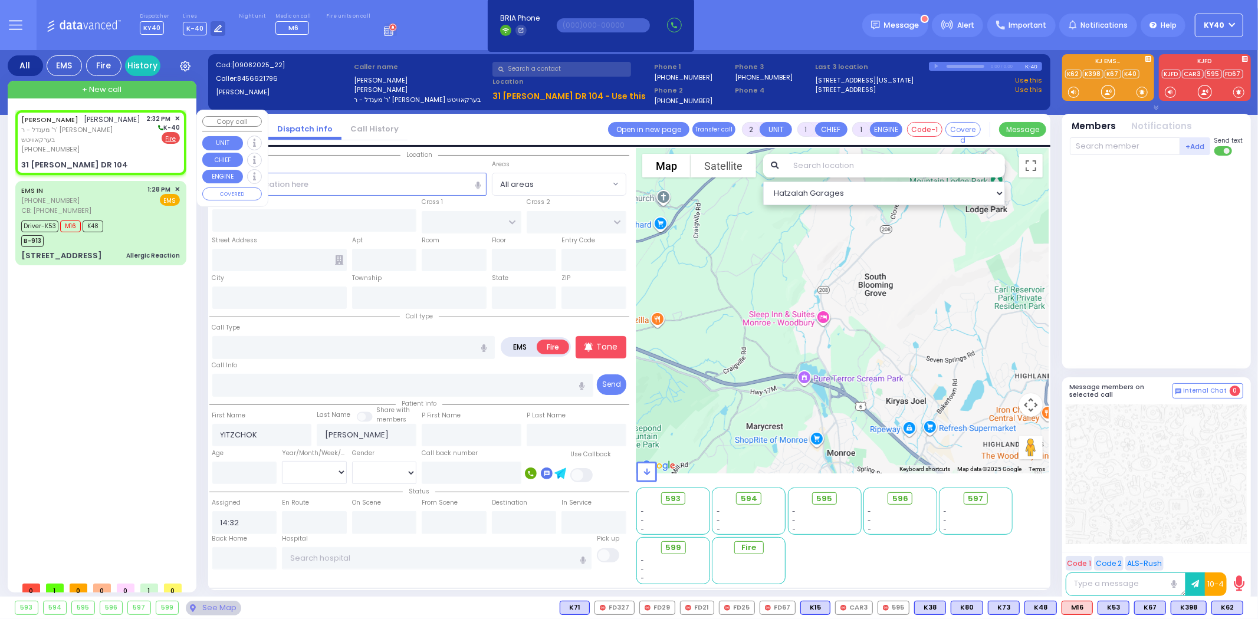
type input "31 ISRAEL ZUPNICK DR"
type input "104"
type input "Monroe"
type input "[US_STATE]"
type input "10950"
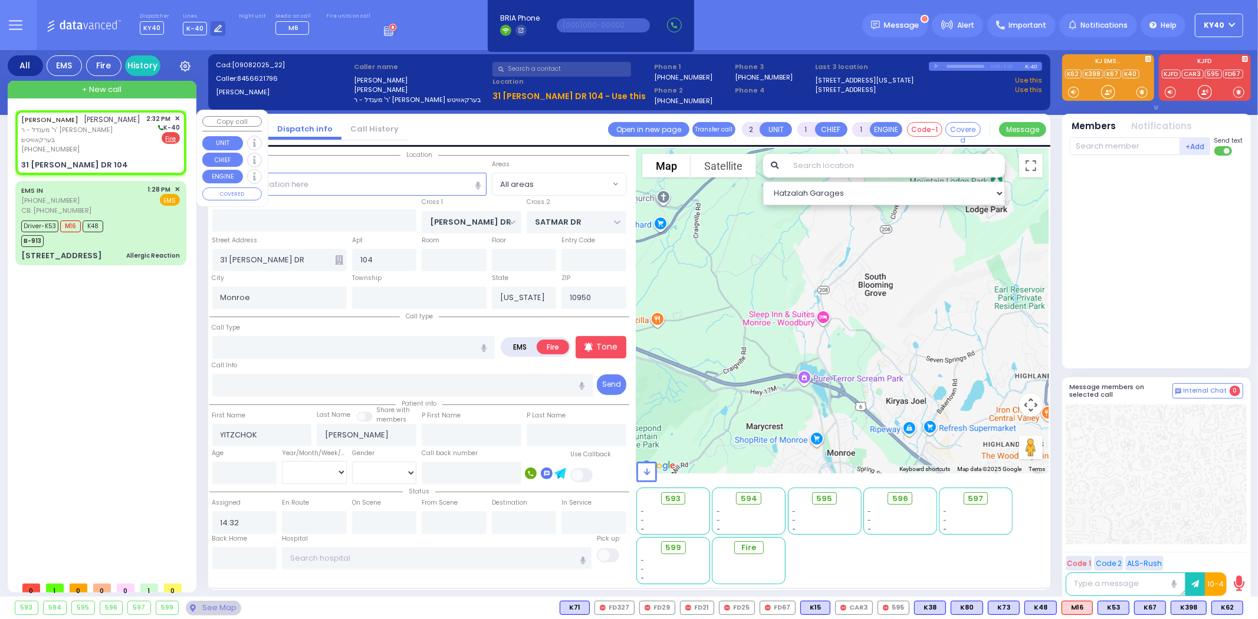
select select "Hatzalah Garages"
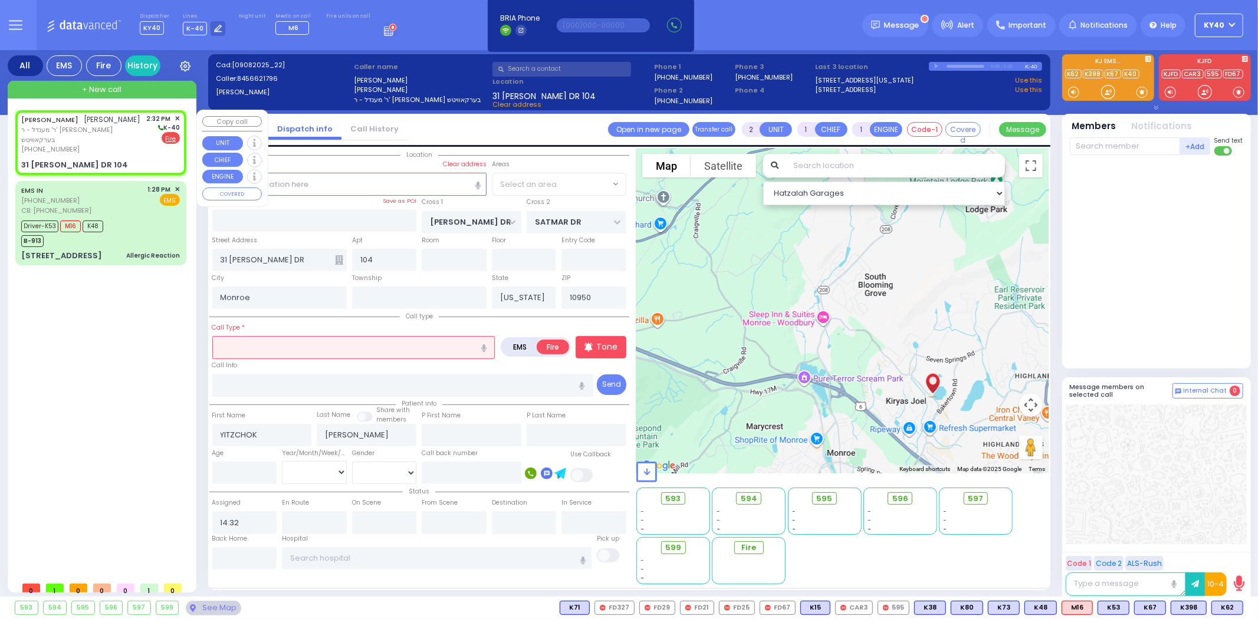
select select "SECTION 4"
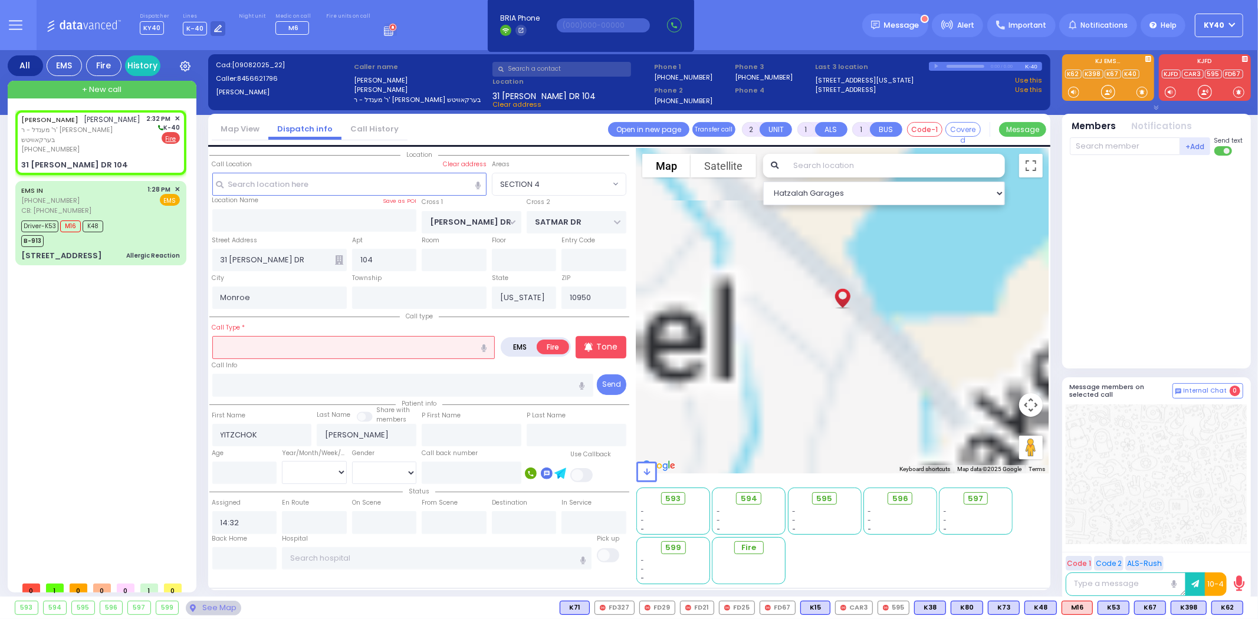
click at [263, 342] on input "text" at bounding box center [353, 347] width 283 height 22
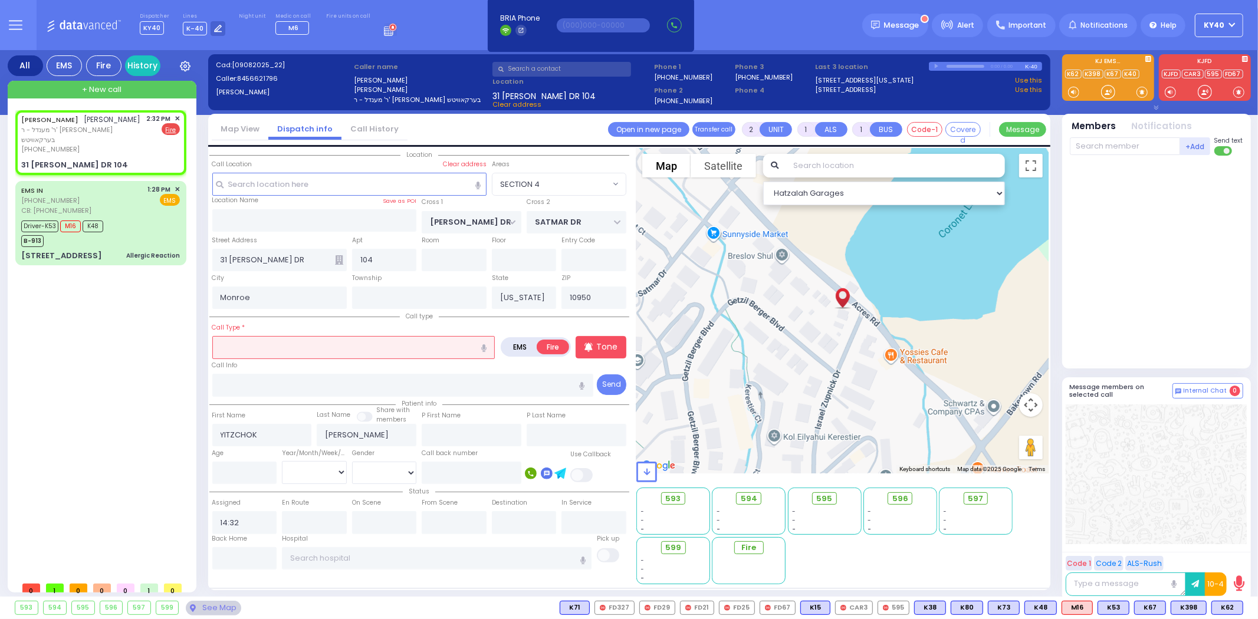
select select
radio input "true"
select select
type input "s"
select select "Hatzalah Garages"
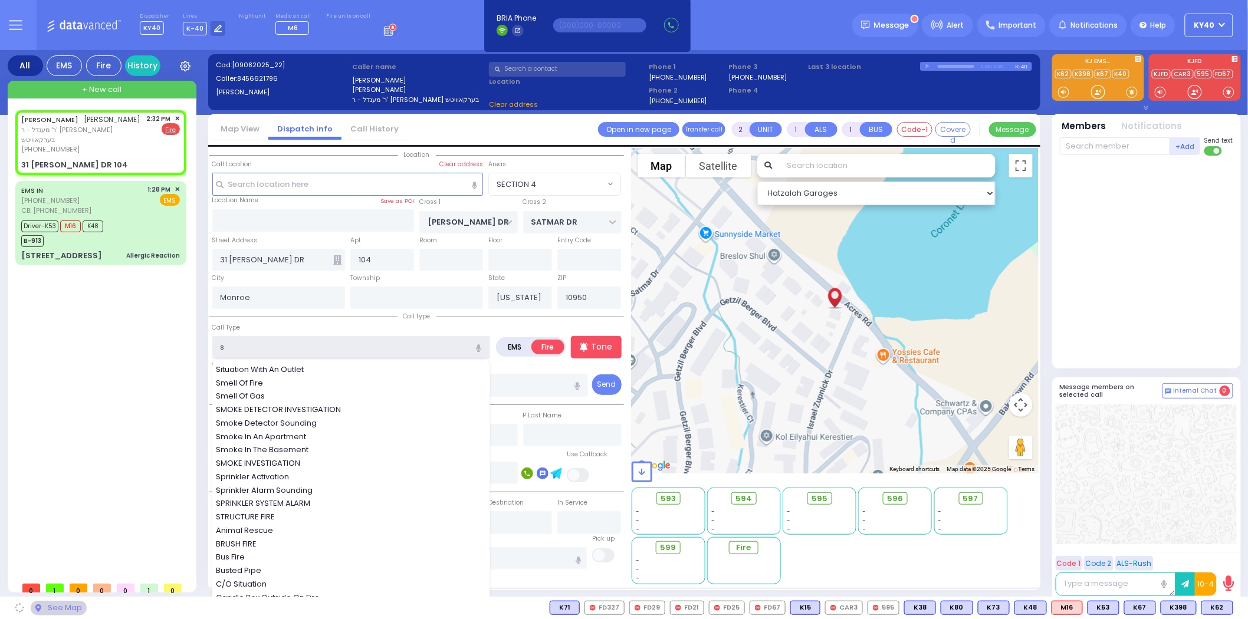
select select "SECTION 4"
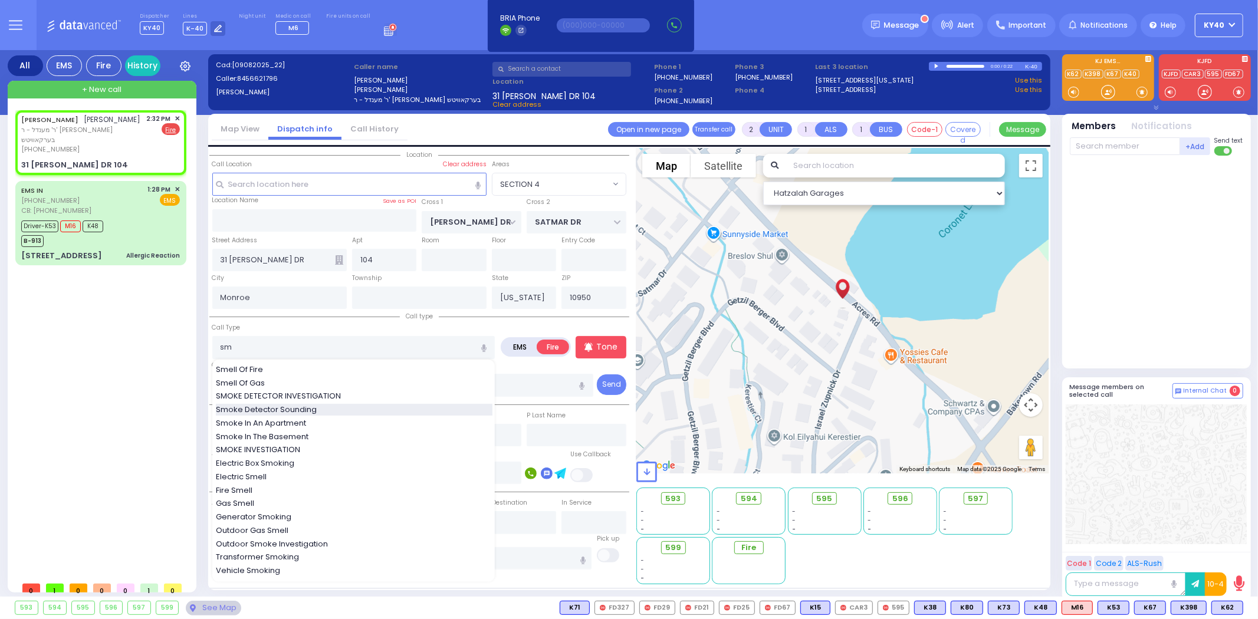
click at [275, 408] on span "Smoke Detector Sounding" at bounding box center [268, 410] width 105 height 12
type input "Smoke Detector Sounding"
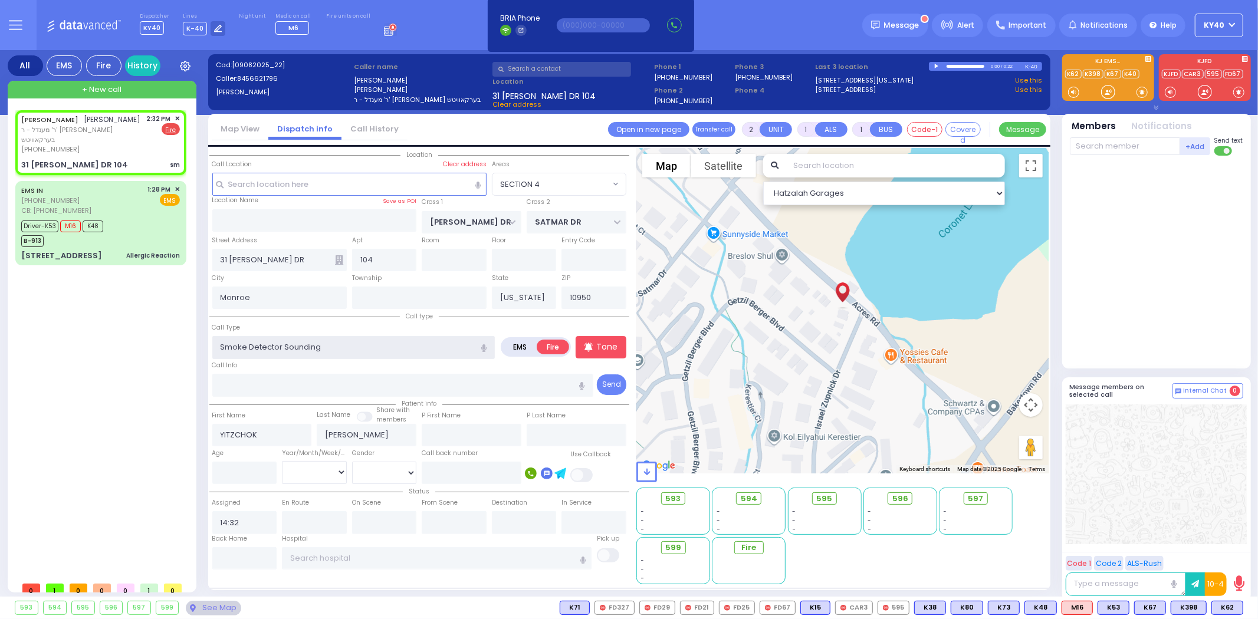
select select
radio input "true"
select select
select select "Hatzalah Garages"
select select "SECTION 4"
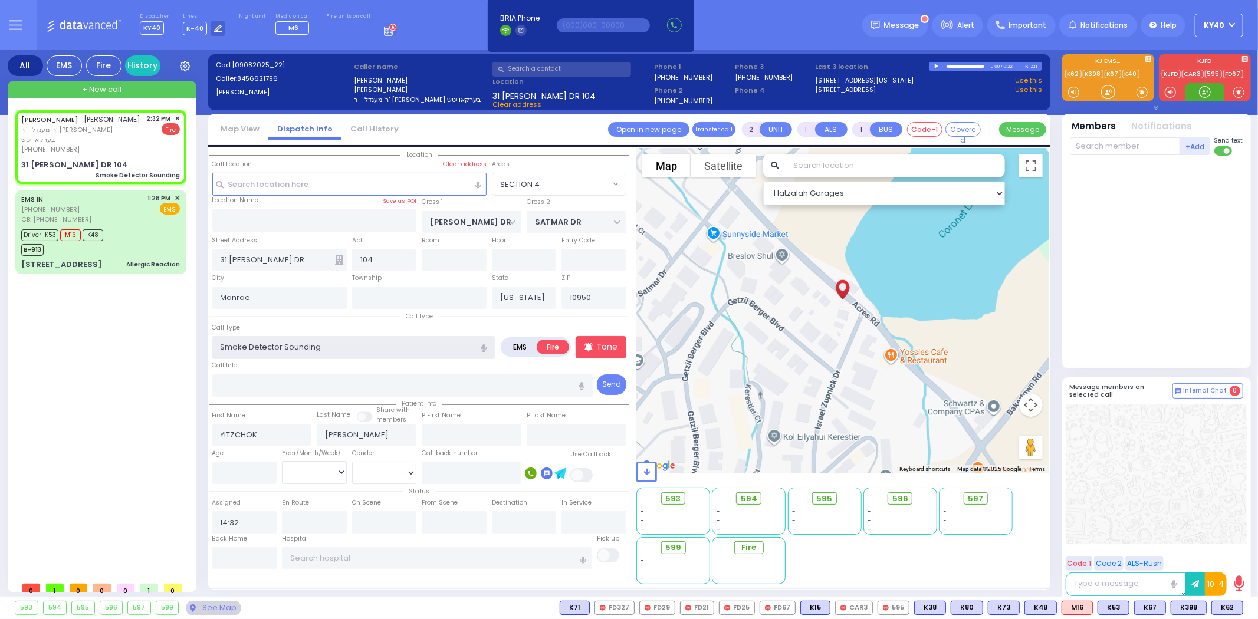
select select
radio input "true"
select select
select select "Hatzalah Garages"
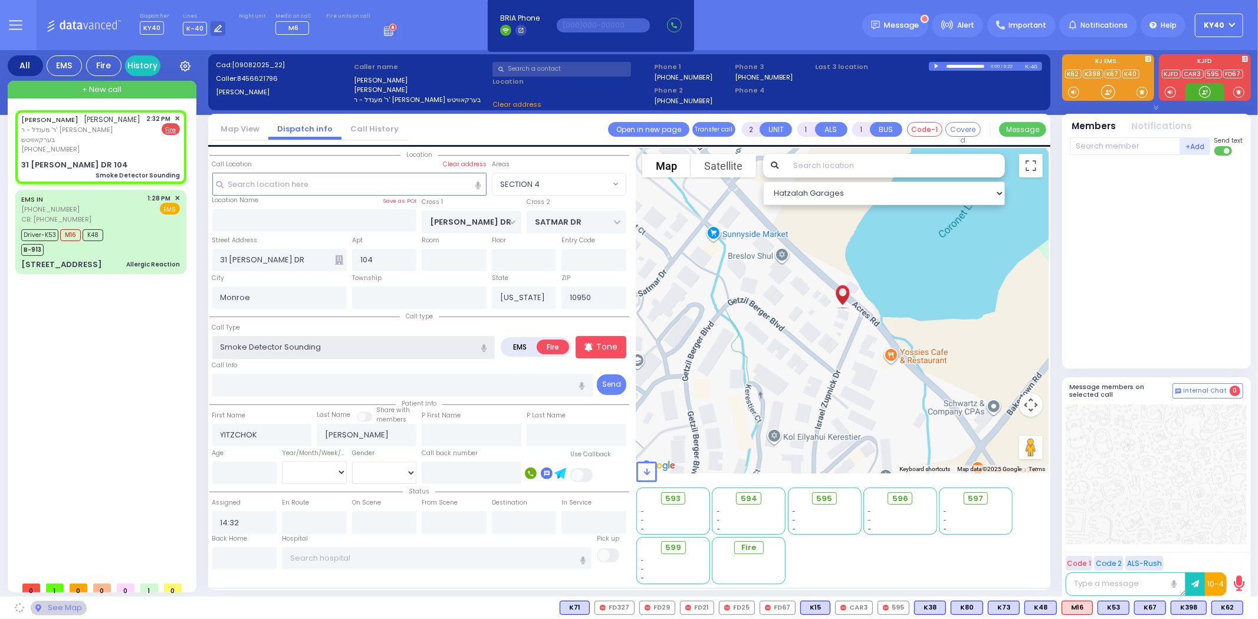
select select "SECTION 4"
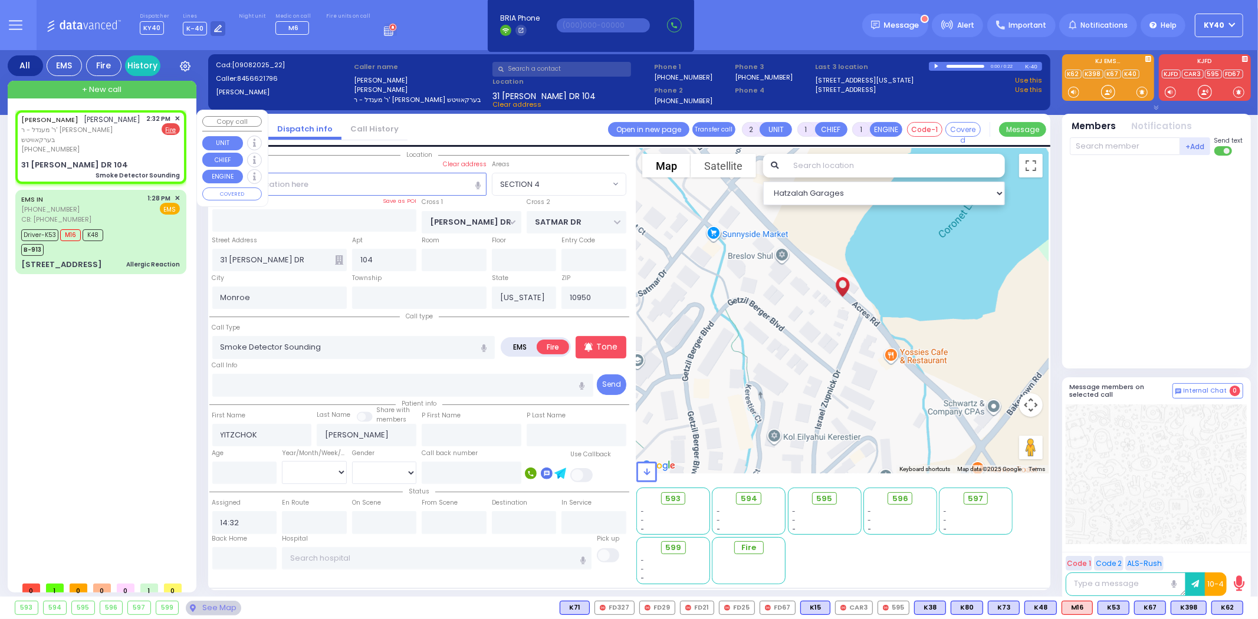
click at [103, 130] on span "ר' מענדל - ר' אהרן הערש בערקאוויטש" at bounding box center [82, 134] width 122 height 19
select select
radio input "true"
select select
select select "Hatzalah Garages"
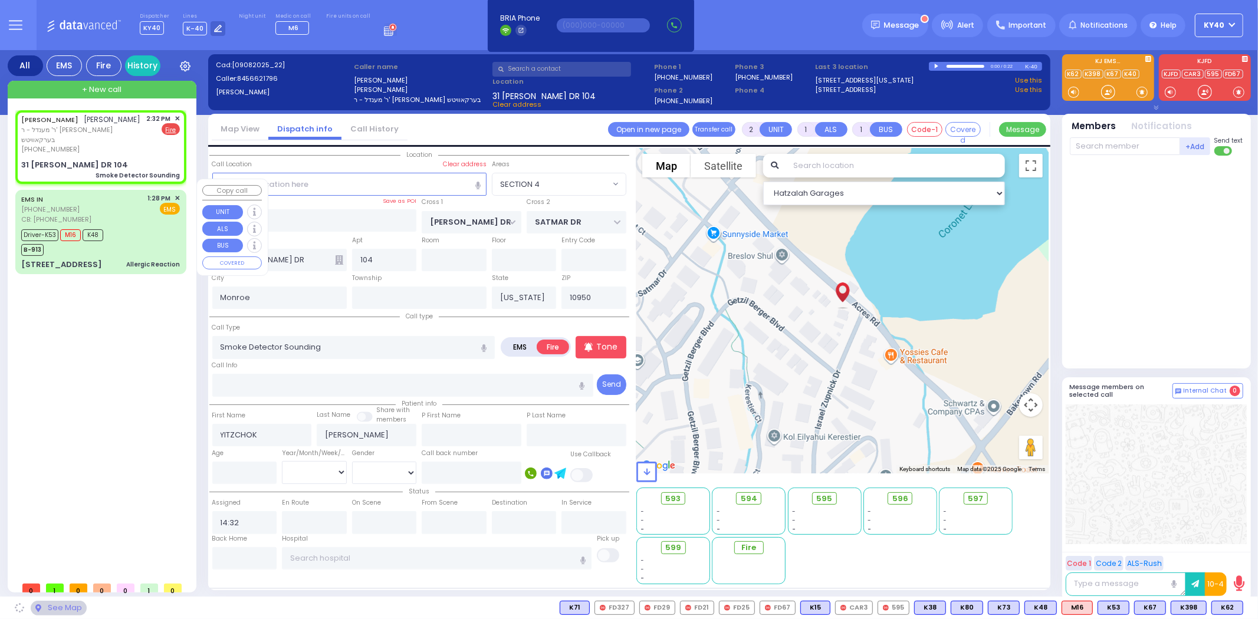
select select "SECTION 4"
select select
radio input "true"
select select
select select "Hatzalah Garages"
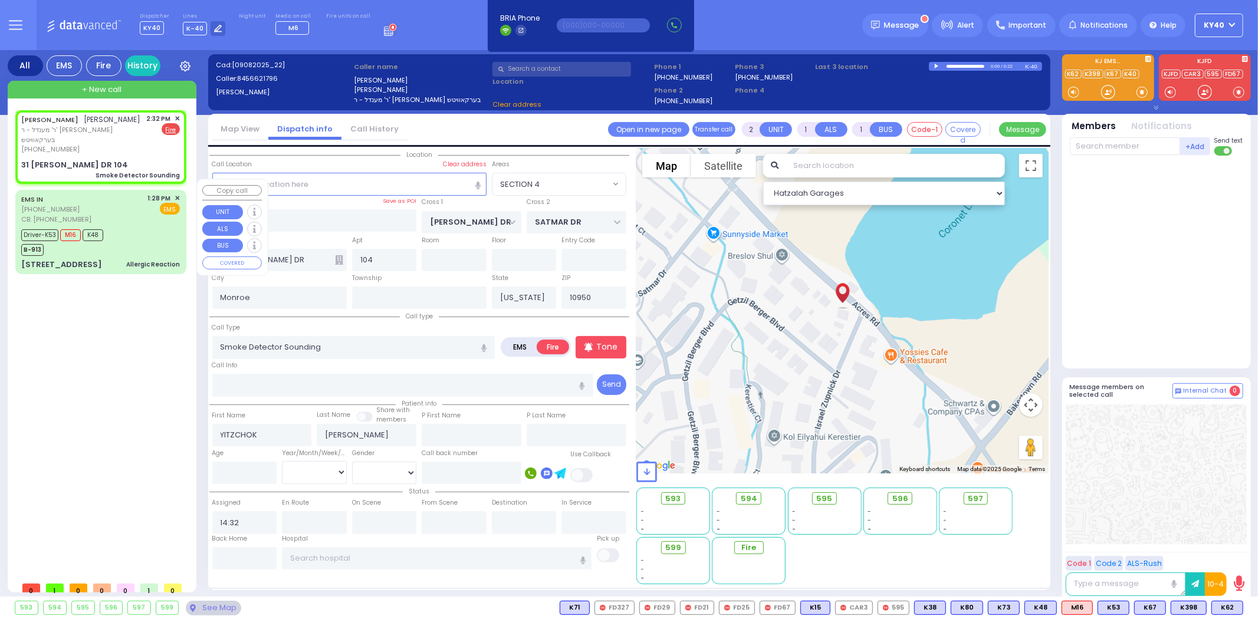
click at [107, 210] on div "EMS IN (845) 425-1600 CB: (845) 642-0572 1:28 PM ✕ EMS" at bounding box center [100, 208] width 159 height 31
type input "6"
select select
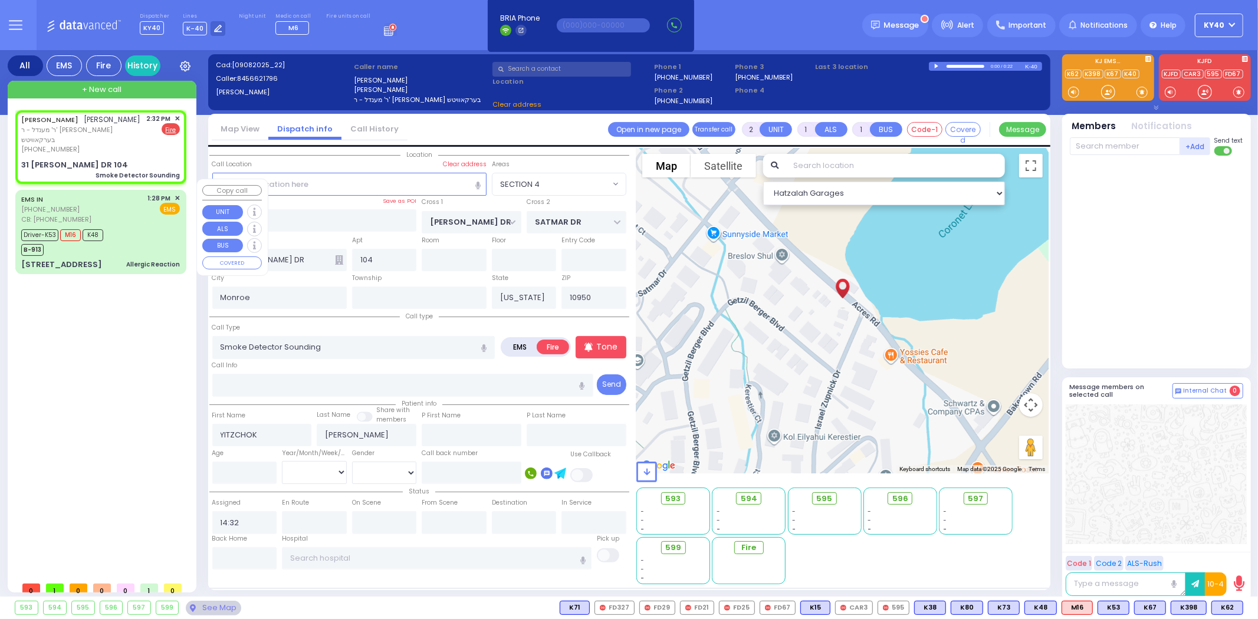
type input "Allergic Reaction"
radio input "true"
type input "Moshe"
type input "Romand"
type input "38"
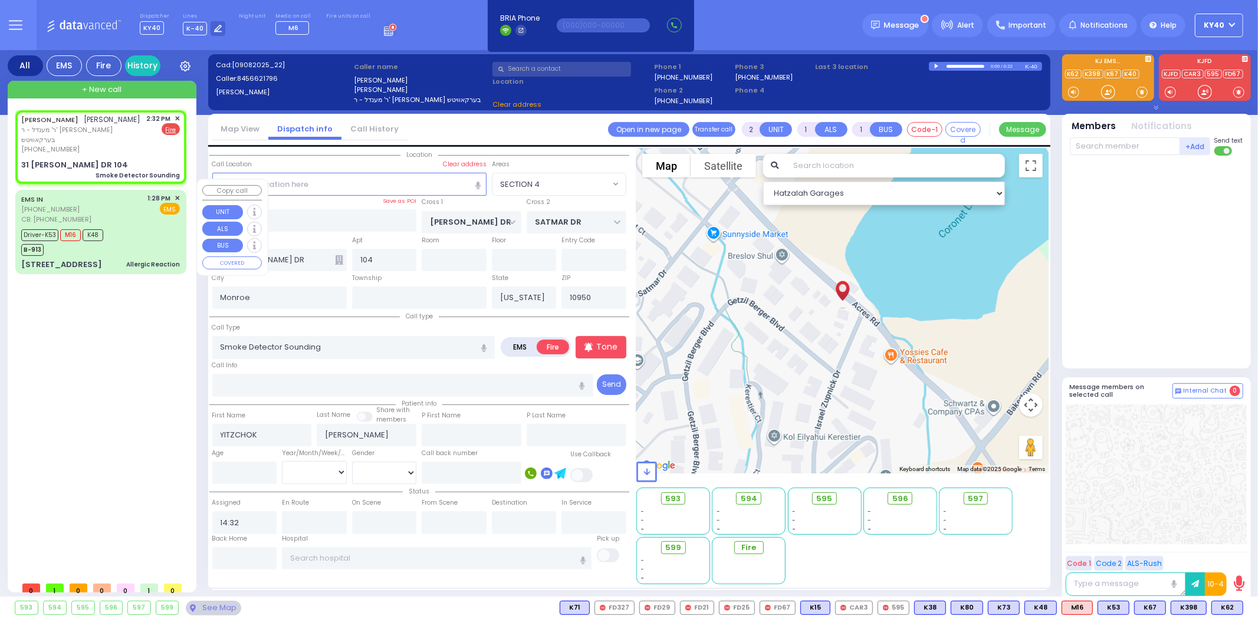
select select "Year"
select select "[DEMOGRAPHIC_DATA]"
type input "8456420572"
type input "13:28"
type input "13:30"
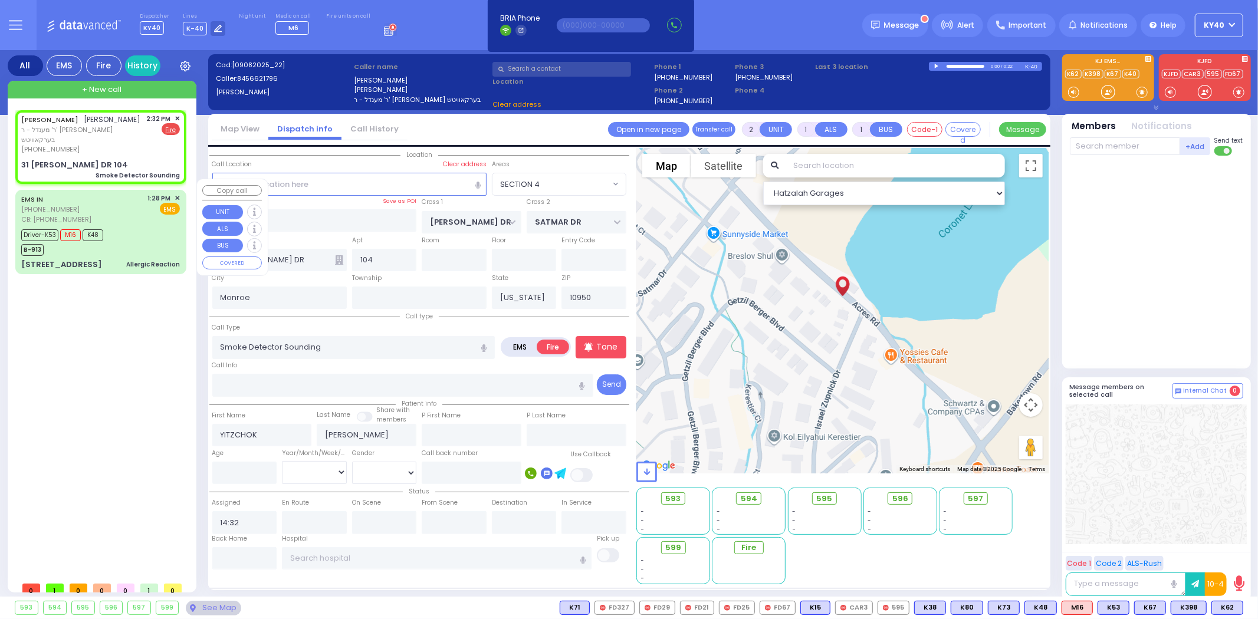
type input "13:32"
type input "13:40"
type input "14:13"
type input "14:14"
type input "[GEOGRAPHIC_DATA] [STREET_ADDRESS]"
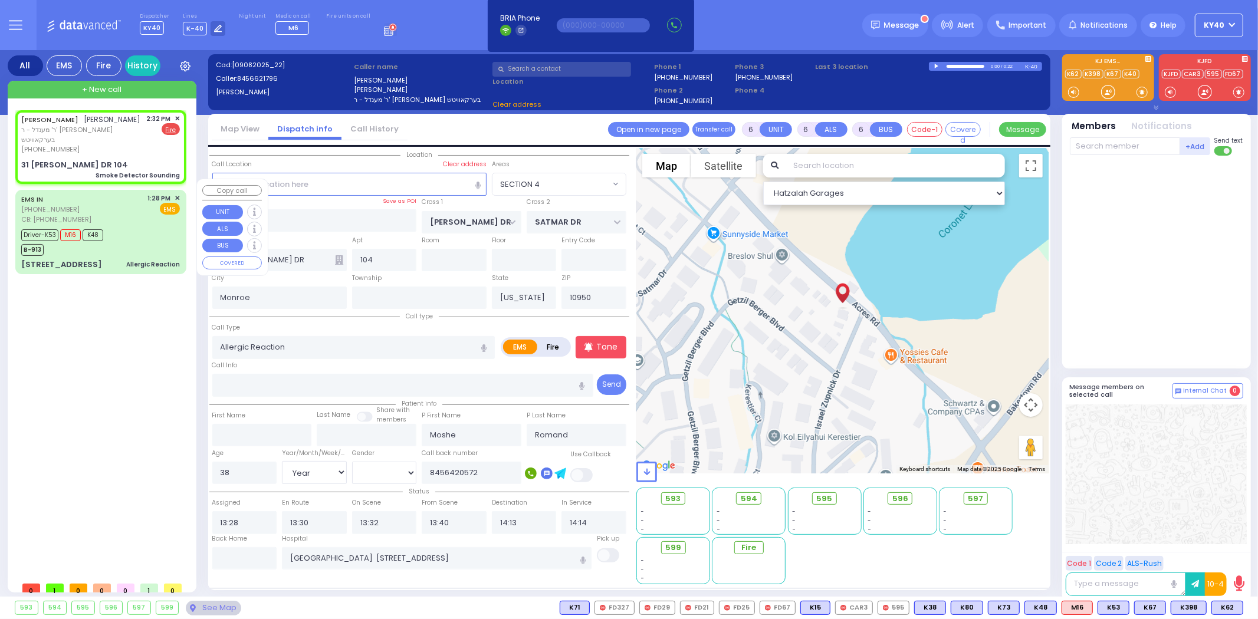
select select "Hatzalah Garages"
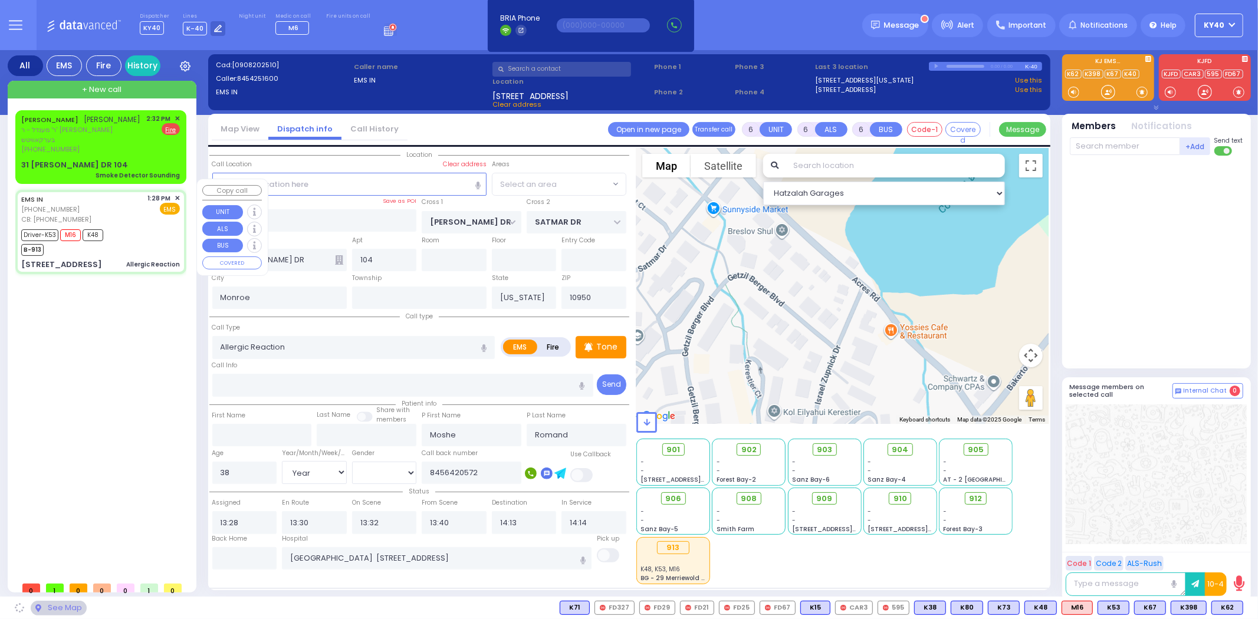
type input "STATE ROUTE 208"
type input "MANGIN RD"
type input "[STREET_ADDRESS]"
select select "All areas"
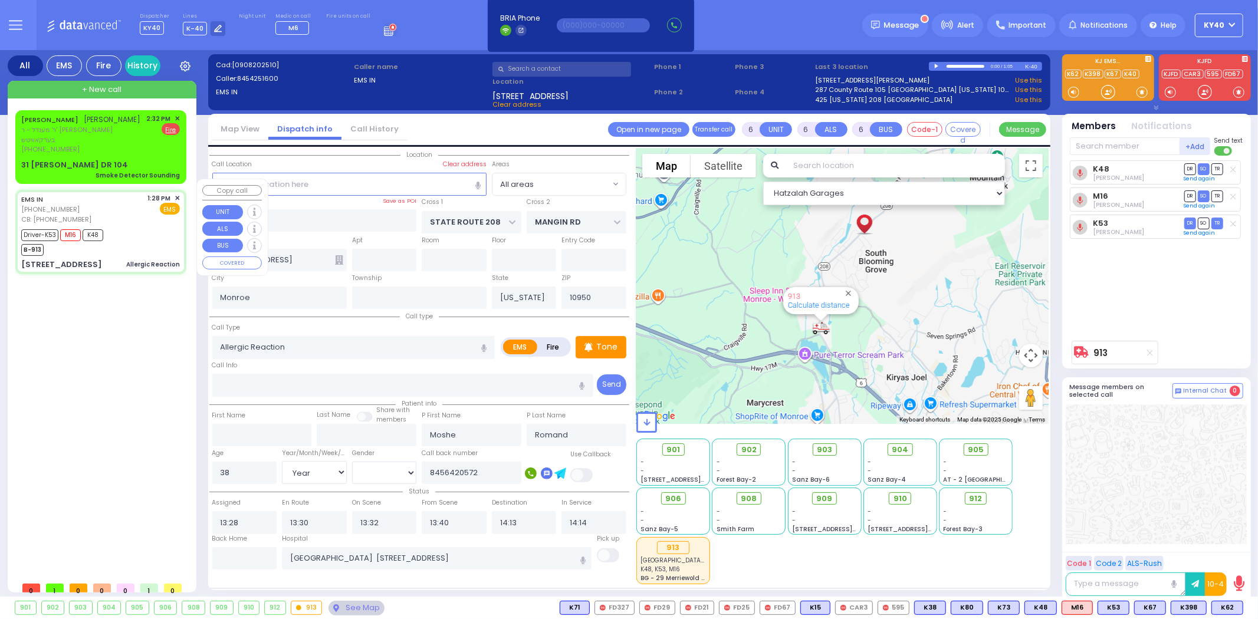
click at [110, 205] on div "EMS IN (845) 425-1600 CB: (845) 642-0572 1:28 PM ✕ EMS" at bounding box center [100, 208] width 159 height 31
select select
radio input "true"
select select "Year"
select select "[DEMOGRAPHIC_DATA]"
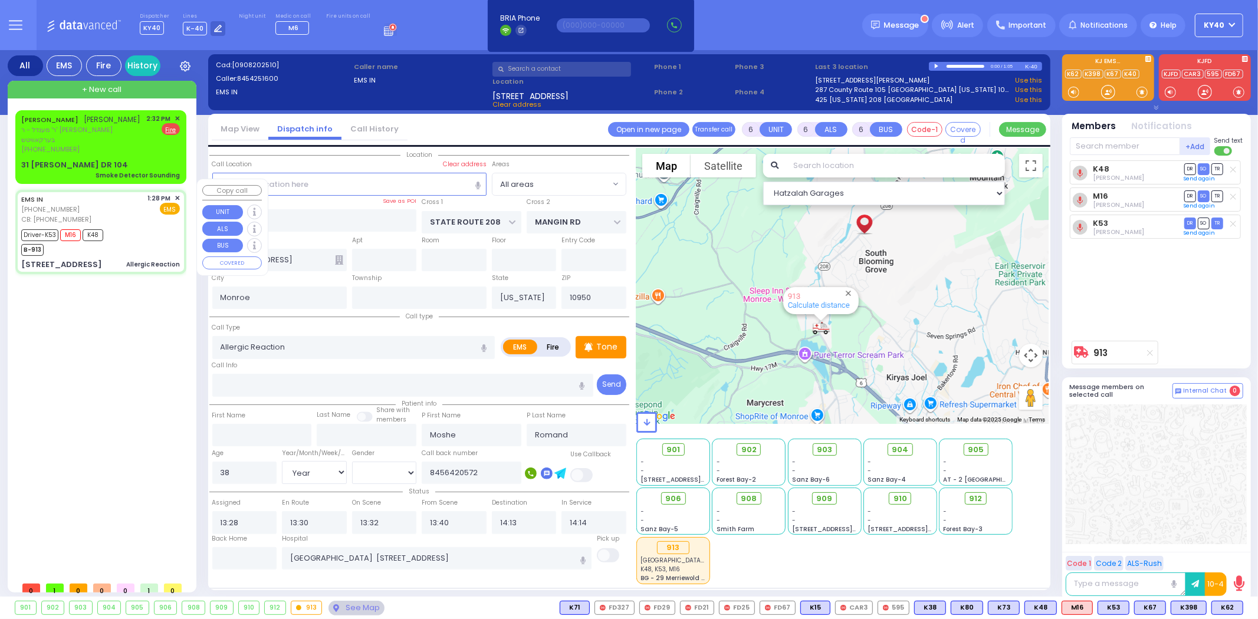
select select "Hatzalah Garages"
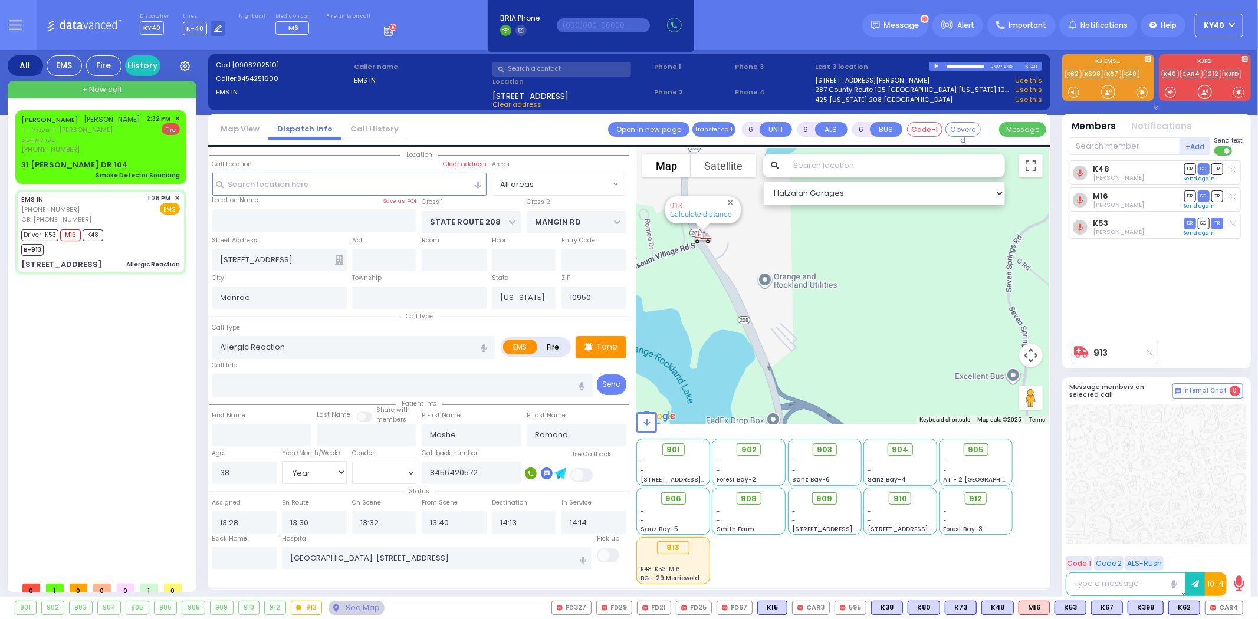
select select
radio input "true"
select select "Year"
select select "[DEMOGRAPHIC_DATA]"
select select "Hatzalah Garages"
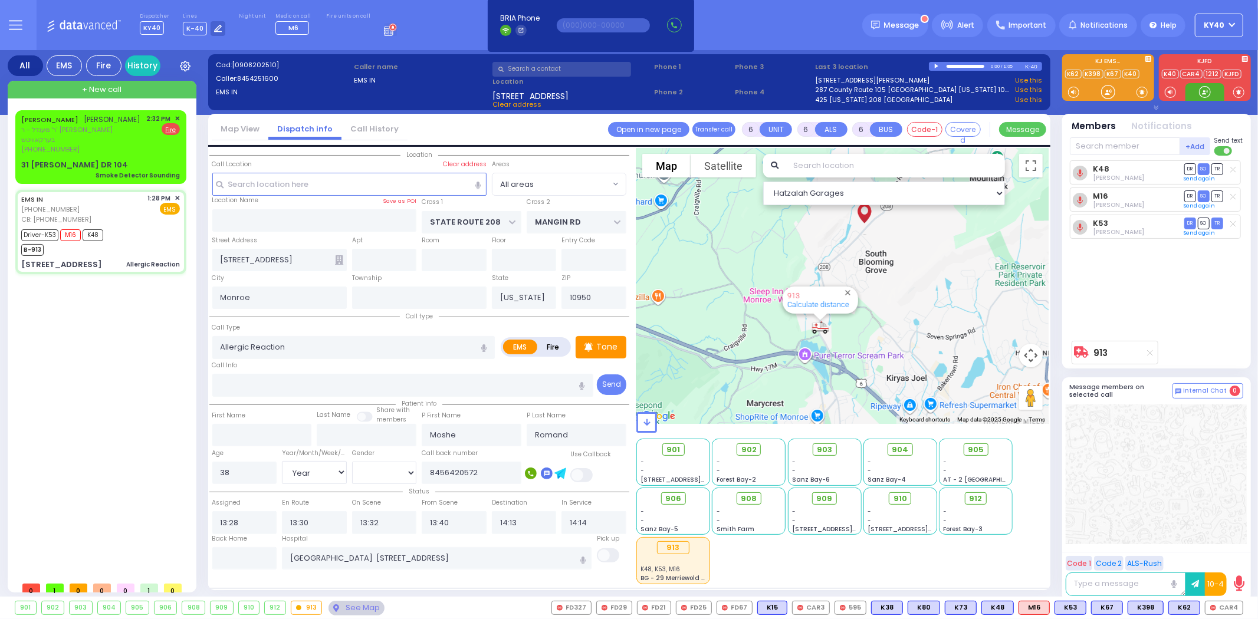
select select
radio input "true"
select select "Year"
select select "[DEMOGRAPHIC_DATA]"
select select "Hatzalah Garages"
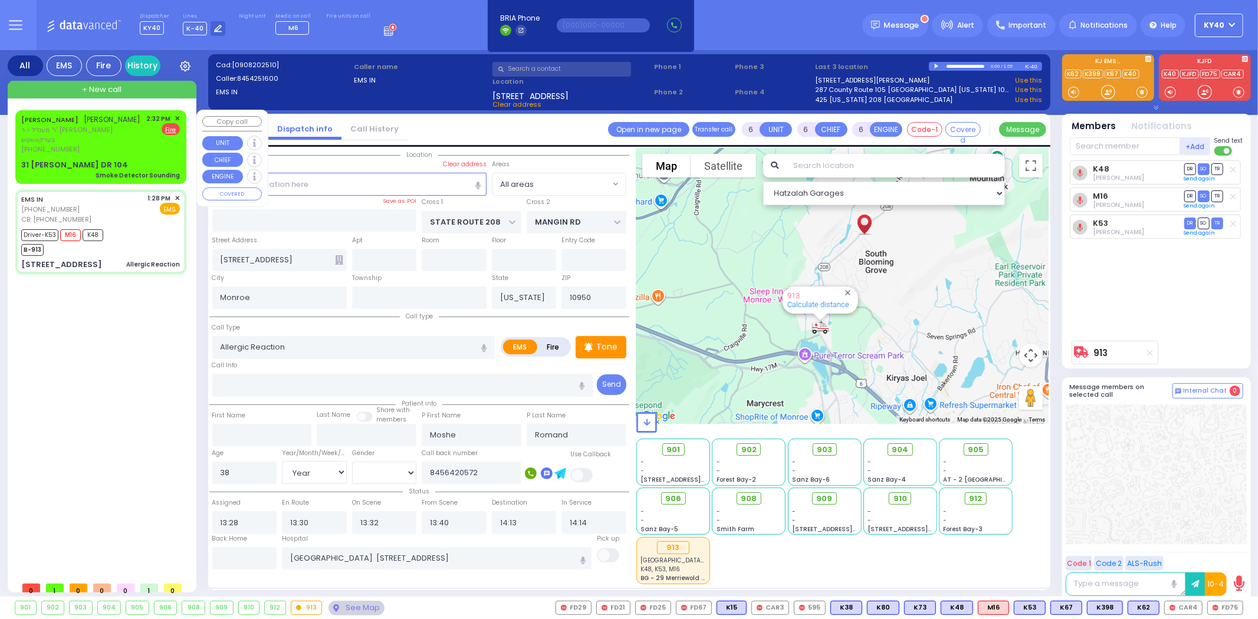
click at [137, 148] on div "YITZCHOK LOWY יצחק לעווי ר' מענדל - ר' אהרן הערש בערקאוויטש (845) 662-1796 2:32…" at bounding box center [101, 147] width 166 height 70
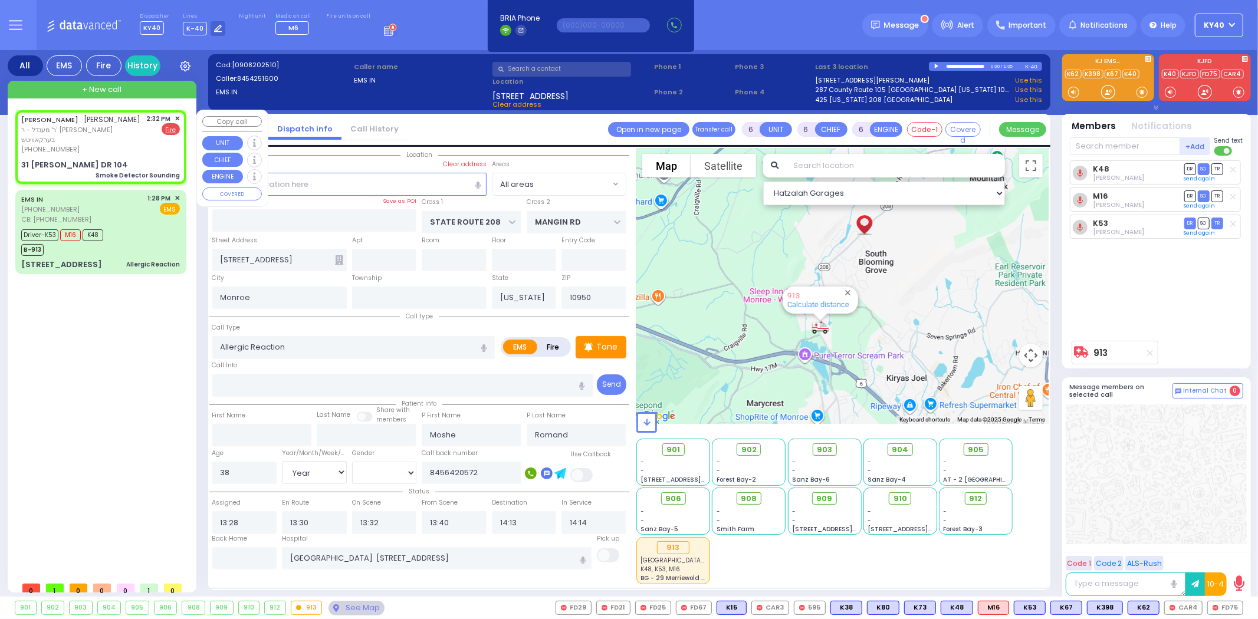
type input "2"
type input "1"
select select
type input "Smoke Detector Sounding"
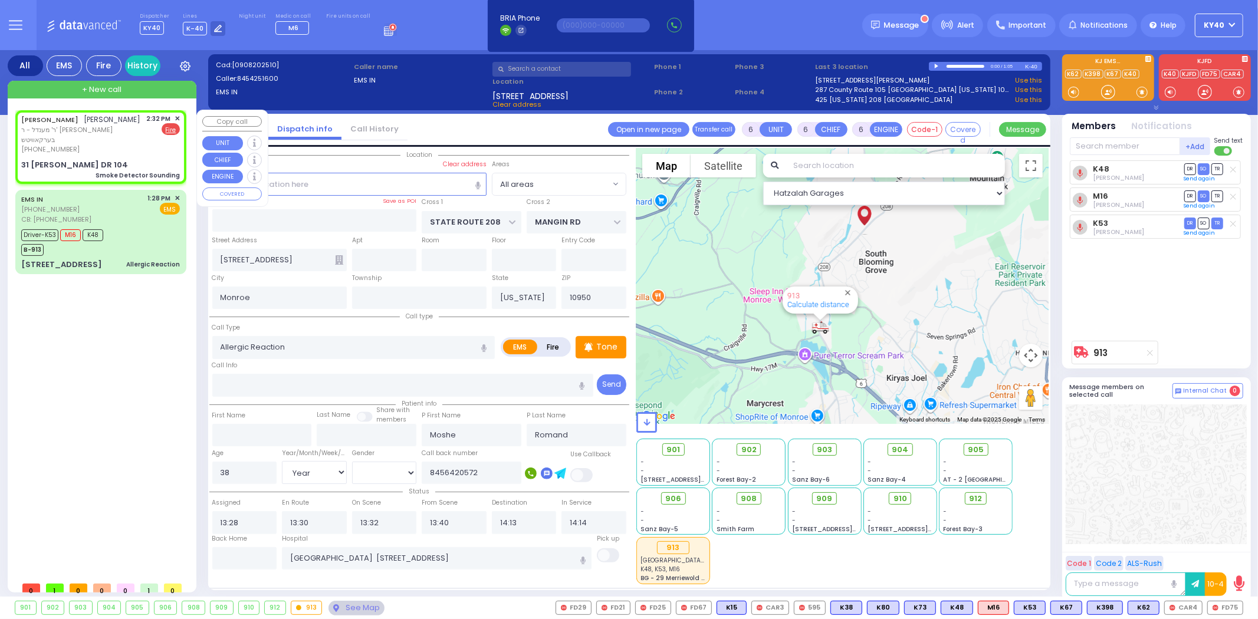
radio input "false"
radio input "true"
type input "YITZCHOK"
type input "LOWY"
select select
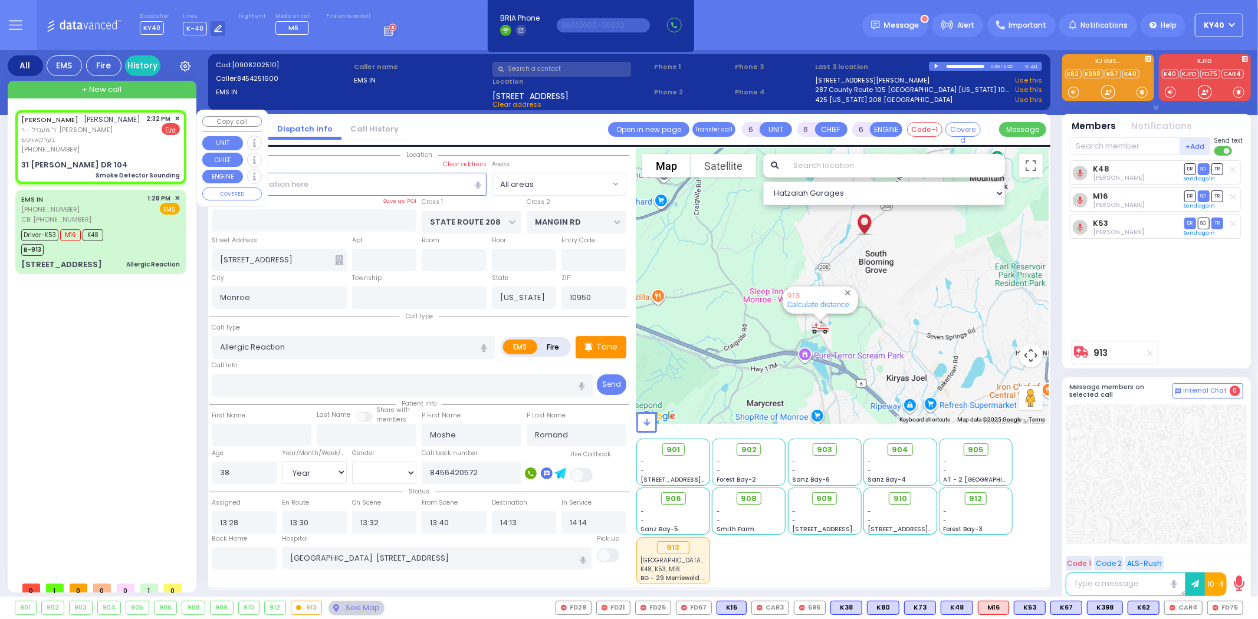
select select
type input "14:32"
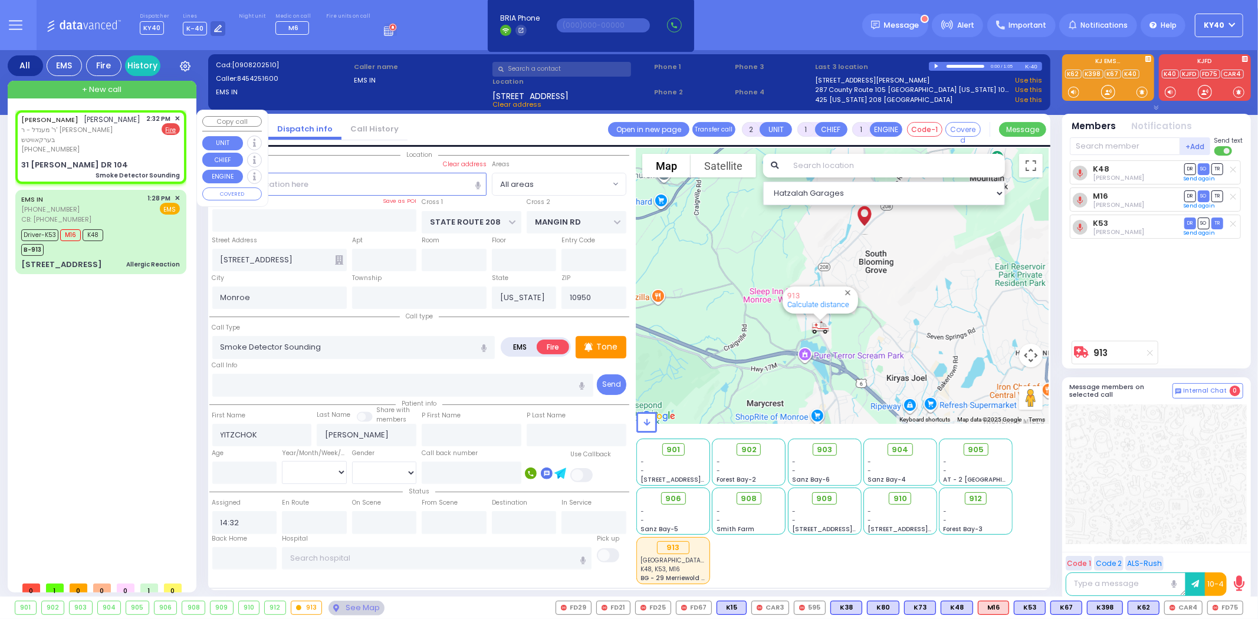
type input "[PERSON_NAME] DR"
type input "SATMAR DR"
type input "31 ISRAEL ZUPNICK DR"
type input "104"
select select "Hatzalah Garages"
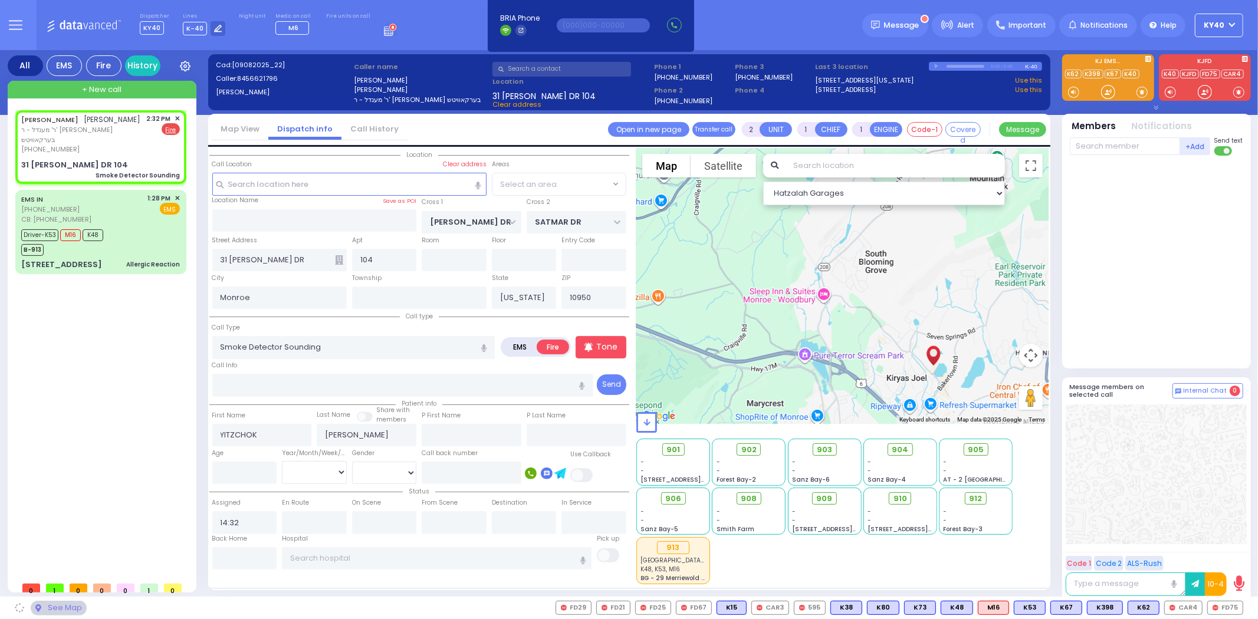
select select "SECTION 4"
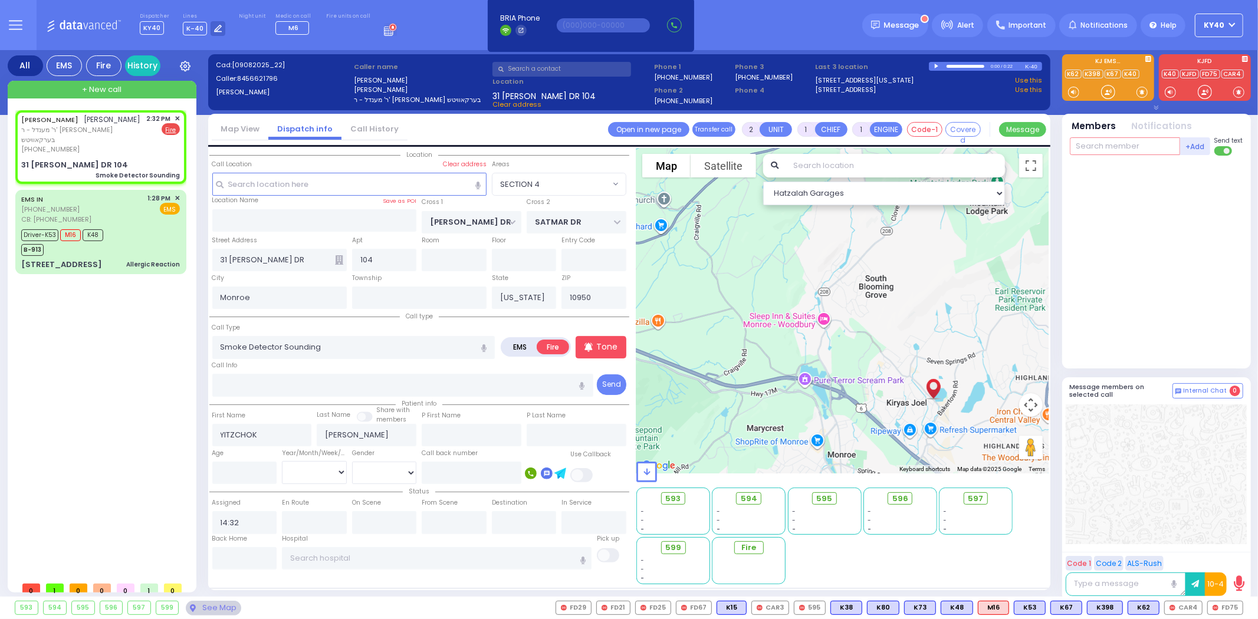
drag, startPoint x: 1141, startPoint y: 145, endPoint x: 1133, endPoint y: 149, distance: 9.5
click at [1141, 146] on input "text" at bounding box center [1125, 146] width 110 height 18
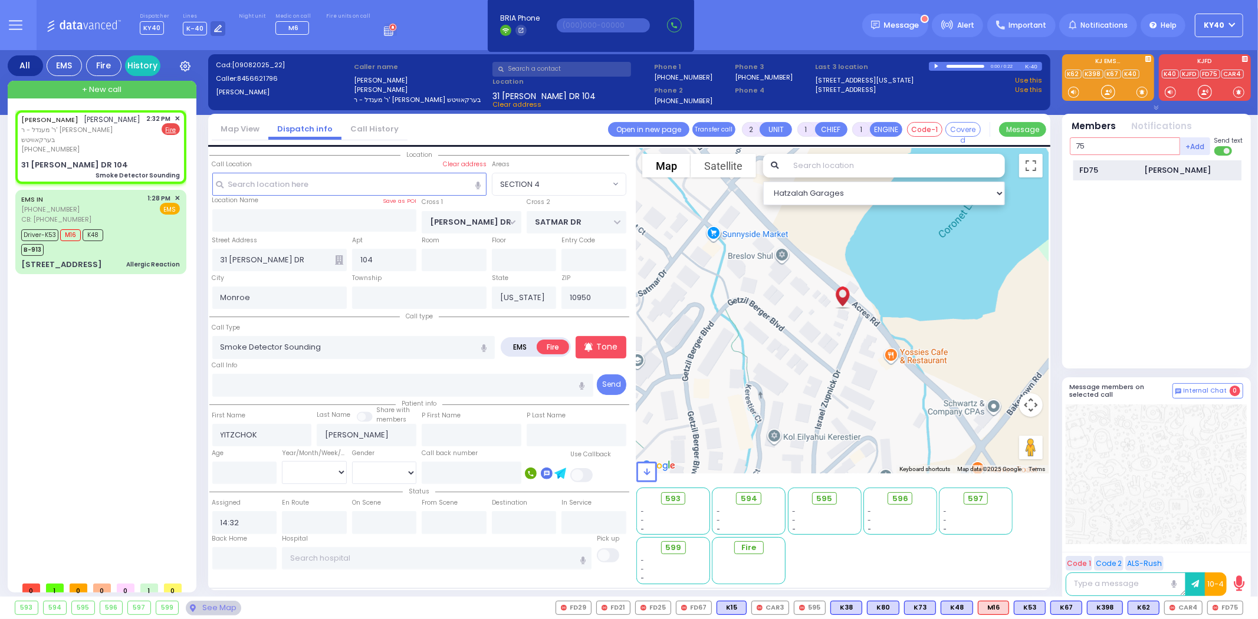
type input "75"
click at [1159, 175] on div "Yitzchok Lichtenstein" at bounding box center [1178, 171] width 67 height 12
select select
radio input "true"
select select
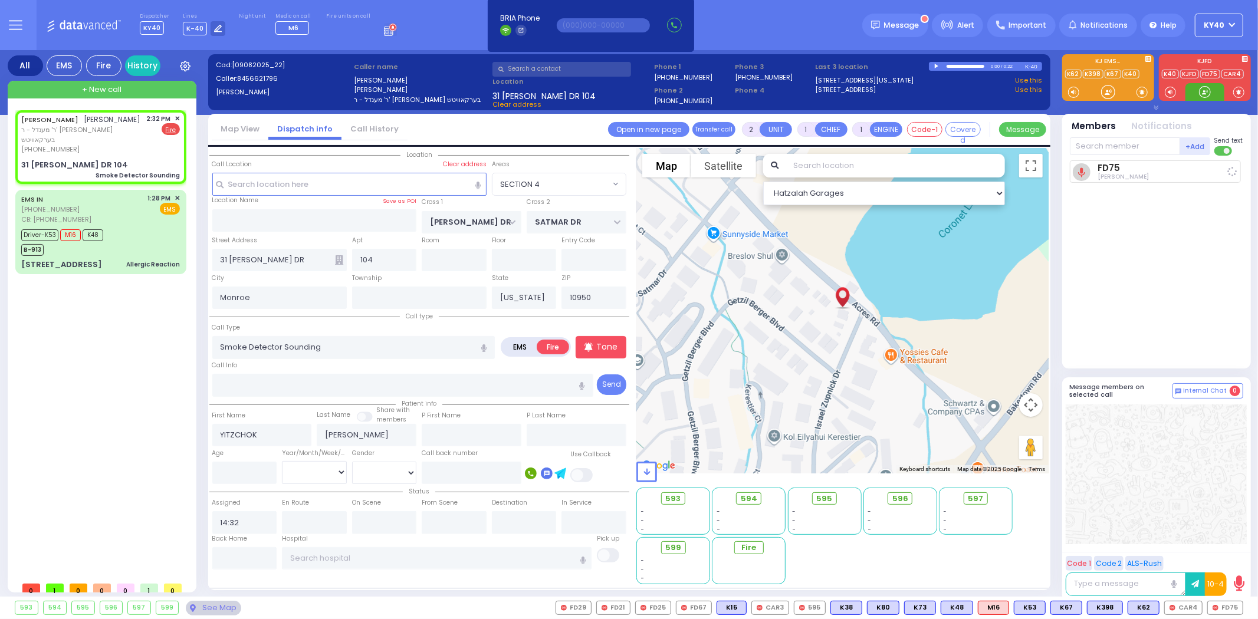
type input "14:33"
select select "Hatzalah Garages"
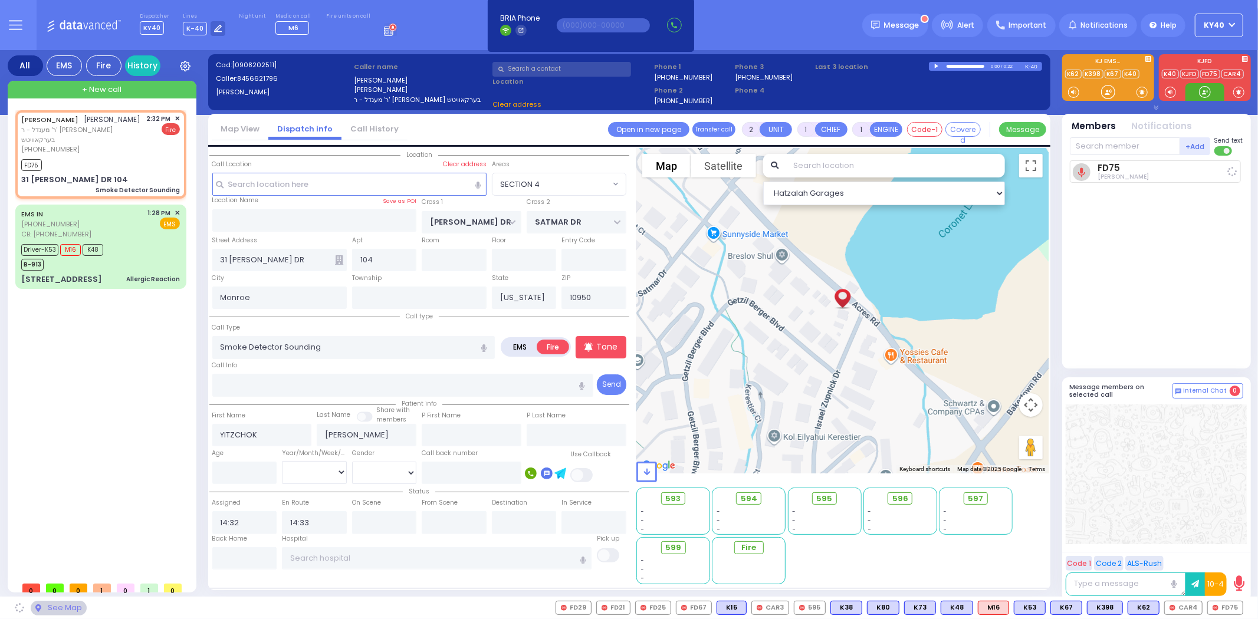
select select "SECTION 4"
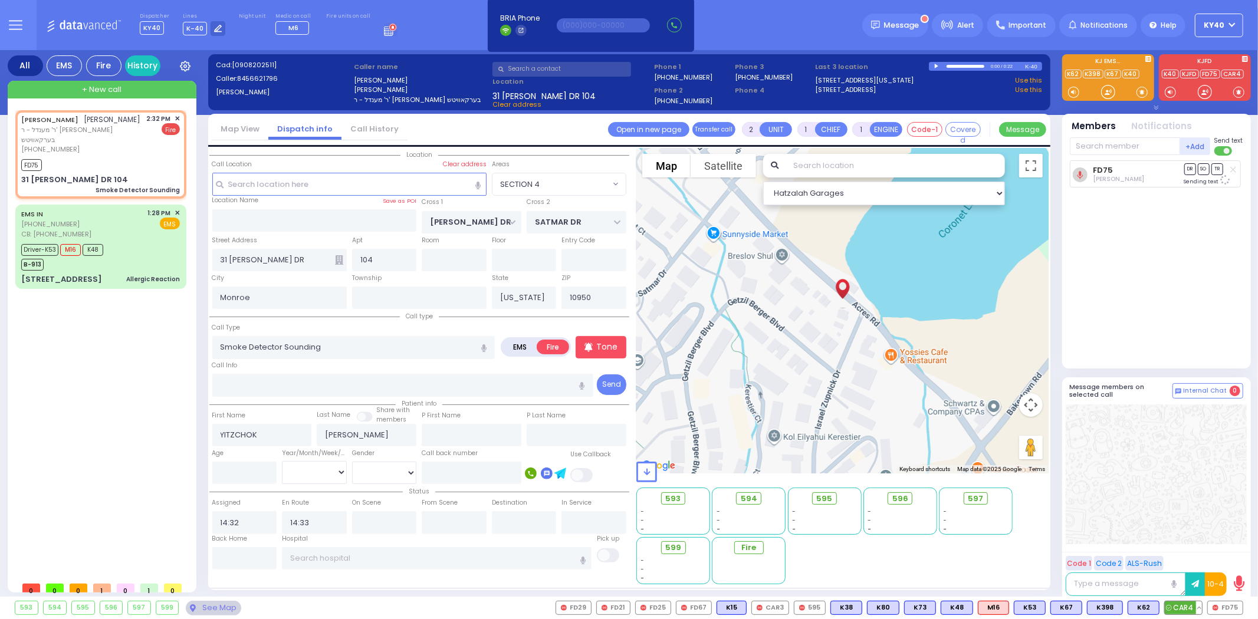
click at [1180, 604] on span "CAR4" at bounding box center [1183, 608] width 37 height 13
select select
radio input "true"
click at [114, 86] on span "+ New call" at bounding box center [102, 90] width 40 height 12
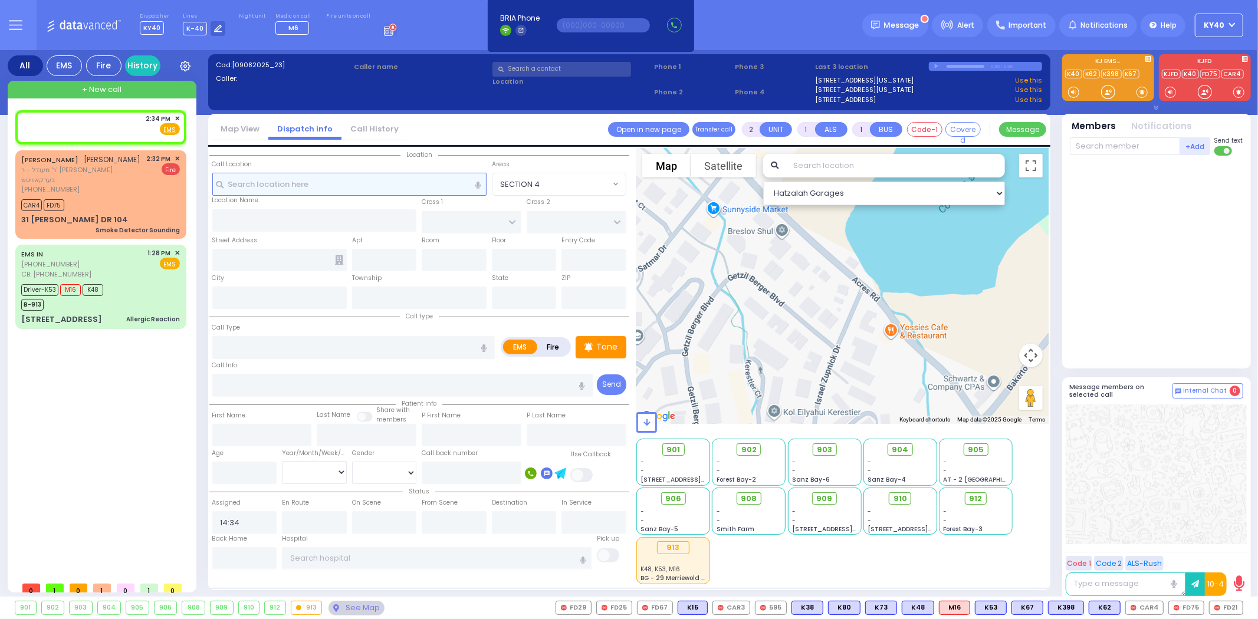
click at [350, 185] on input "text" at bounding box center [349, 184] width 274 height 22
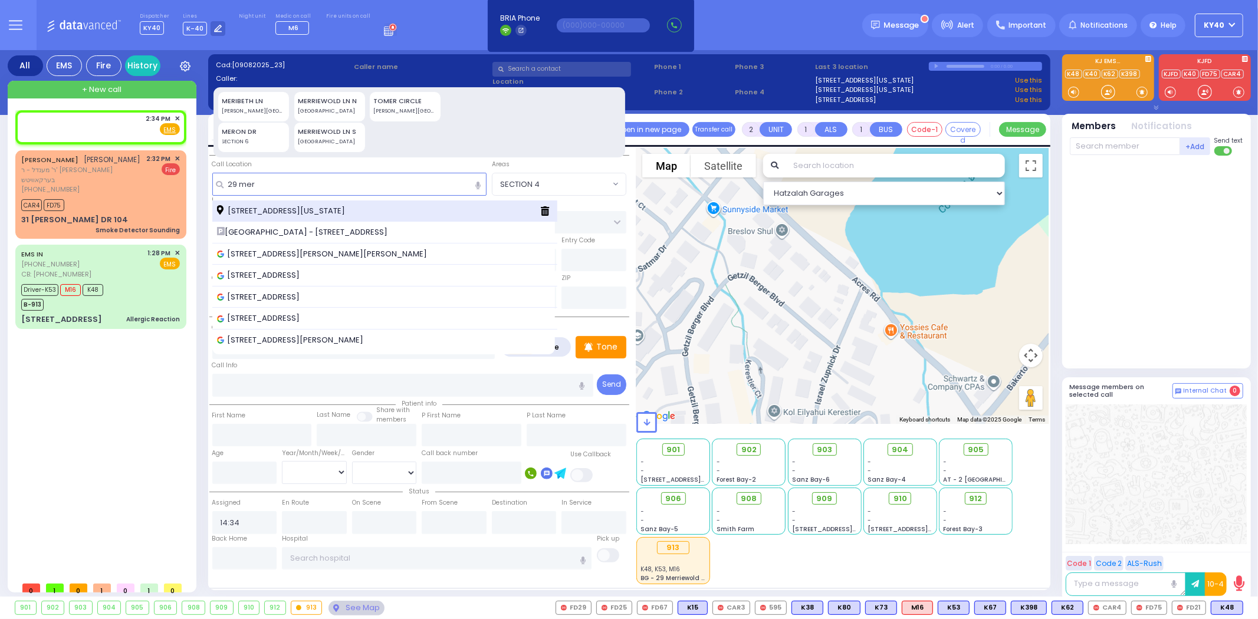
click at [335, 214] on span "29 Merriewold Lane South Monroe New York 10950" at bounding box center [283, 211] width 132 height 12
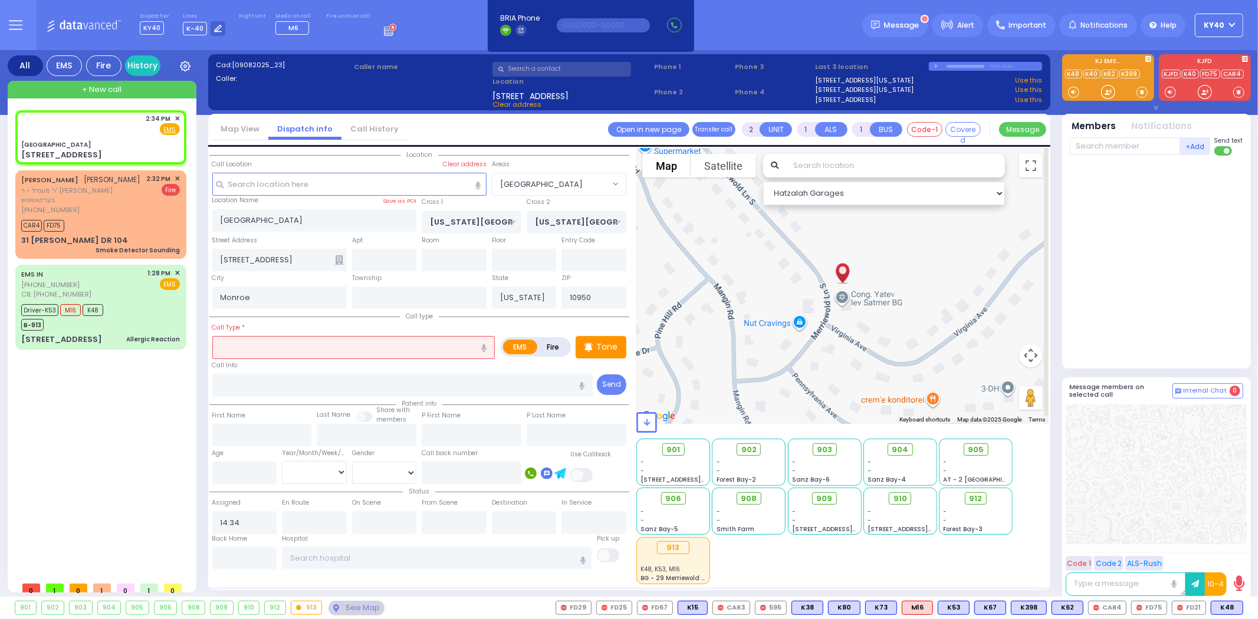
drag, startPoint x: 290, startPoint y: 343, endPoint x: 257, endPoint y: 348, distance: 33.4
click at [260, 344] on input "text" at bounding box center [353, 347] width 283 height 22
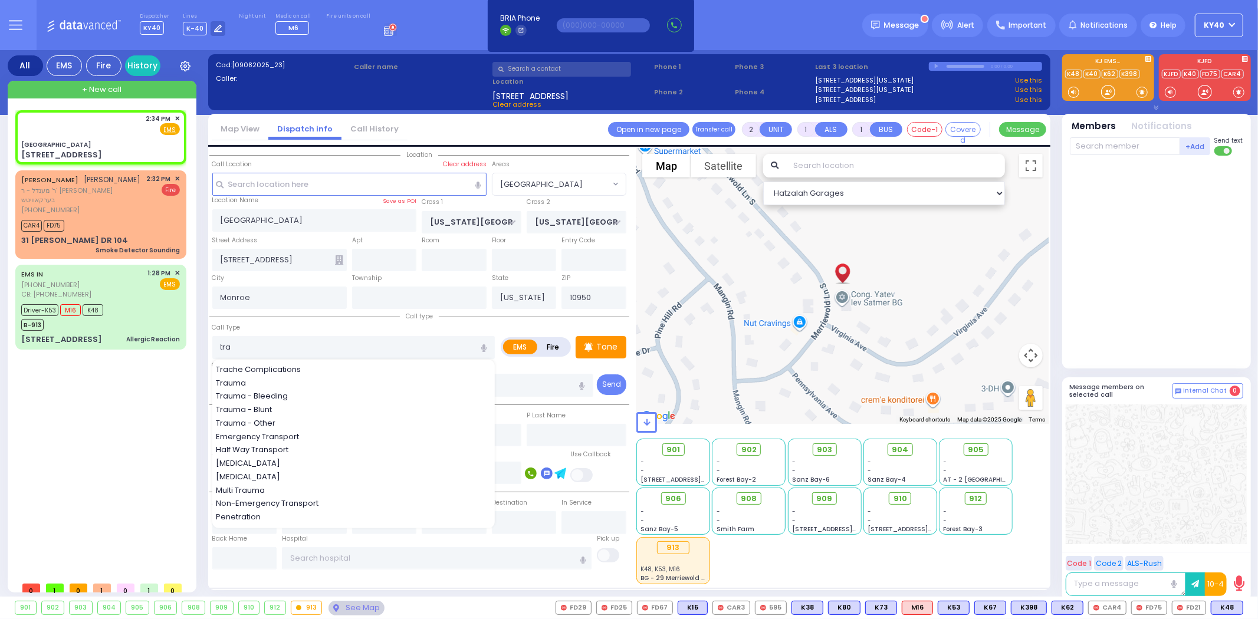
drag, startPoint x: 287, startPoint y: 391, endPoint x: 293, endPoint y: 392, distance: 6.6
click at [290, 392] on span "Trauma - Bleeding" at bounding box center [254, 396] width 76 height 12
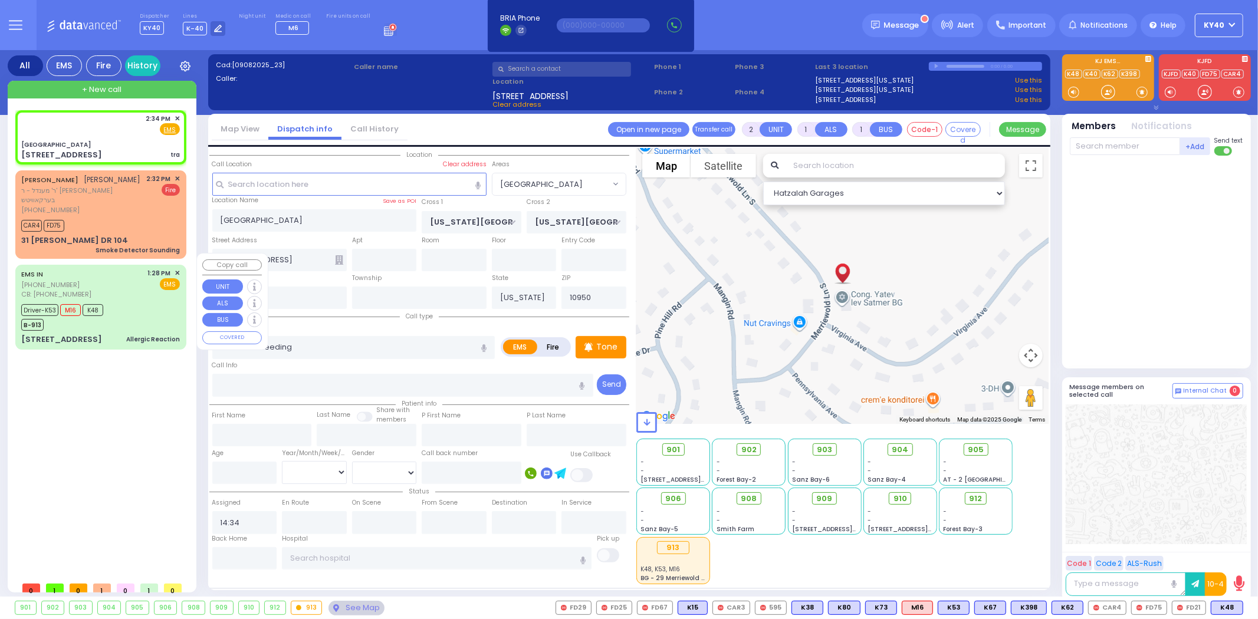
click at [144, 289] on div "EMS IN (845) 425-1600 CB: (845) 642-0572 1:28 PM ✕ EMS Driver-K53" at bounding box center [101, 307] width 166 height 81
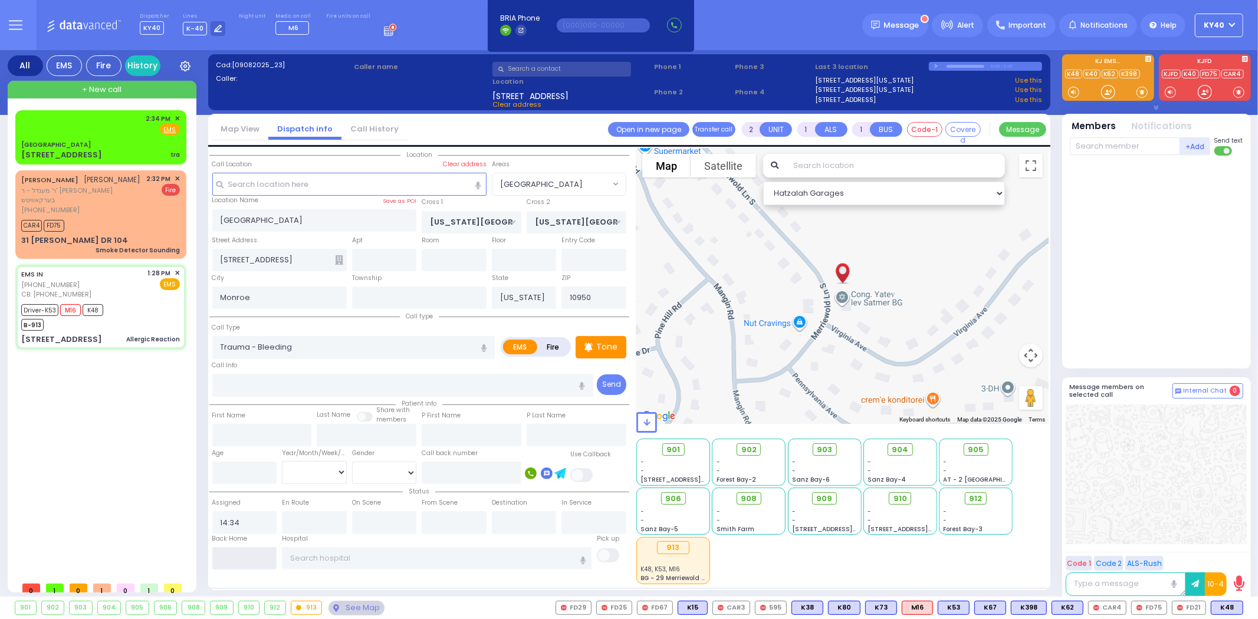
click at [227, 552] on input "text" at bounding box center [244, 558] width 65 height 22
click at [228, 552] on input "text" at bounding box center [244, 558] width 65 height 22
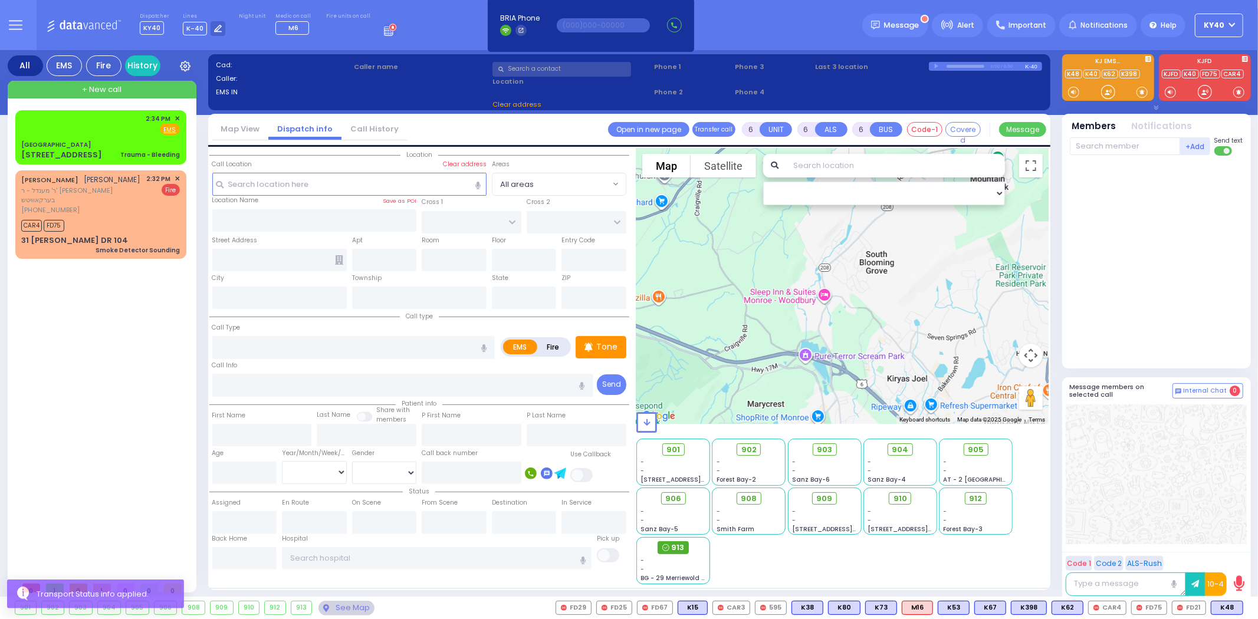
click at [674, 550] on span "913" at bounding box center [677, 548] width 13 height 12
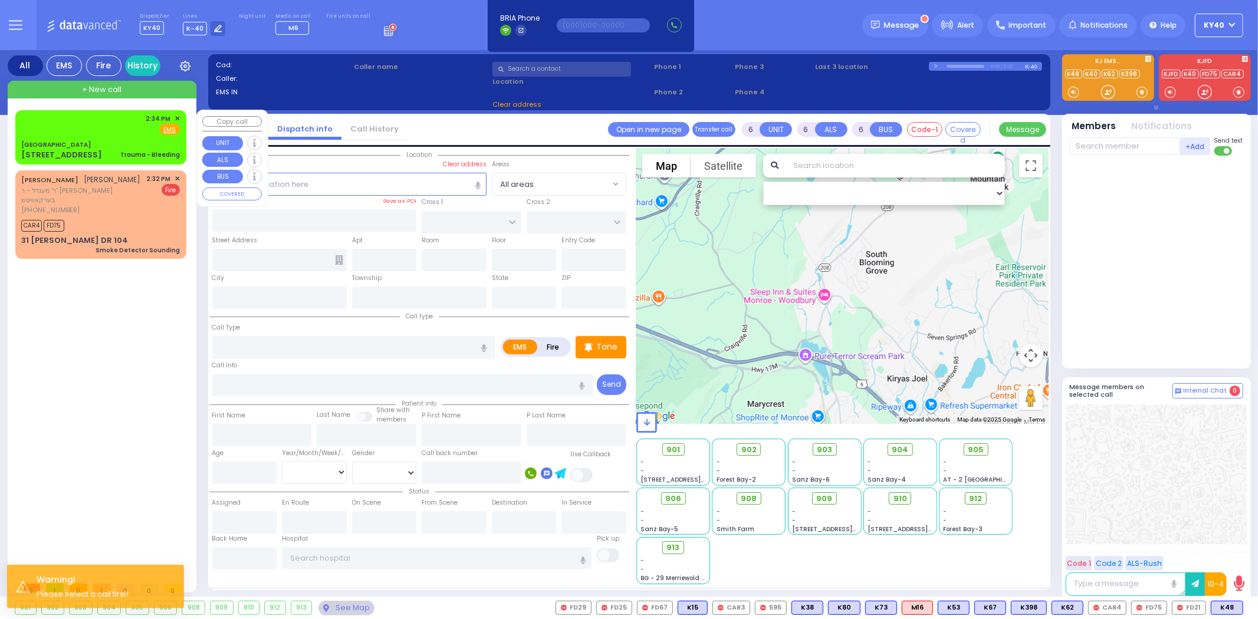
click at [120, 124] on div "2:34 PM ✕ Fire EMS" at bounding box center [100, 125] width 159 height 22
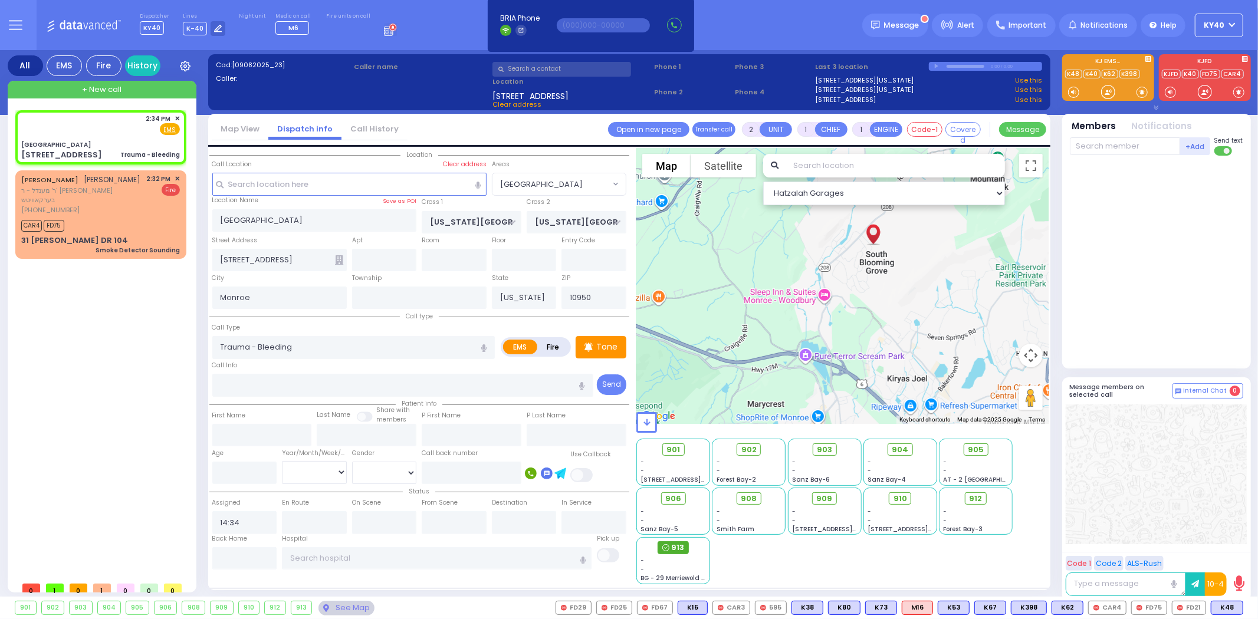
click at [679, 544] on span "913" at bounding box center [677, 548] width 13 height 12
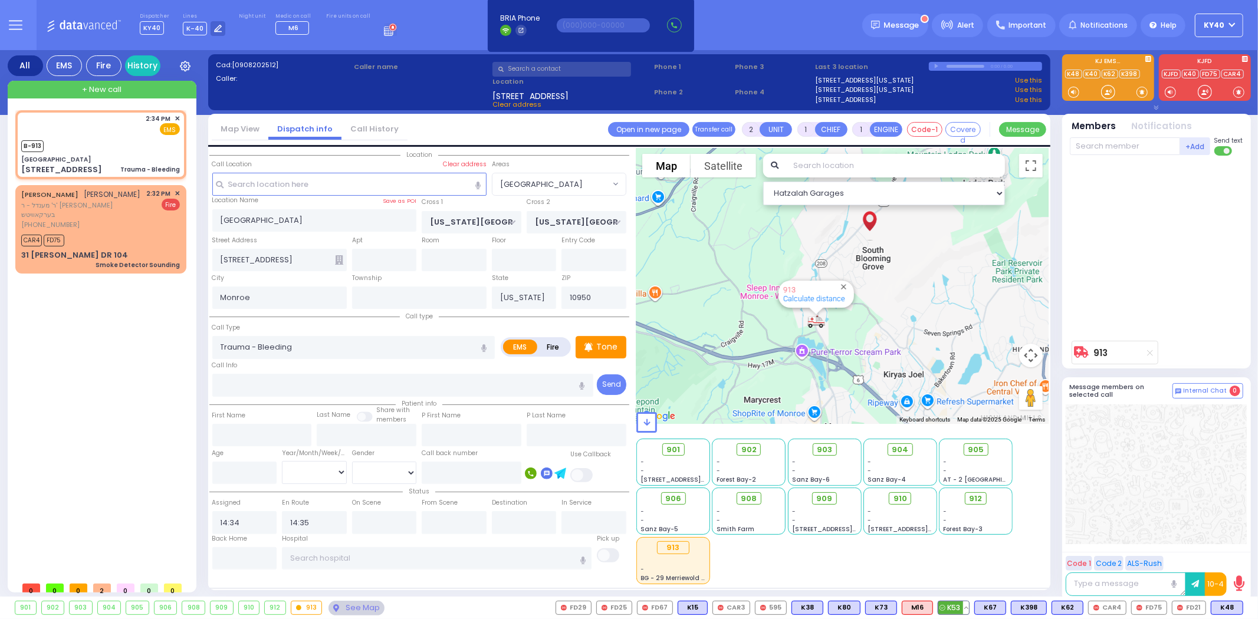
click at [961, 604] on span "K53" at bounding box center [953, 608] width 31 height 13
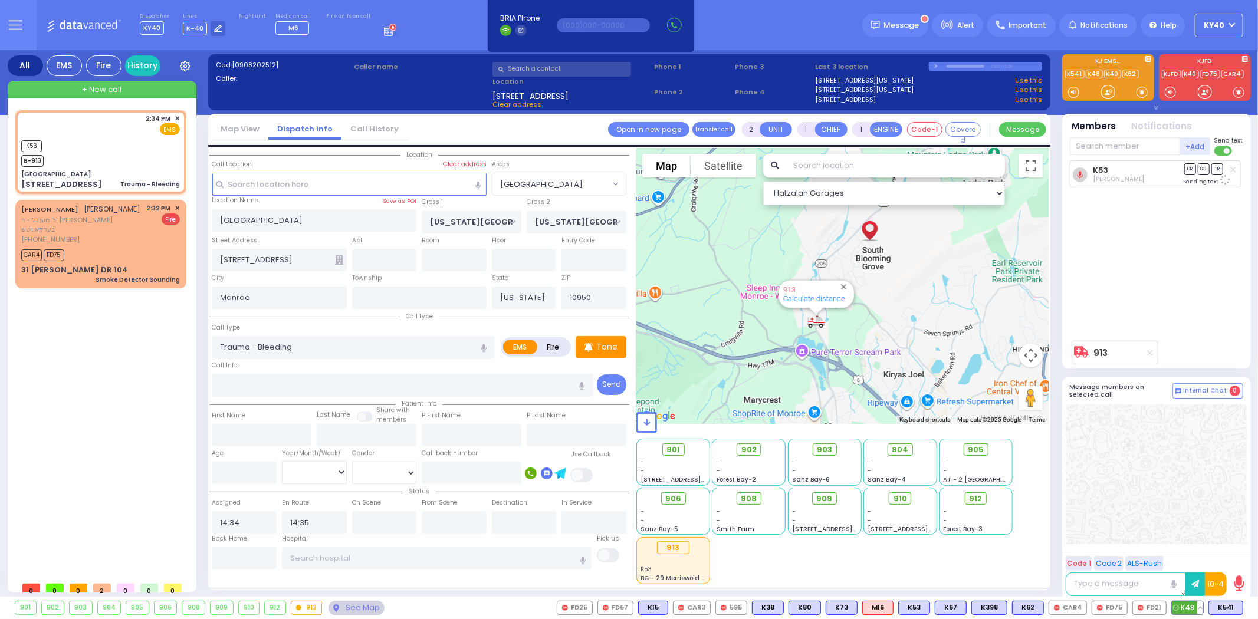
click at [1181, 605] on span "K48" at bounding box center [1187, 608] width 31 height 13
drag, startPoint x: 1125, startPoint y: 143, endPoint x: 1131, endPoint y: 153, distance: 11.9
click at [1125, 144] on input "text" at bounding box center [1125, 146] width 110 height 18
click at [1128, 169] on div "Medic16" at bounding box center [1109, 171] width 59 height 12
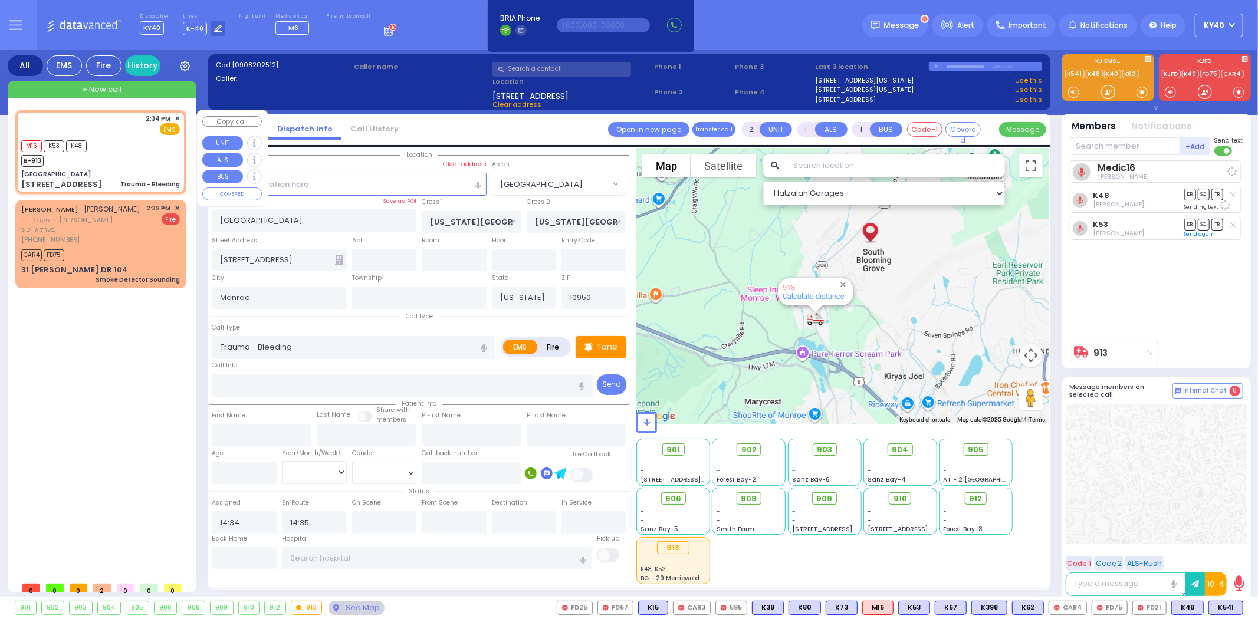
click at [101, 140] on div "M16 K53 K48 B-913" at bounding box center [100, 151] width 159 height 29
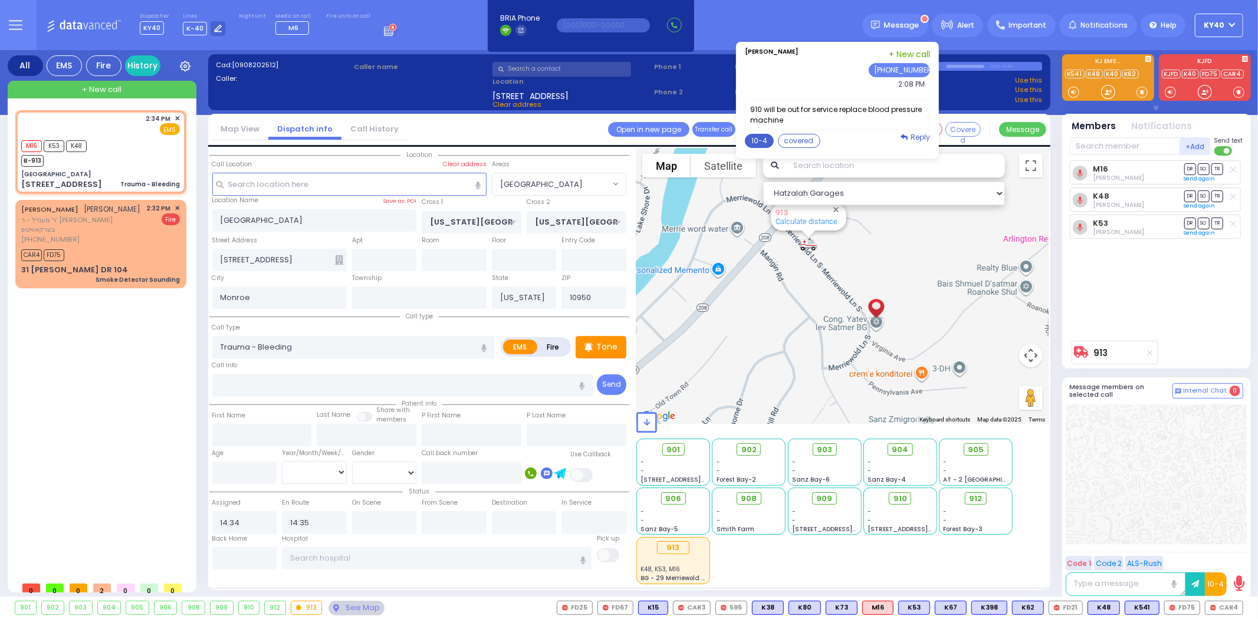
click at [770, 139] on button "10-4" at bounding box center [759, 141] width 29 height 14
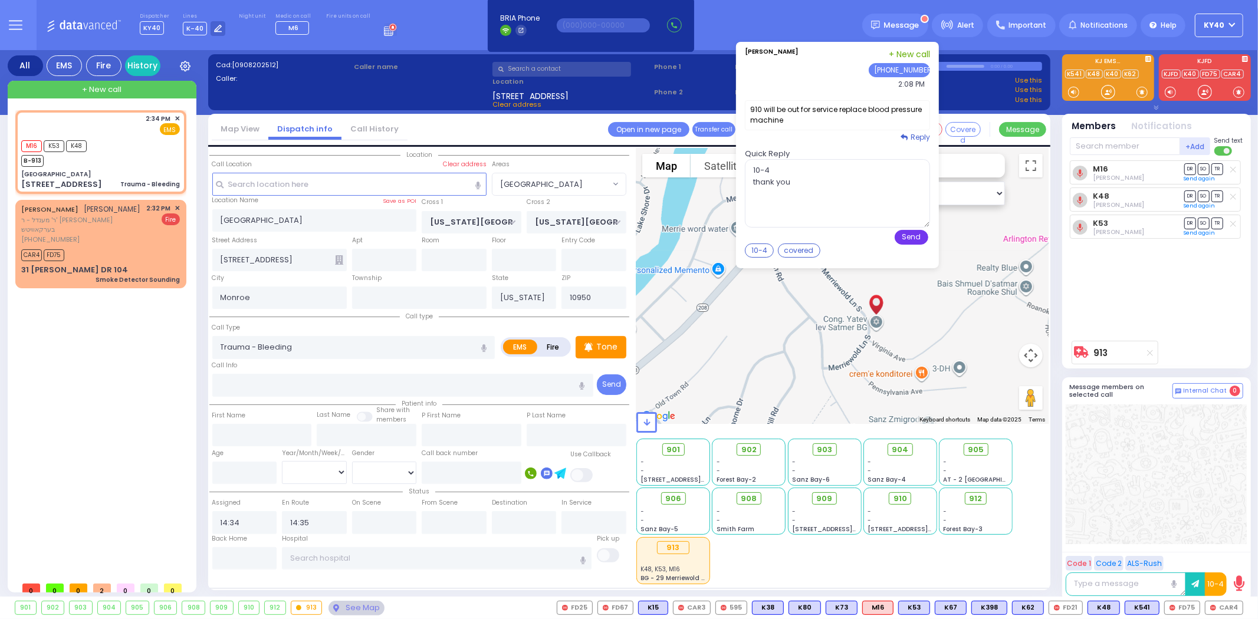
click at [912, 234] on button "Send" at bounding box center [912, 237] width 34 height 15
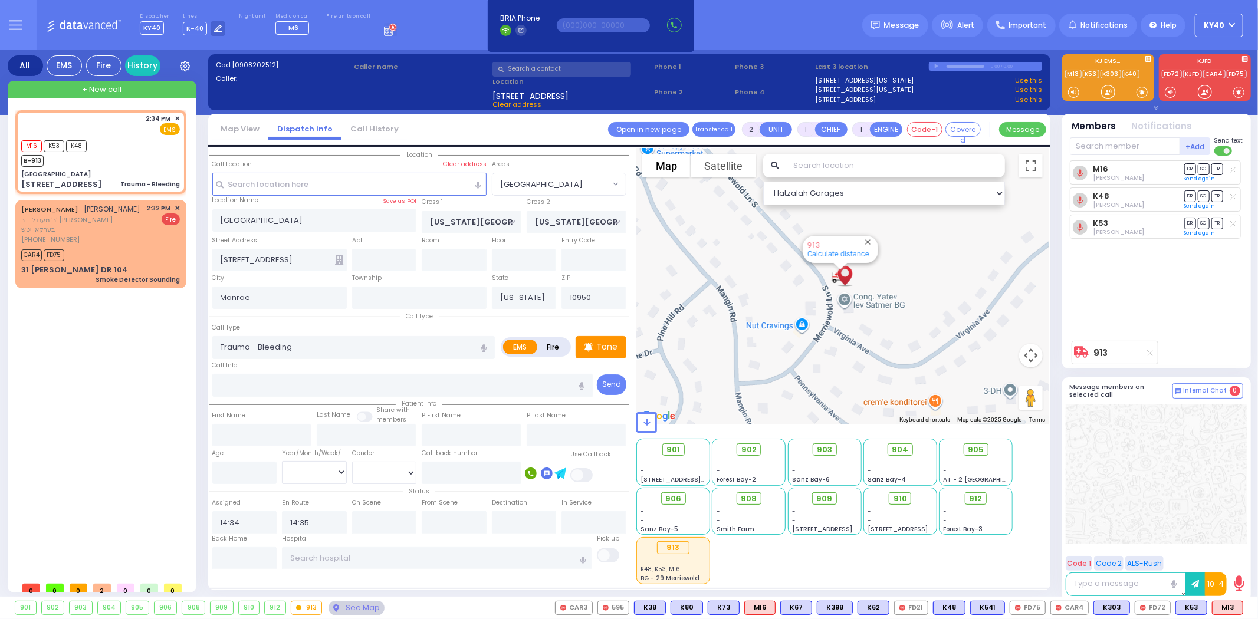
click at [836, 305] on div "913 Calculate distance" at bounding box center [842, 286] width 412 height 276
click at [159, 157] on div "M16 K53 K48 B-913" at bounding box center [100, 151] width 159 height 29
click at [267, 553] on input "text" at bounding box center [244, 558] width 65 height 22
click at [145, 247] on div "CAR4 FD75" at bounding box center [100, 254] width 159 height 15
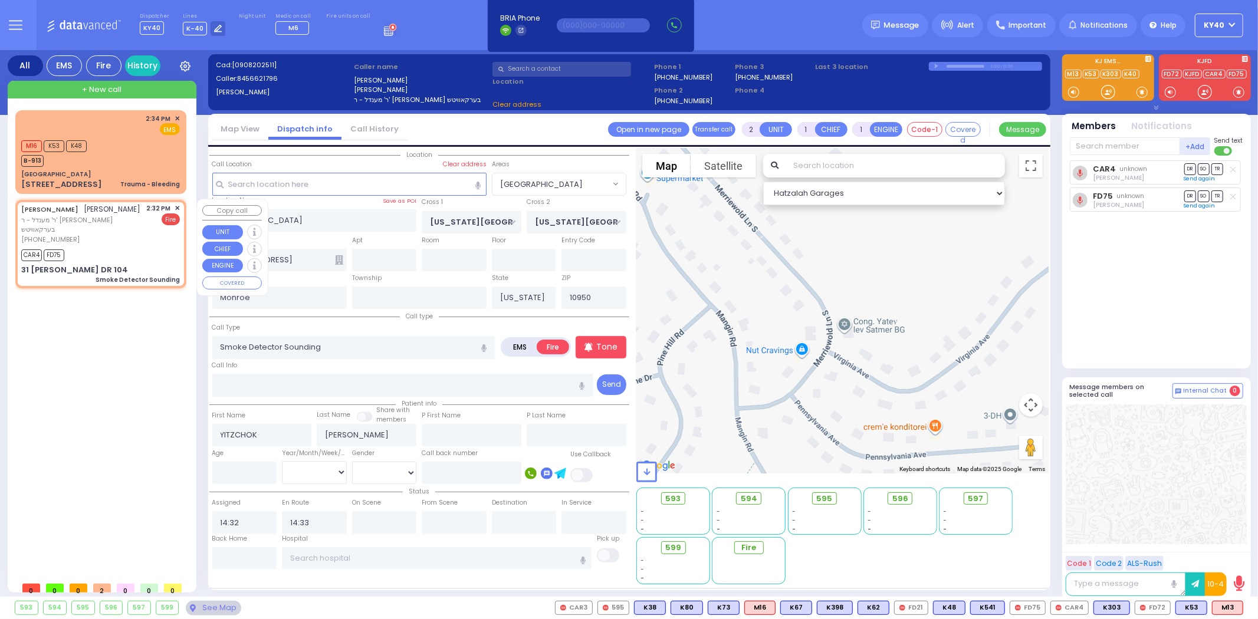
click at [177, 204] on span "✕" at bounding box center [177, 209] width 5 height 10
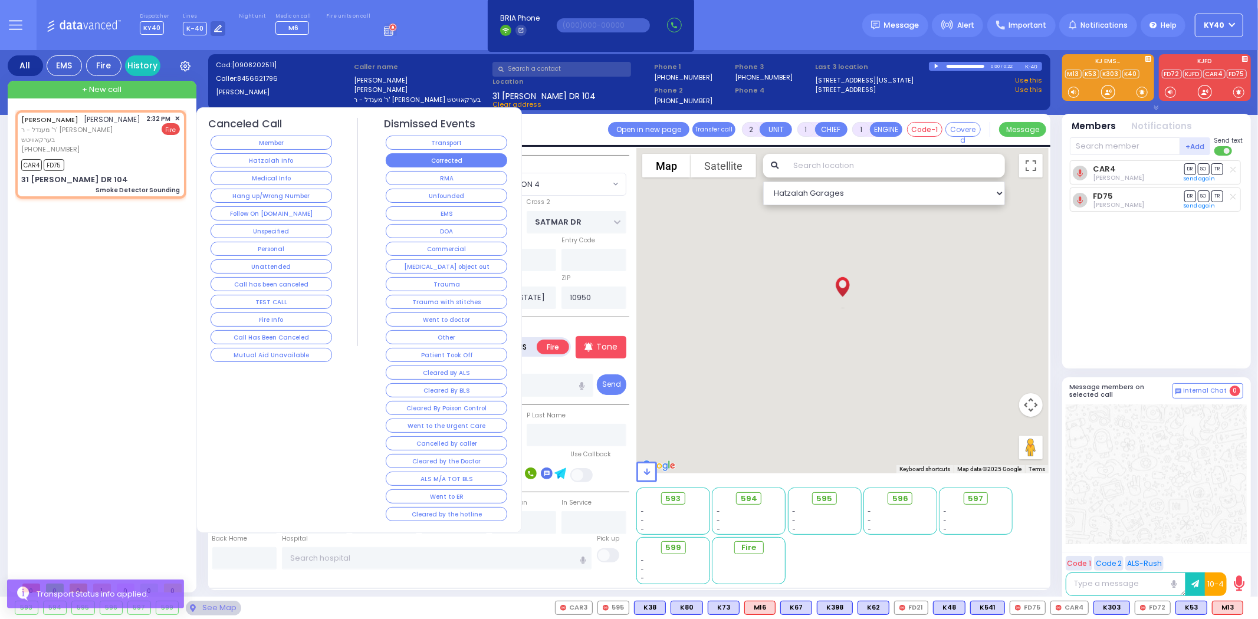
click at [462, 160] on button "Corrected" at bounding box center [447, 160] width 122 height 14
